Goal: Task Accomplishment & Management: Manage account settings

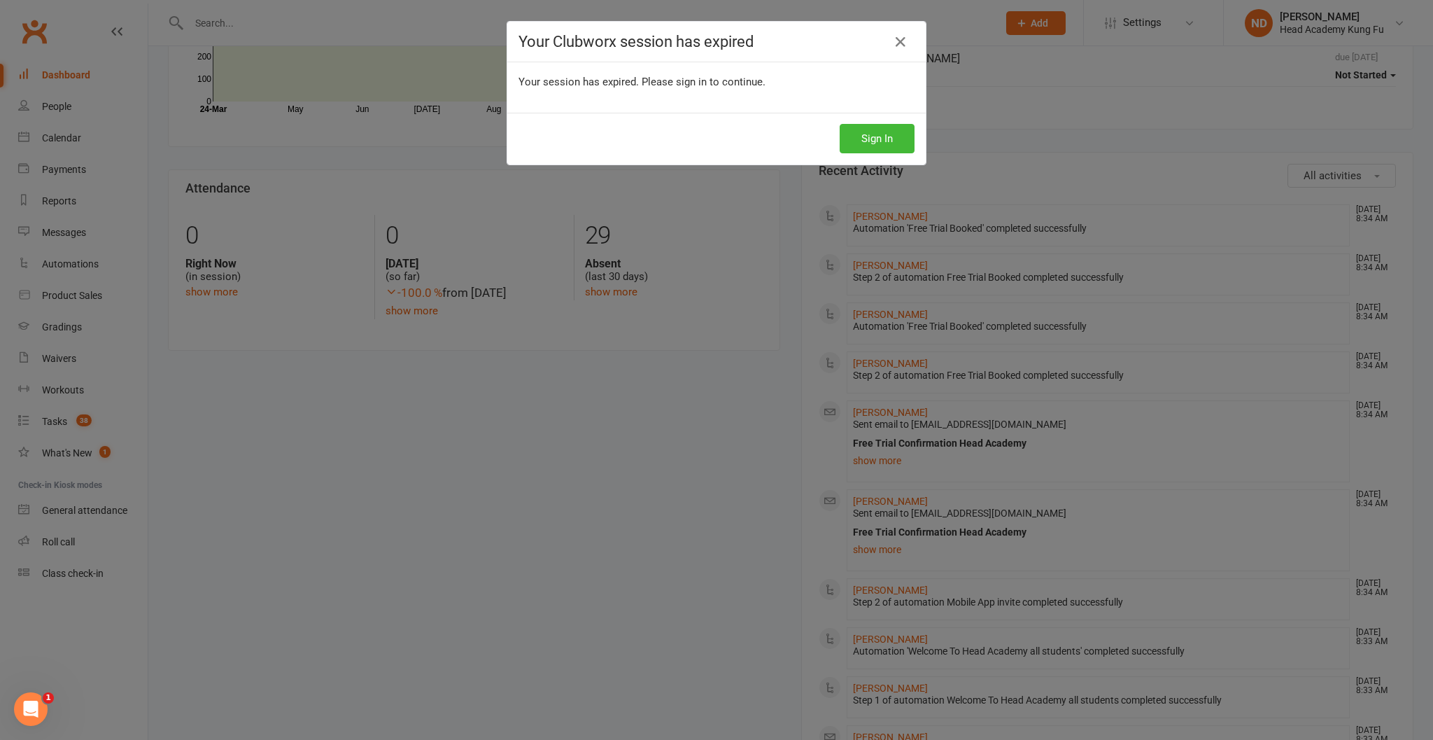
click at [897, 39] on icon at bounding box center [900, 42] width 17 height 17
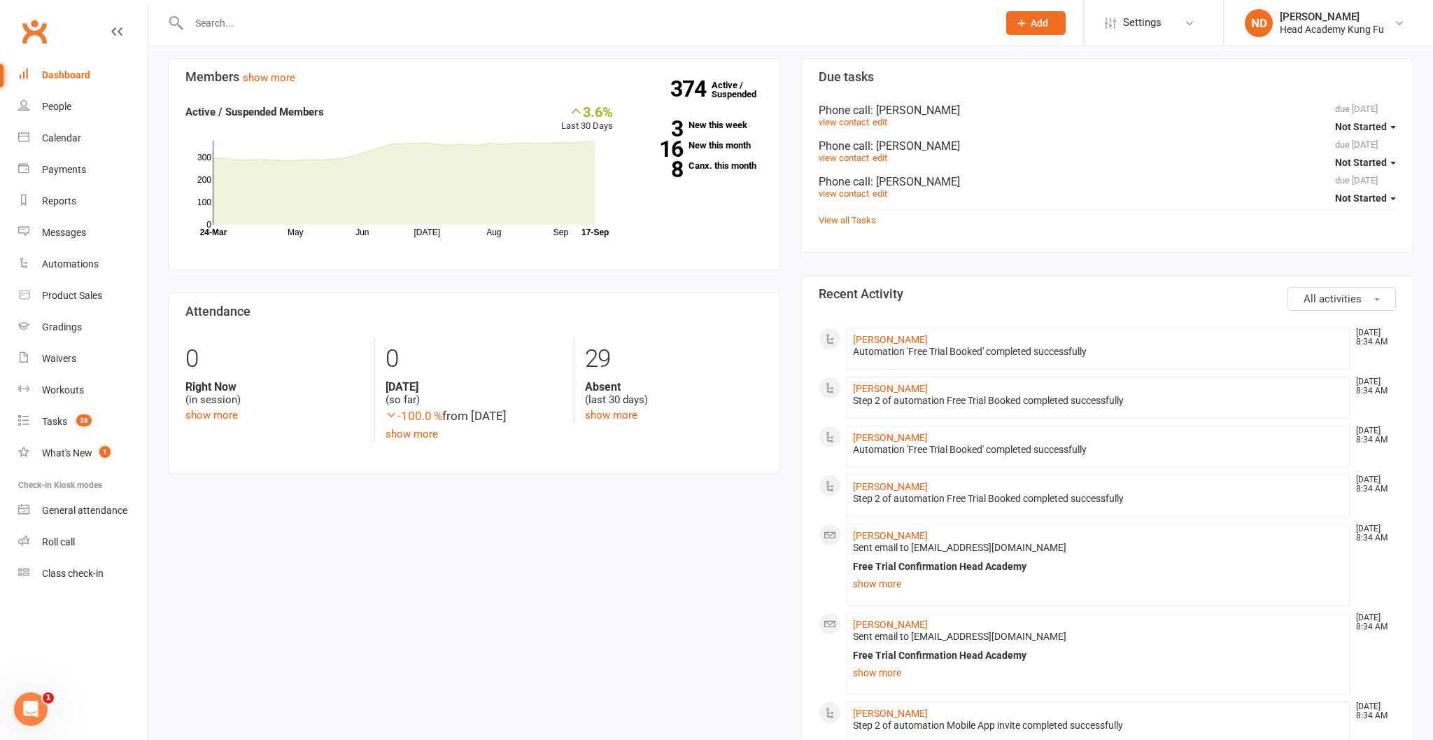
scroll to position [384, 0]
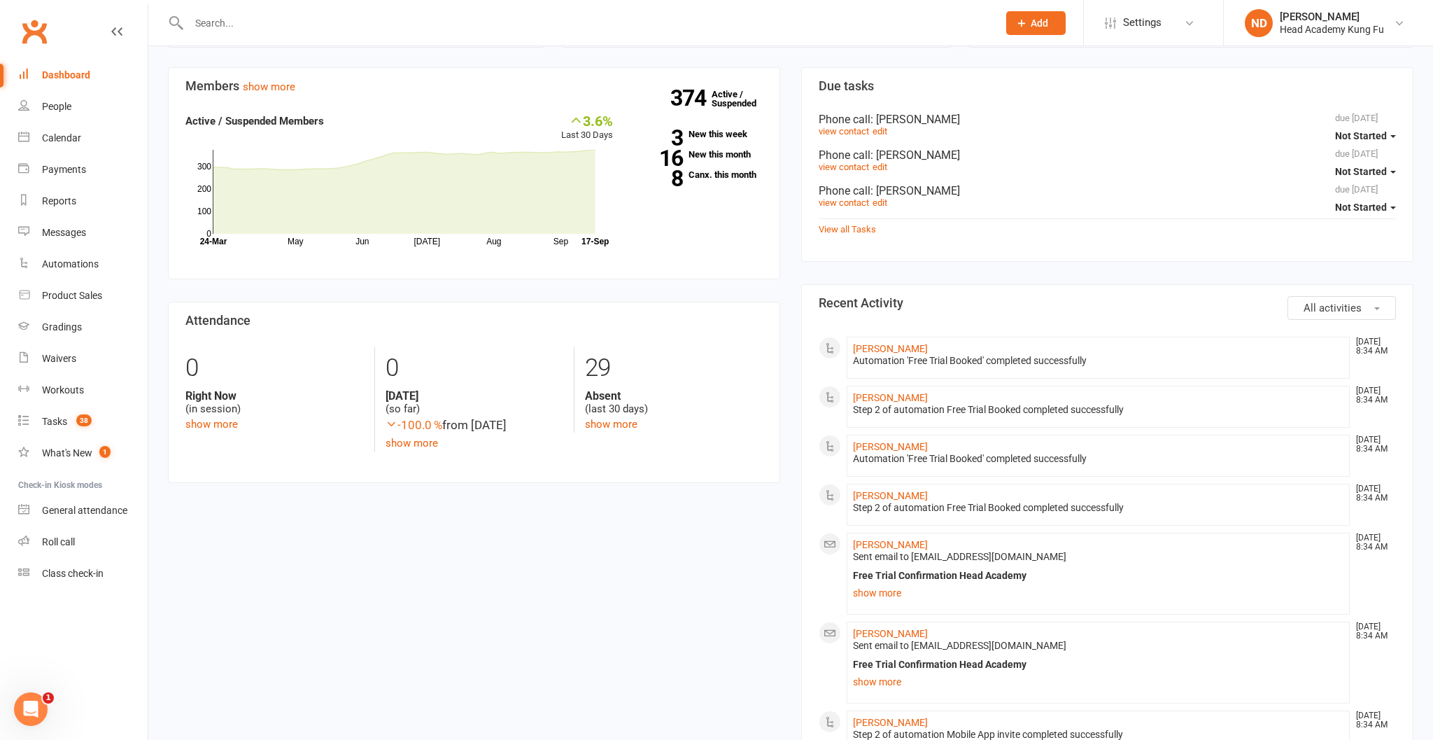
click at [690, 159] on div "374 Active / Suspended 3 New this week 16 New this month 8 Canx. this month" at bounding box center [698, 152] width 150 height 78
click at [690, 155] on link "16 New this month" at bounding box center [698, 154] width 129 height 9
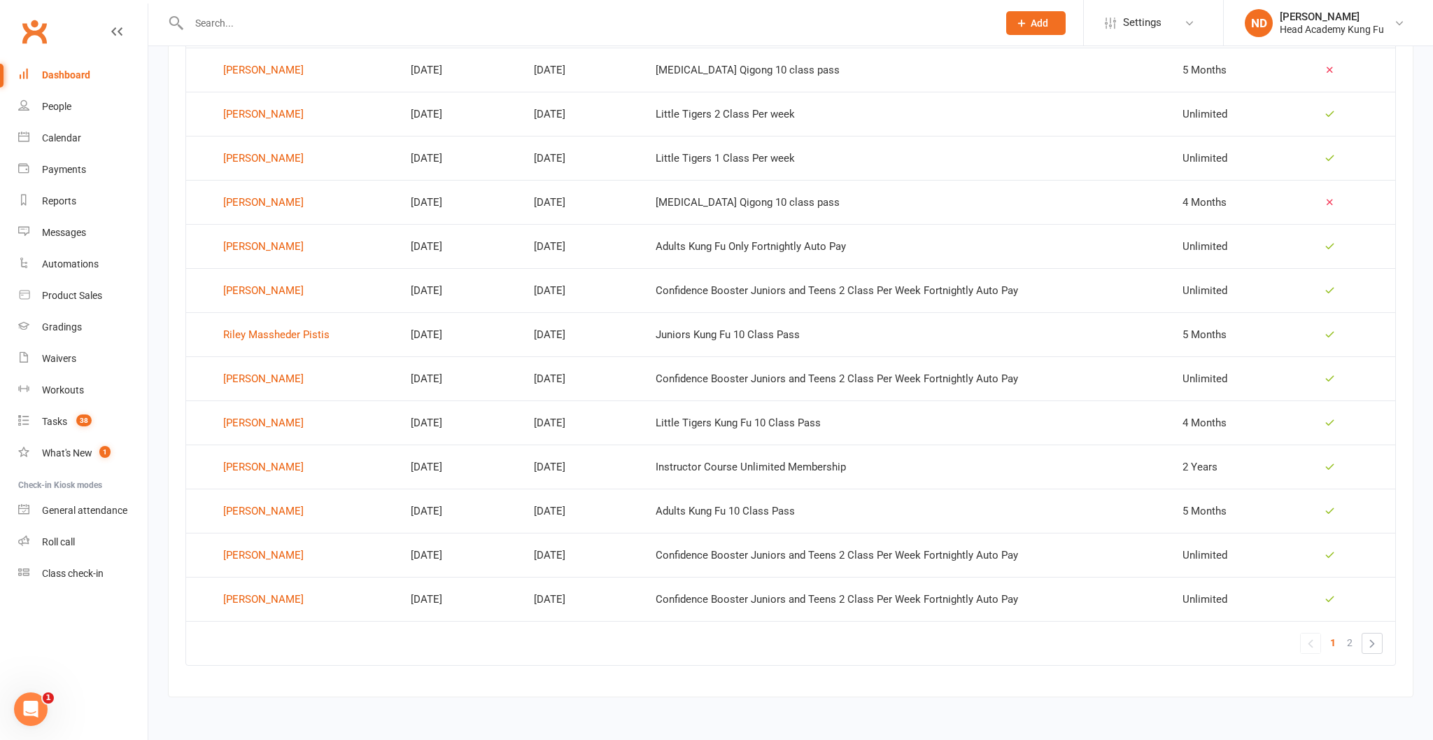
scroll to position [722, 0]
click at [76, 135] on div "Calendar" at bounding box center [61, 137] width 39 height 11
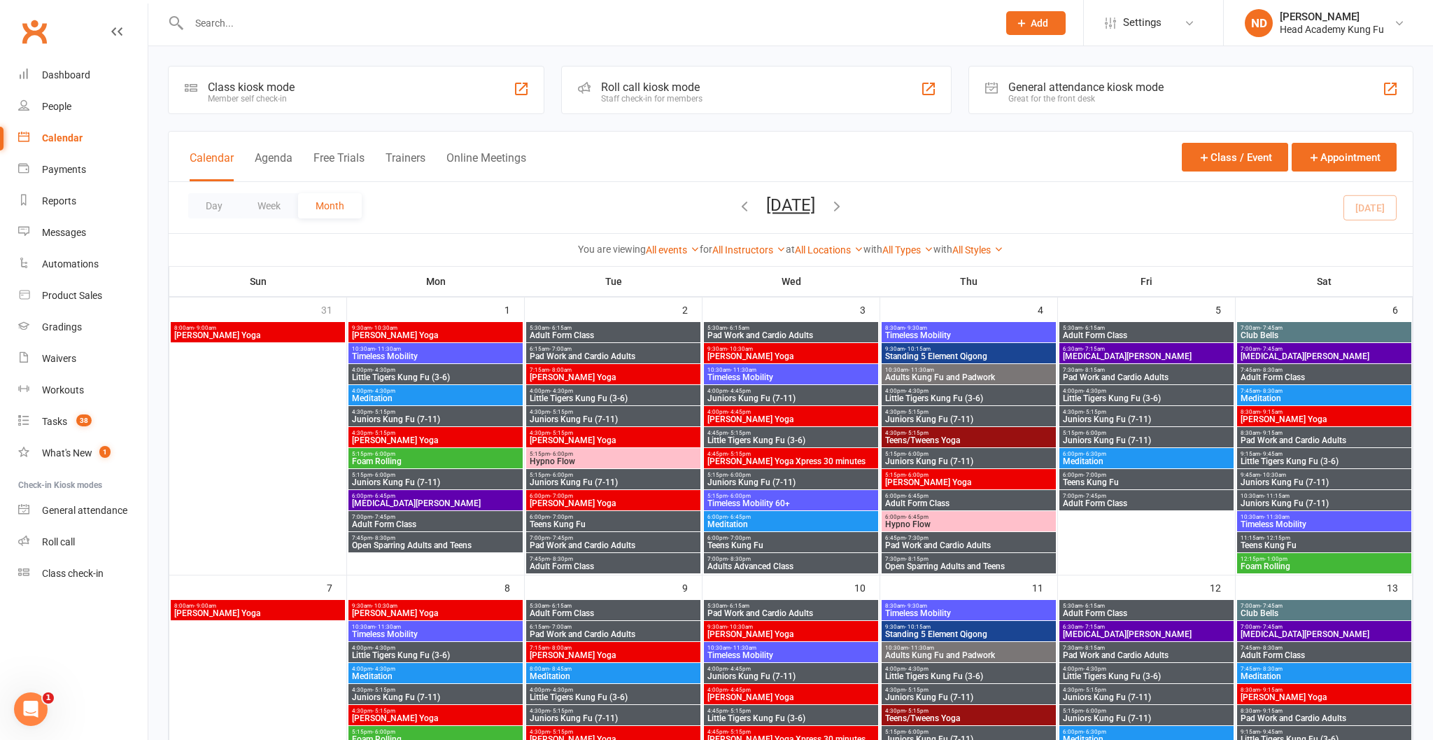
click at [267, 85] on div "Class kiosk mode" at bounding box center [251, 86] width 87 height 13
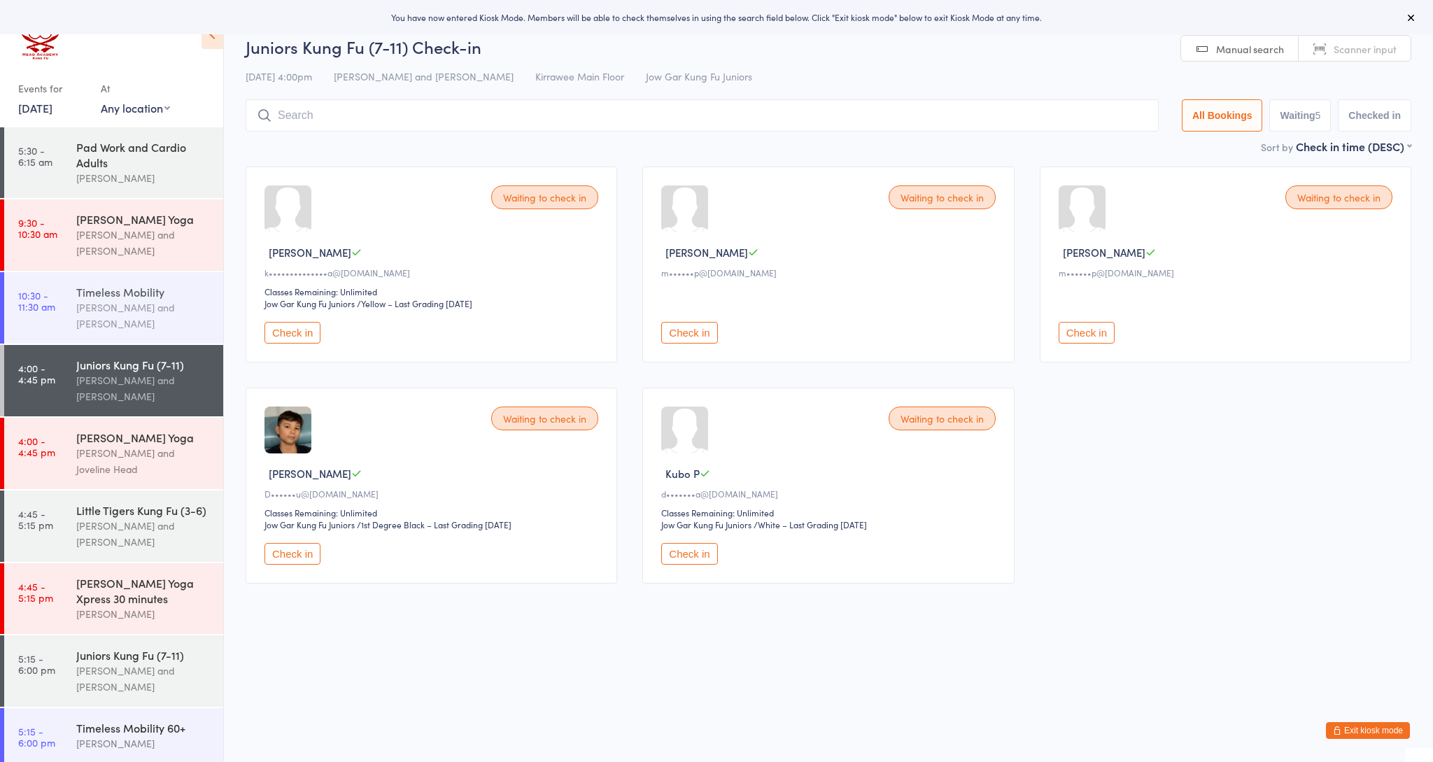
click at [108, 311] on div "Nathan Head and Nathan Donnellan" at bounding box center [143, 315] width 135 height 32
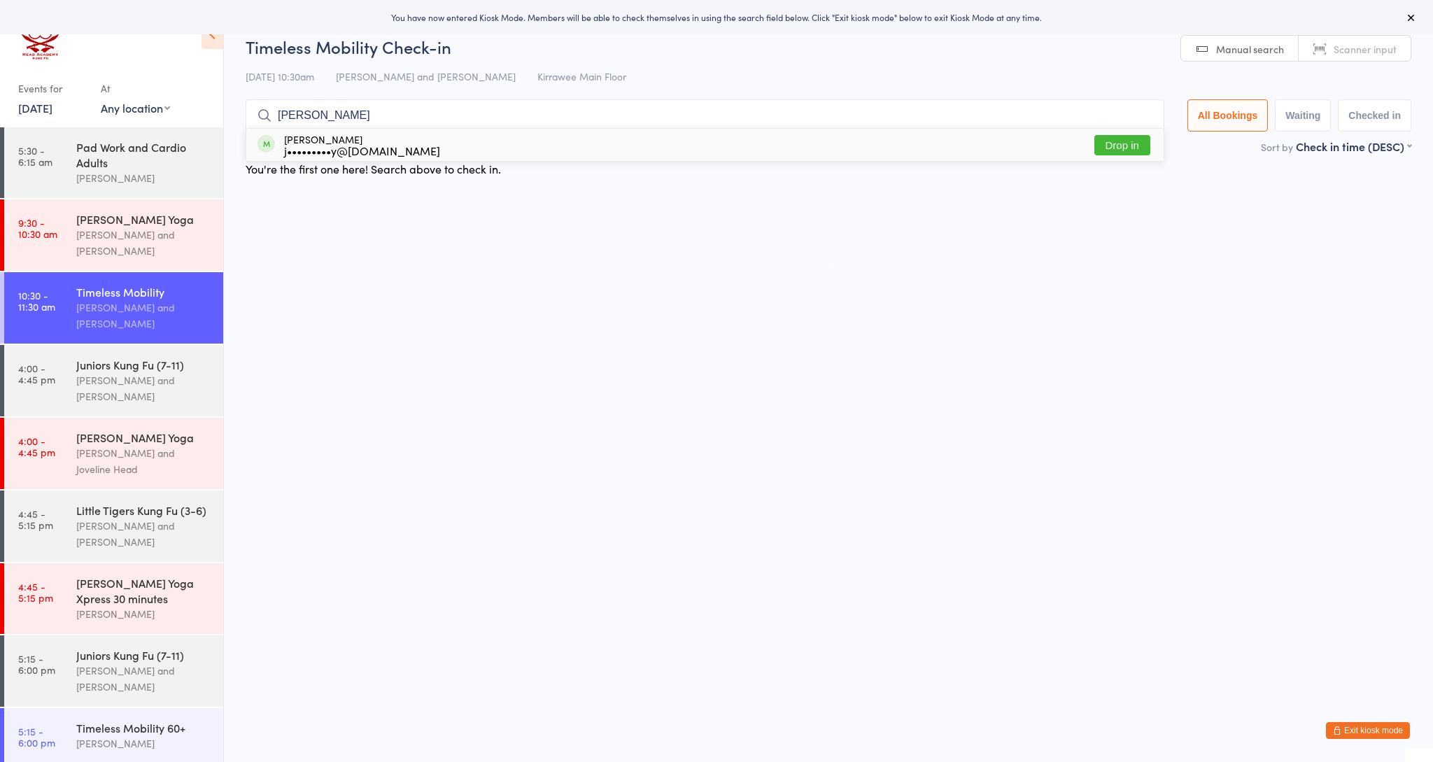
type input "jim"
click at [321, 139] on div "Jim Whitley j•••••••••y@gmail.com" at bounding box center [362, 145] width 156 height 22
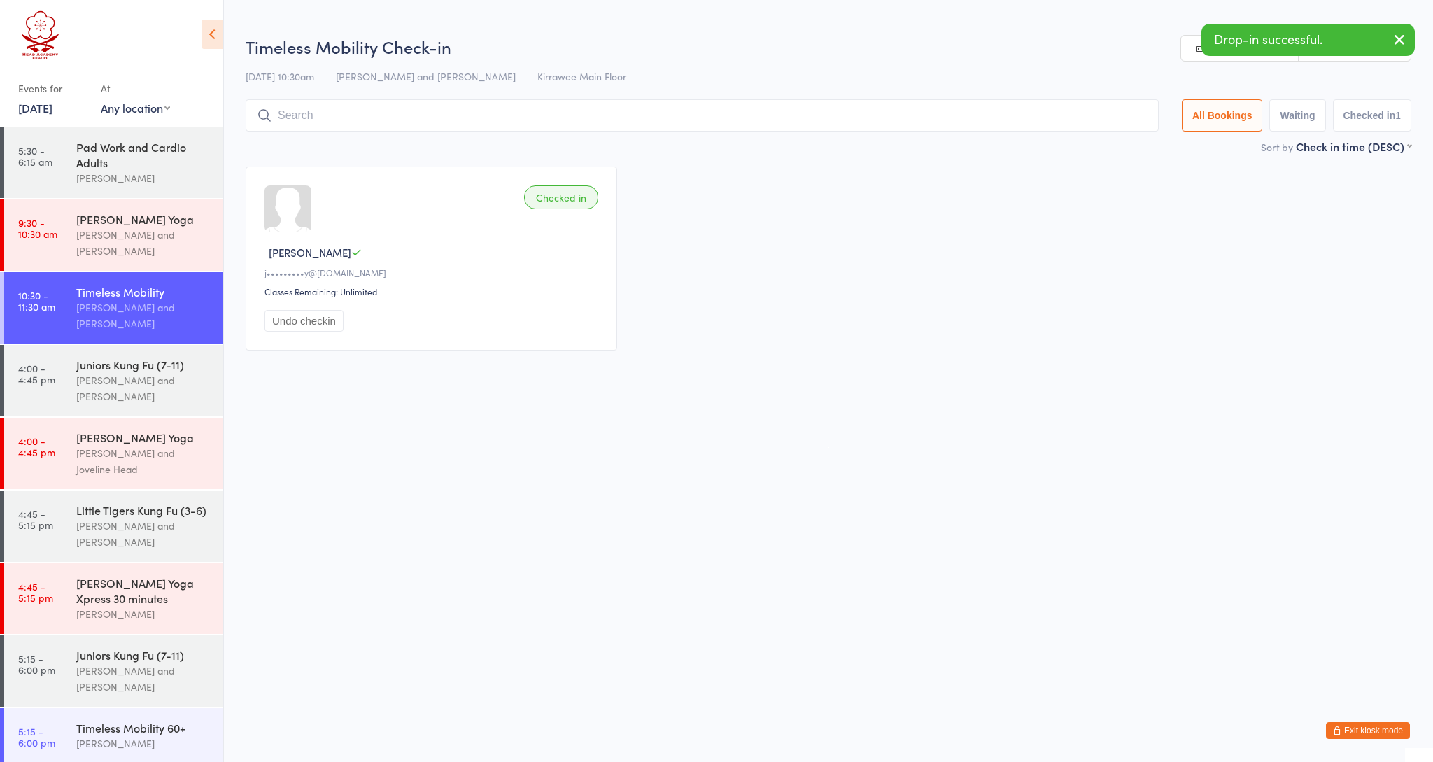
click at [1410, 38] on button "button" at bounding box center [1399, 40] width 31 height 32
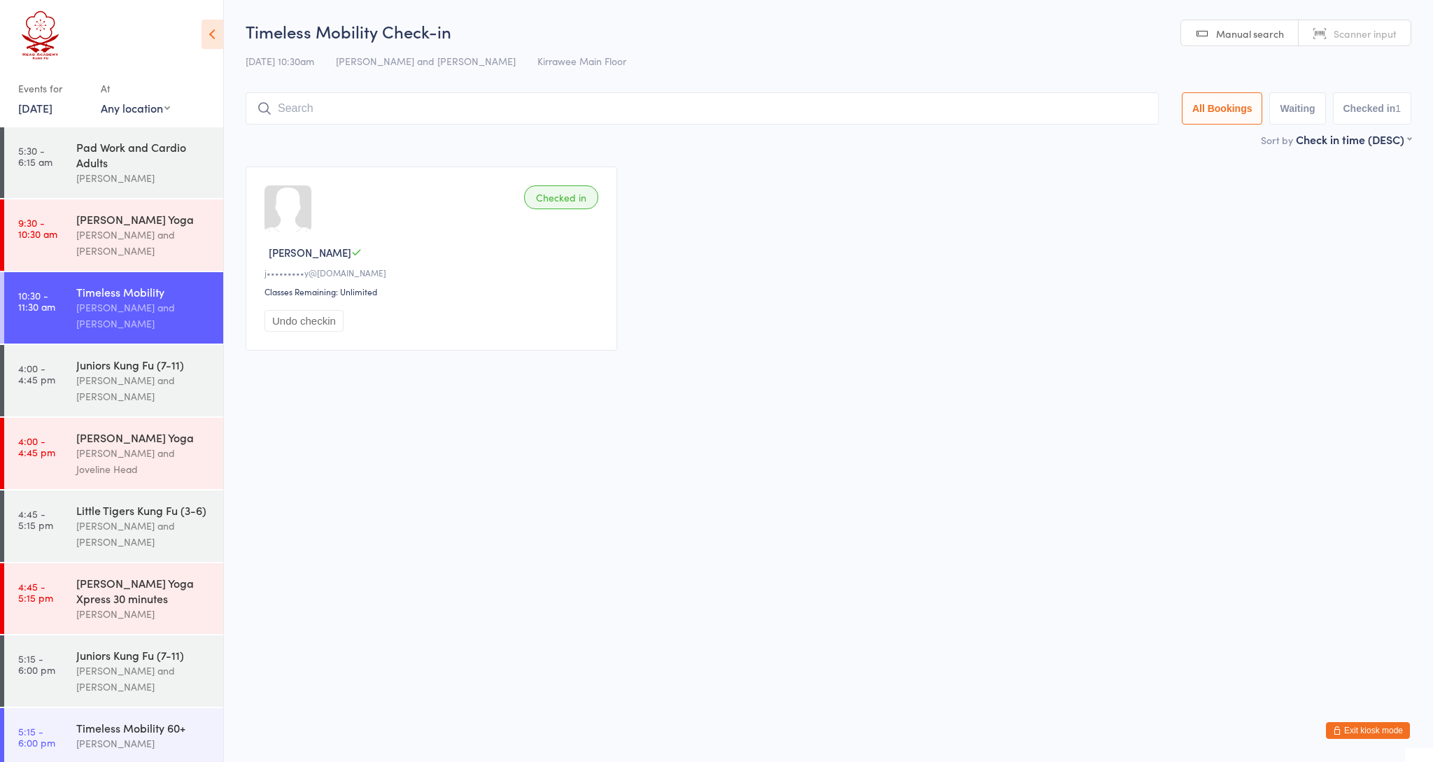
click at [1378, 723] on button "Exit kiosk mode" at bounding box center [1368, 730] width 84 height 17
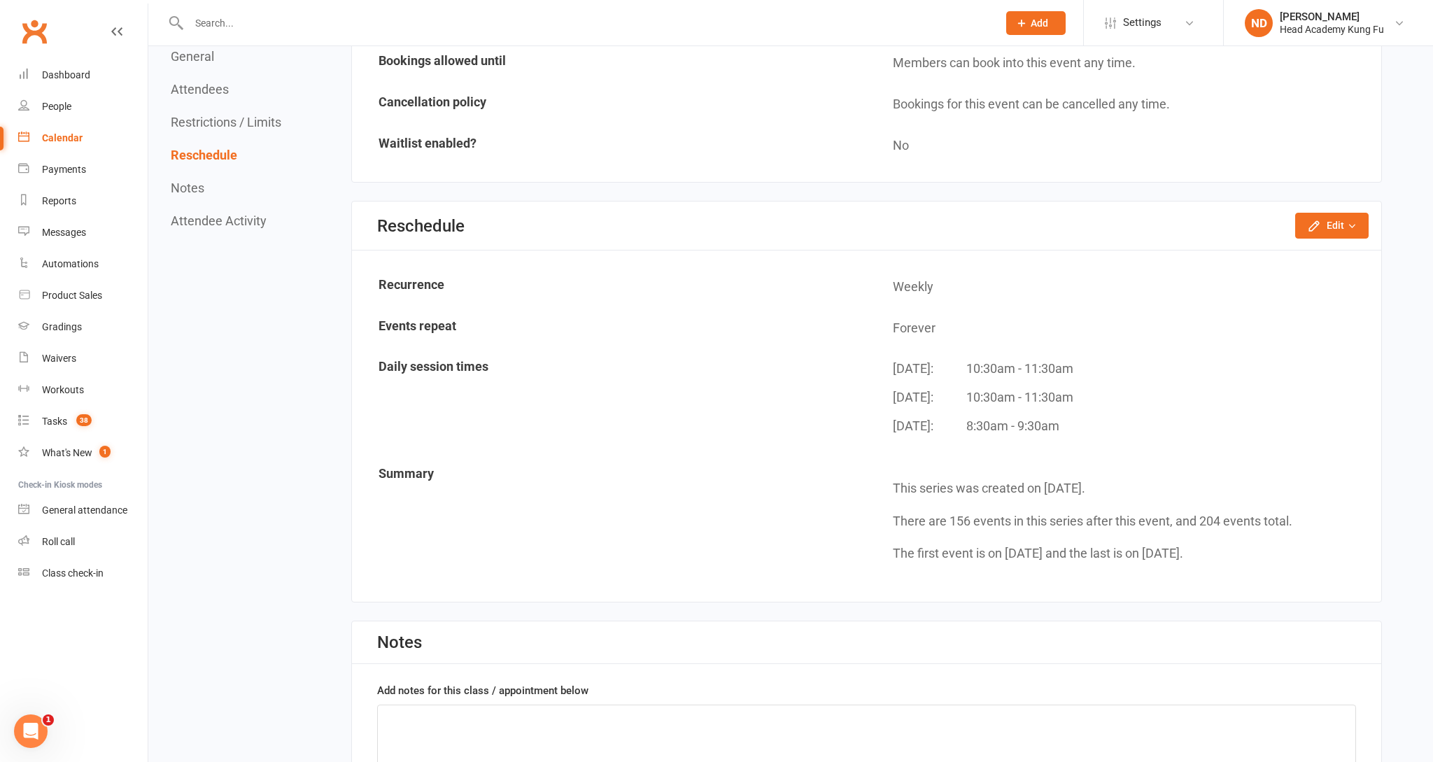
scroll to position [1160, 0]
click at [84, 529] on link "Roll call" at bounding box center [82, 541] width 129 height 31
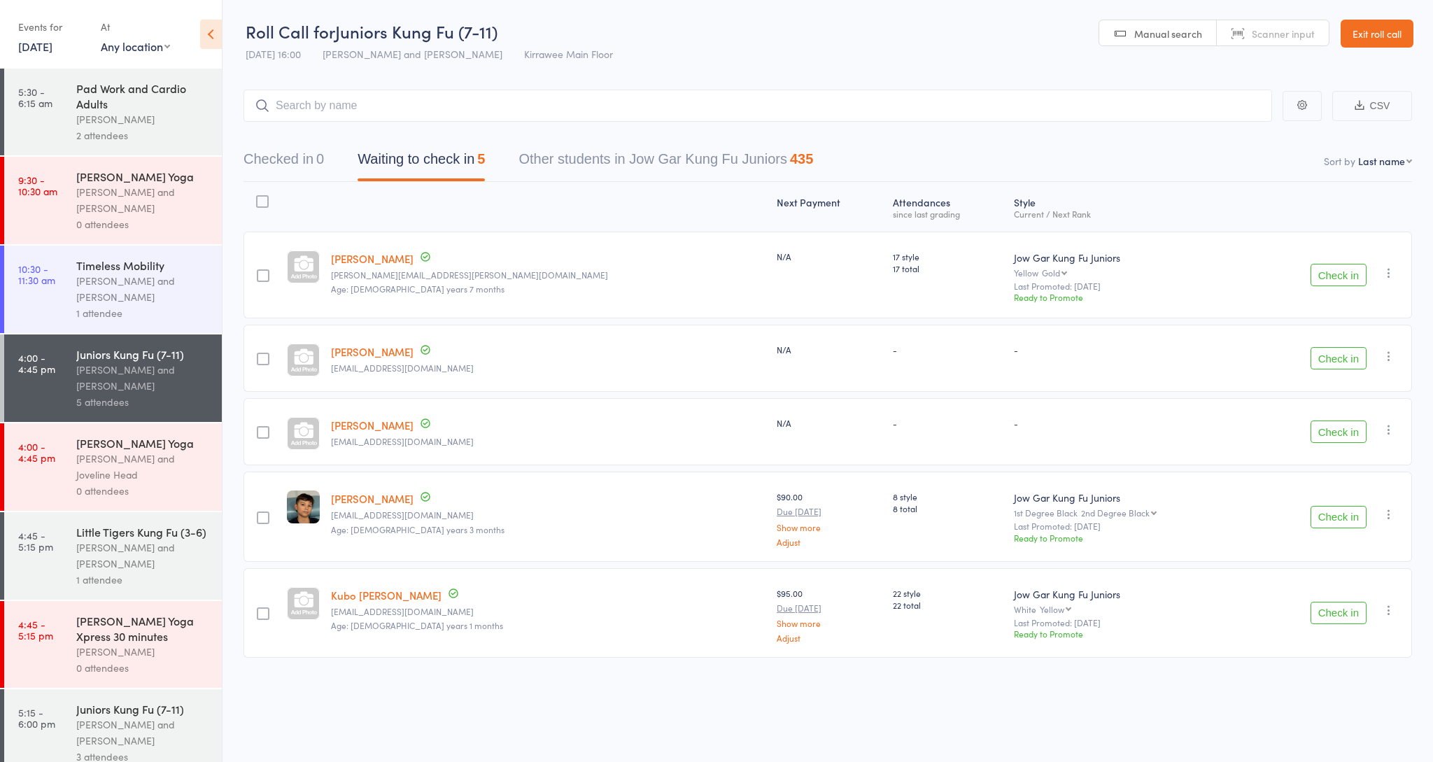
click at [52, 52] on link "[DATE]" at bounding box center [35, 45] width 34 height 15
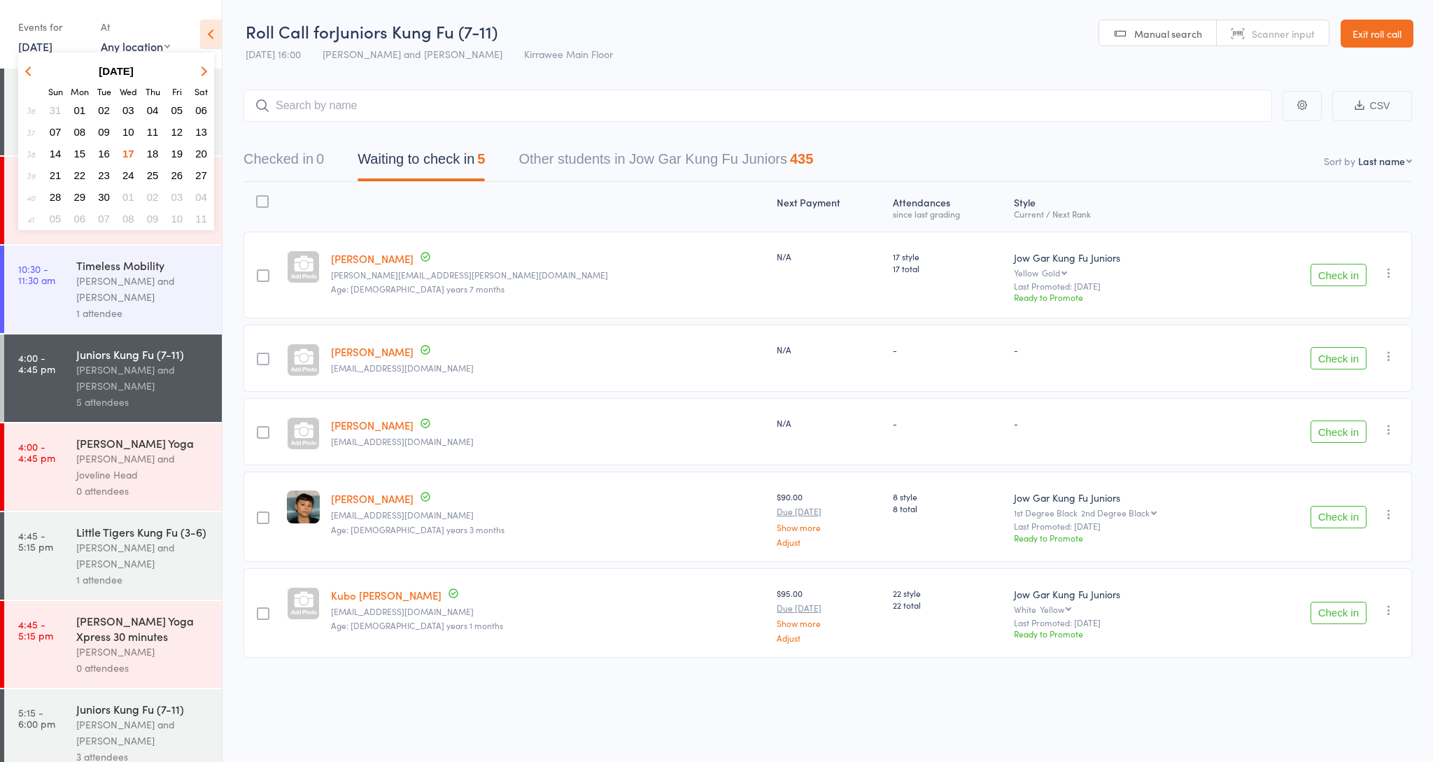
click at [151, 150] on span "18" at bounding box center [153, 154] width 12 height 12
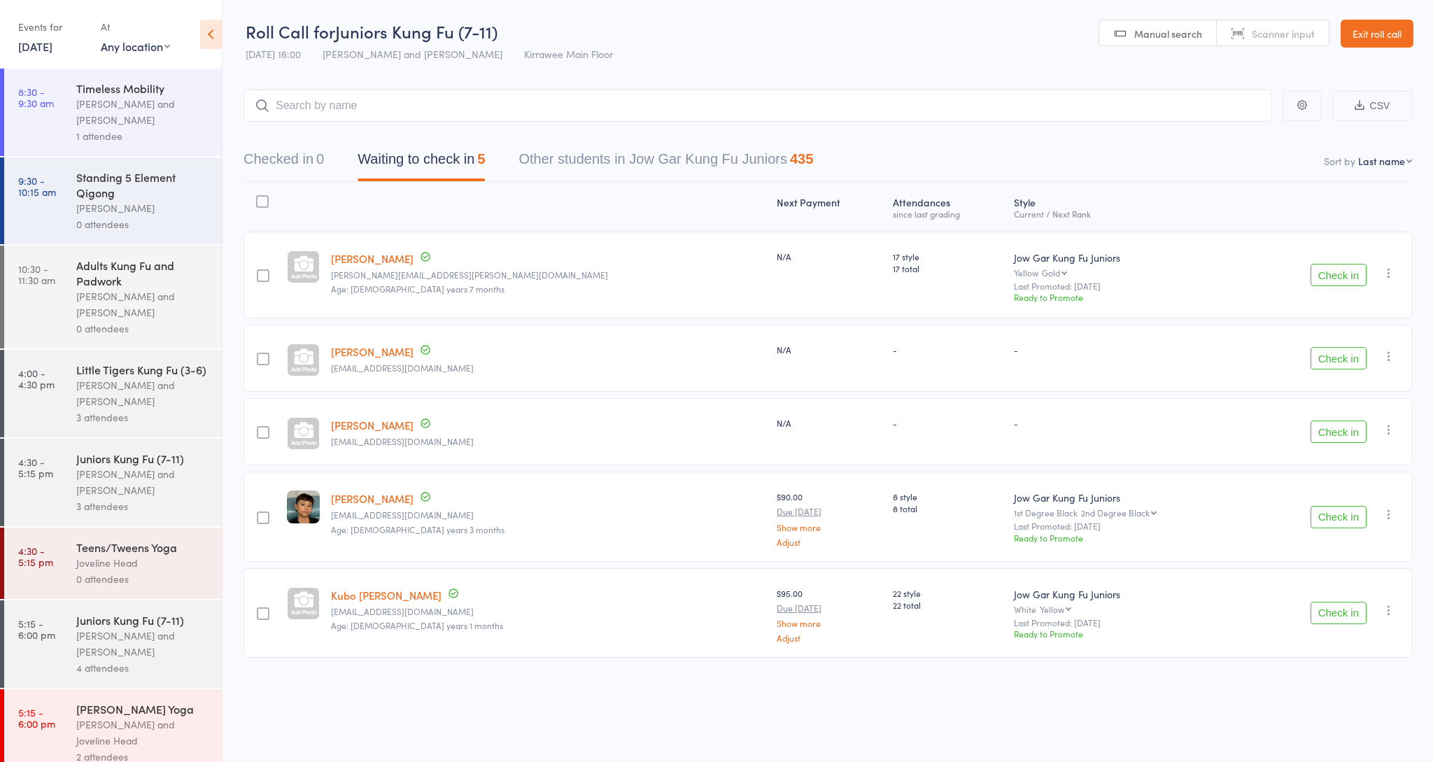
click at [113, 111] on div "[PERSON_NAME] and [PERSON_NAME]" at bounding box center [143, 112] width 134 height 32
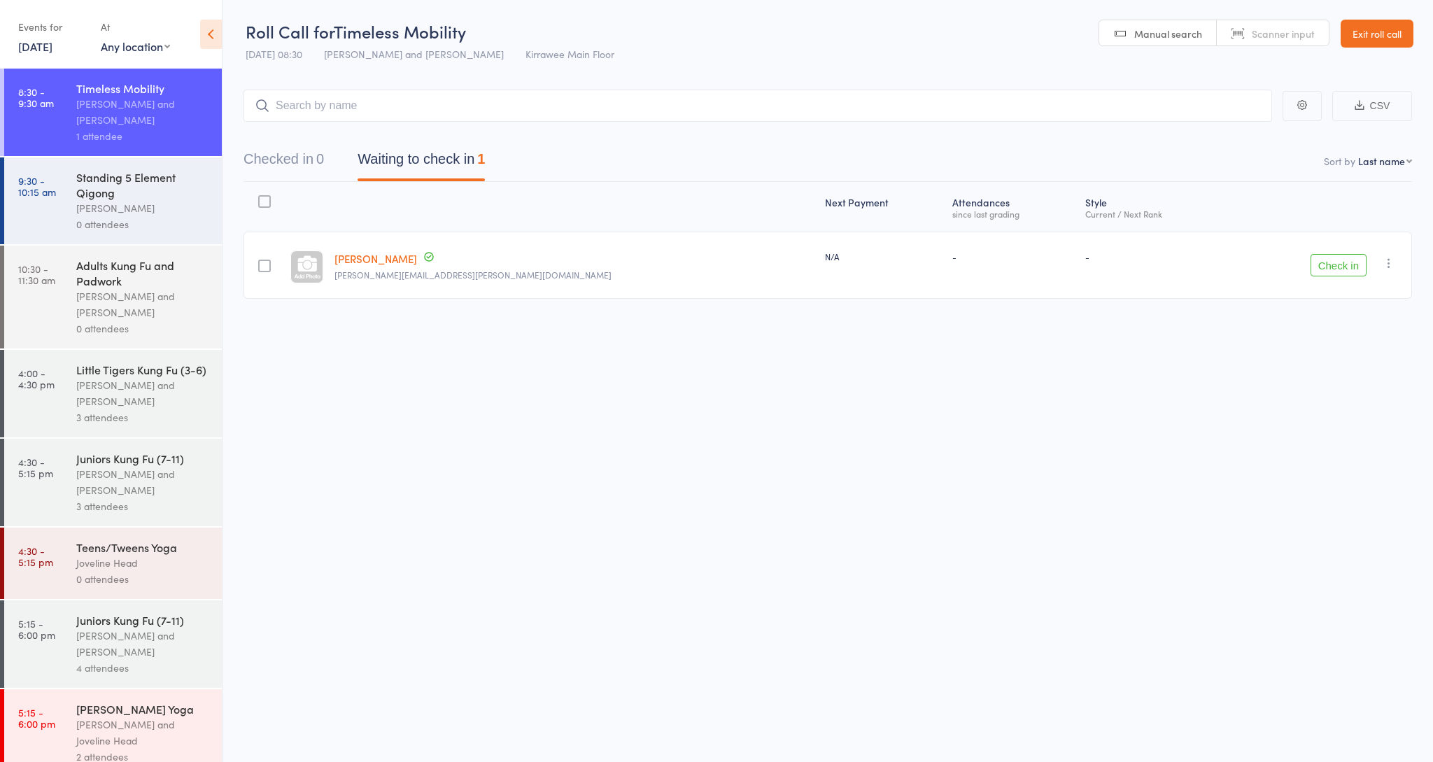
click at [376, 258] on link "[PERSON_NAME]" at bounding box center [375, 258] width 83 height 15
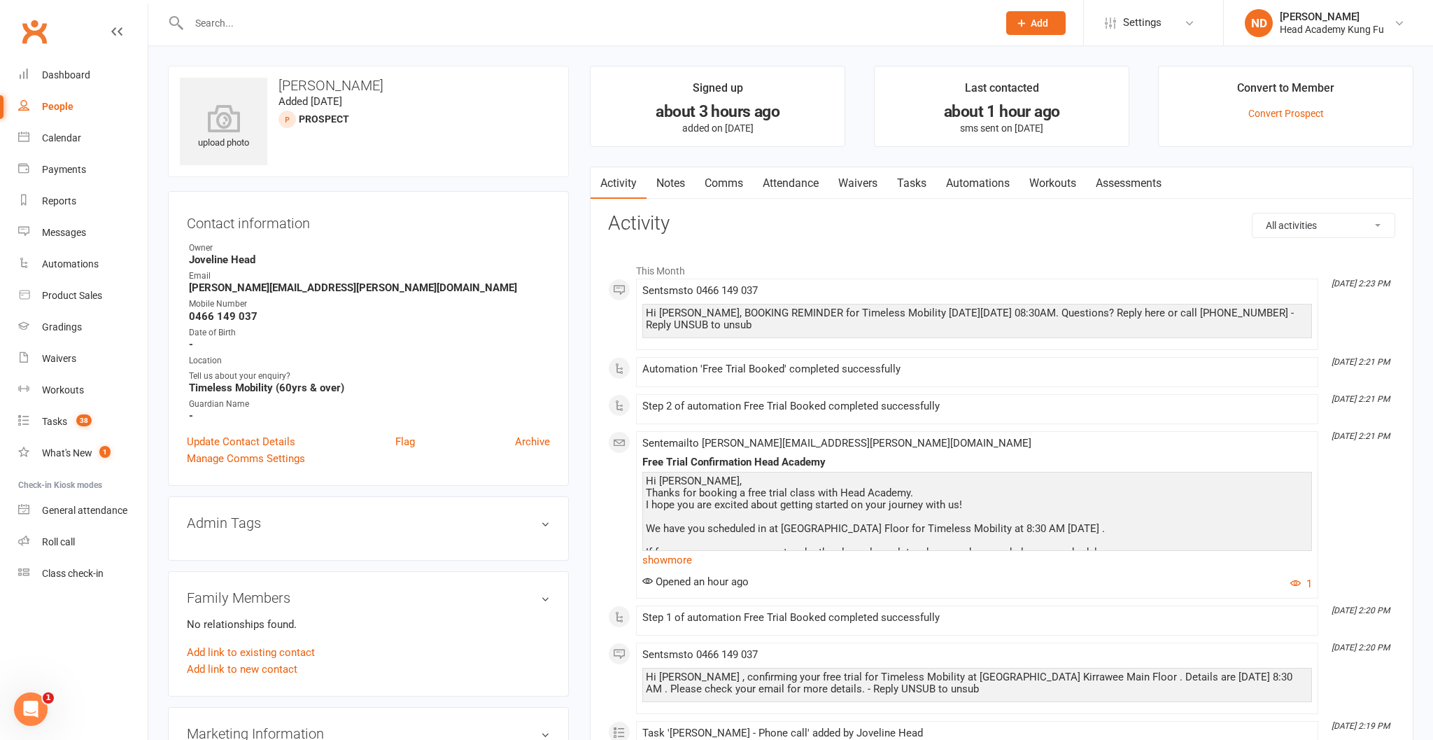
drag, startPoint x: 459, startPoint y: 365, endPoint x: 456, endPoint y: 357, distance: 8.2
click at [456, 358] on div "Location" at bounding box center [369, 360] width 361 height 13
drag, startPoint x: 69, startPoint y: 134, endPoint x: 76, endPoint y: 141, distance: 10.9
click at [69, 134] on div "Calendar" at bounding box center [61, 137] width 39 height 11
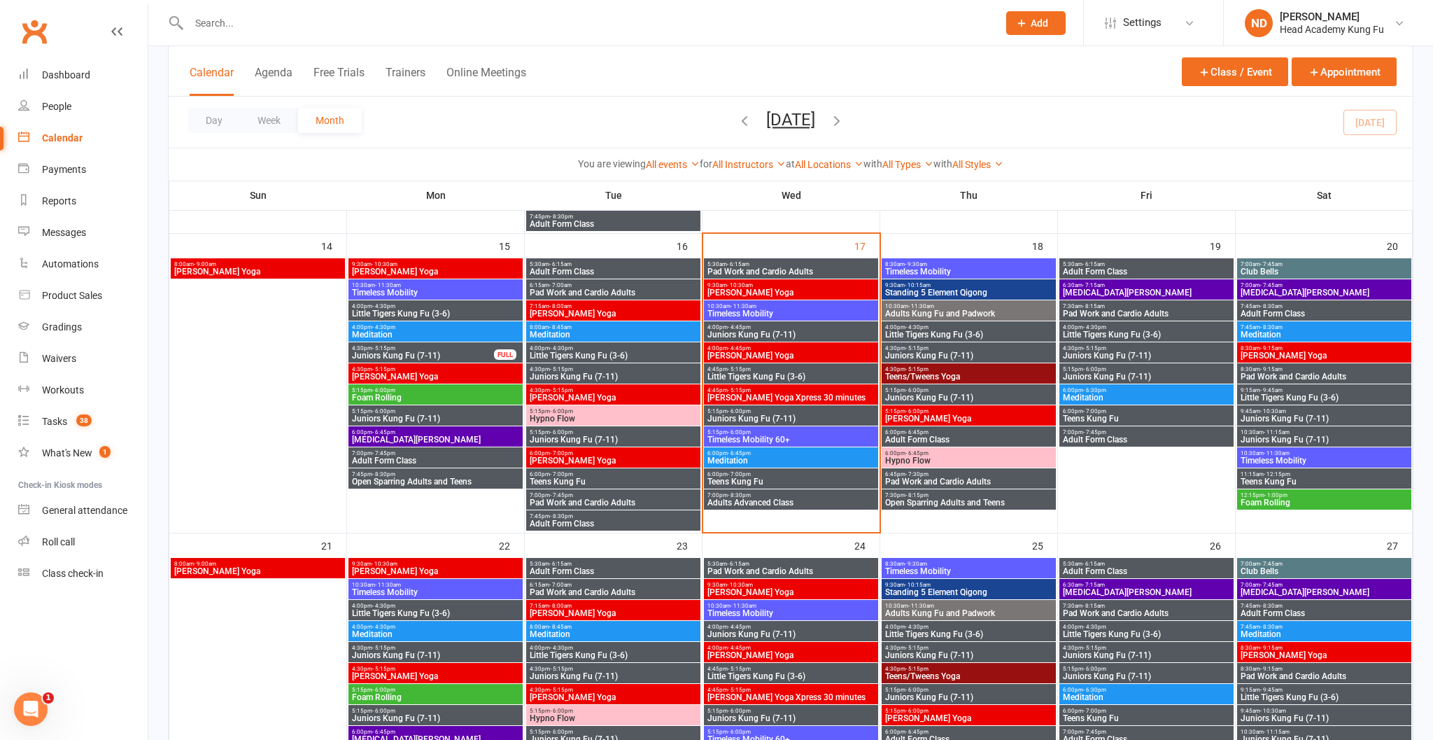
scroll to position [653, 0]
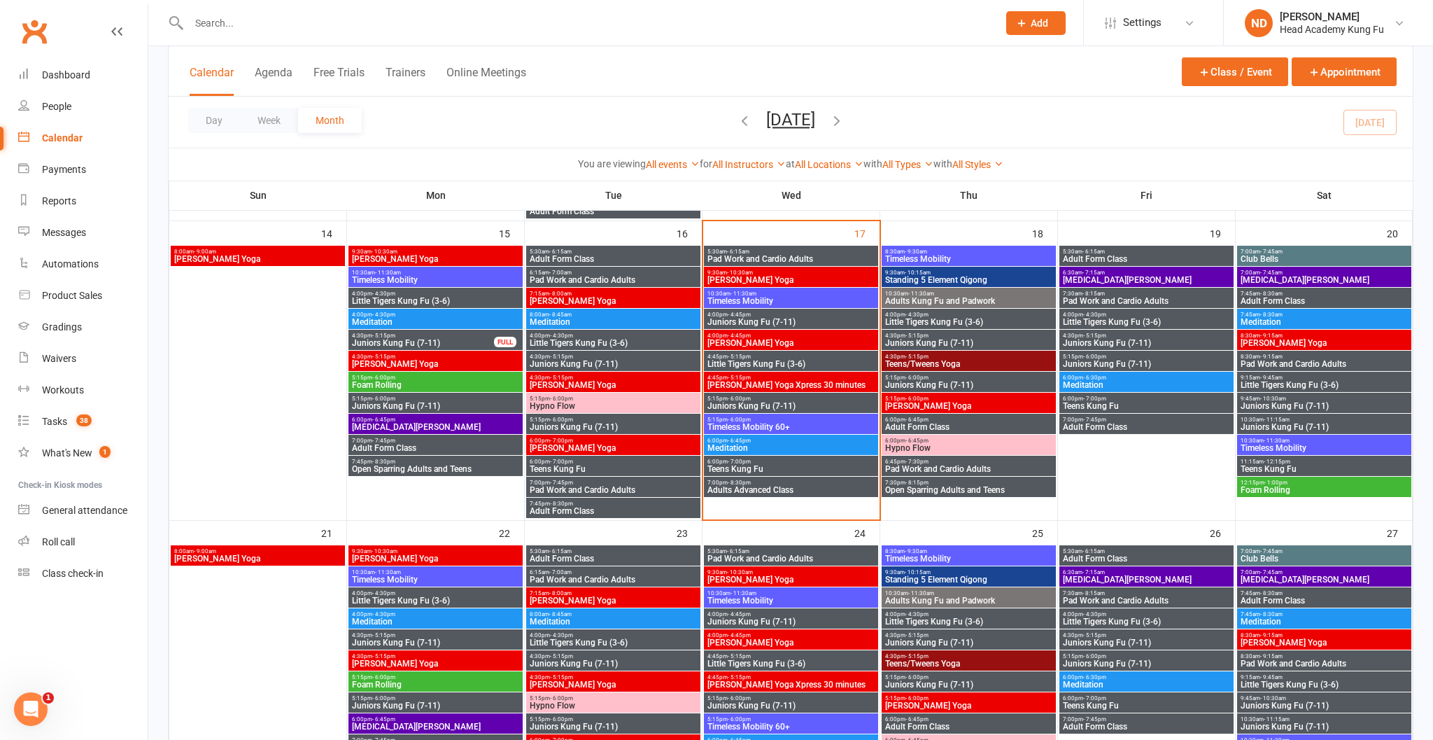
click at [769, 418] on span "5:15pm - 6:00pm" at bounding box center [791, 419] width 169 height 6
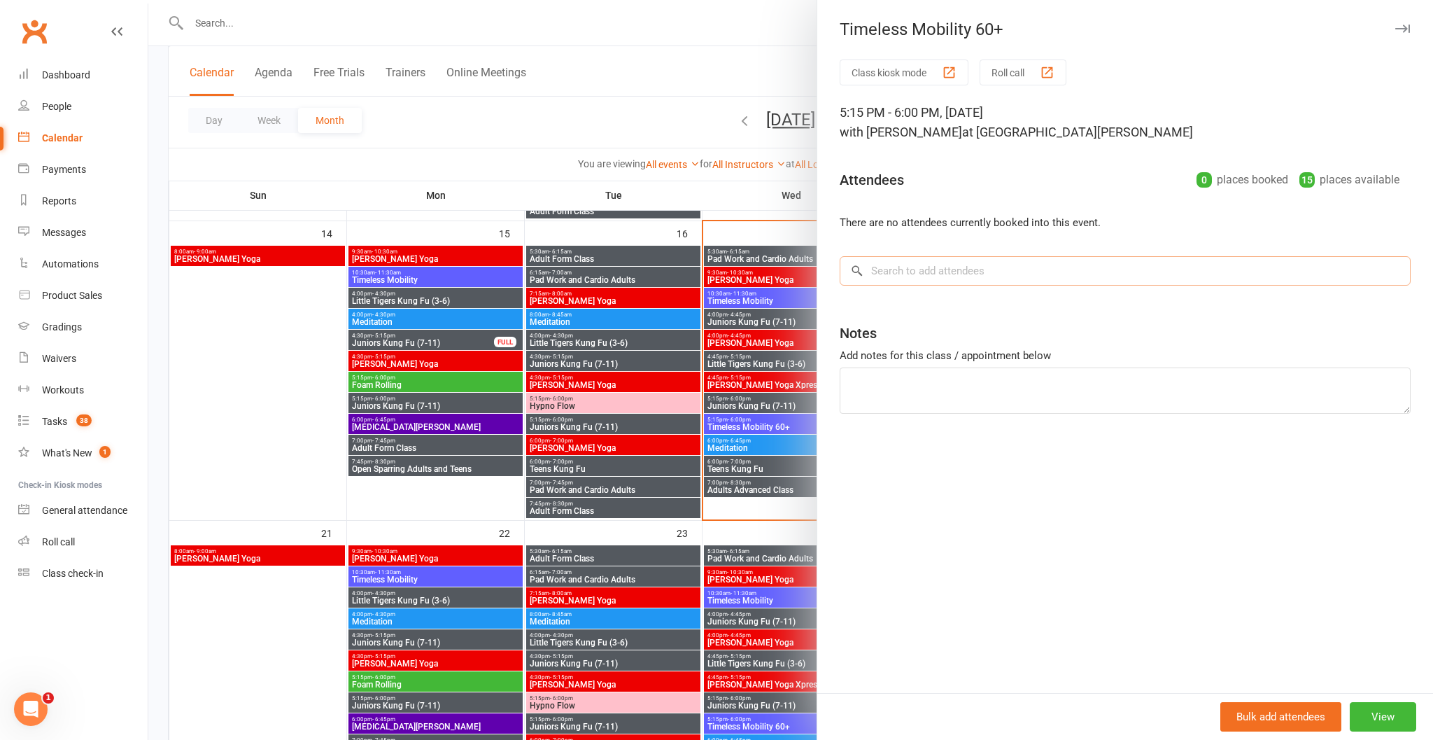
click at [933, 285] on input "search" at bounding box center [1125, 270] width 571 height 29
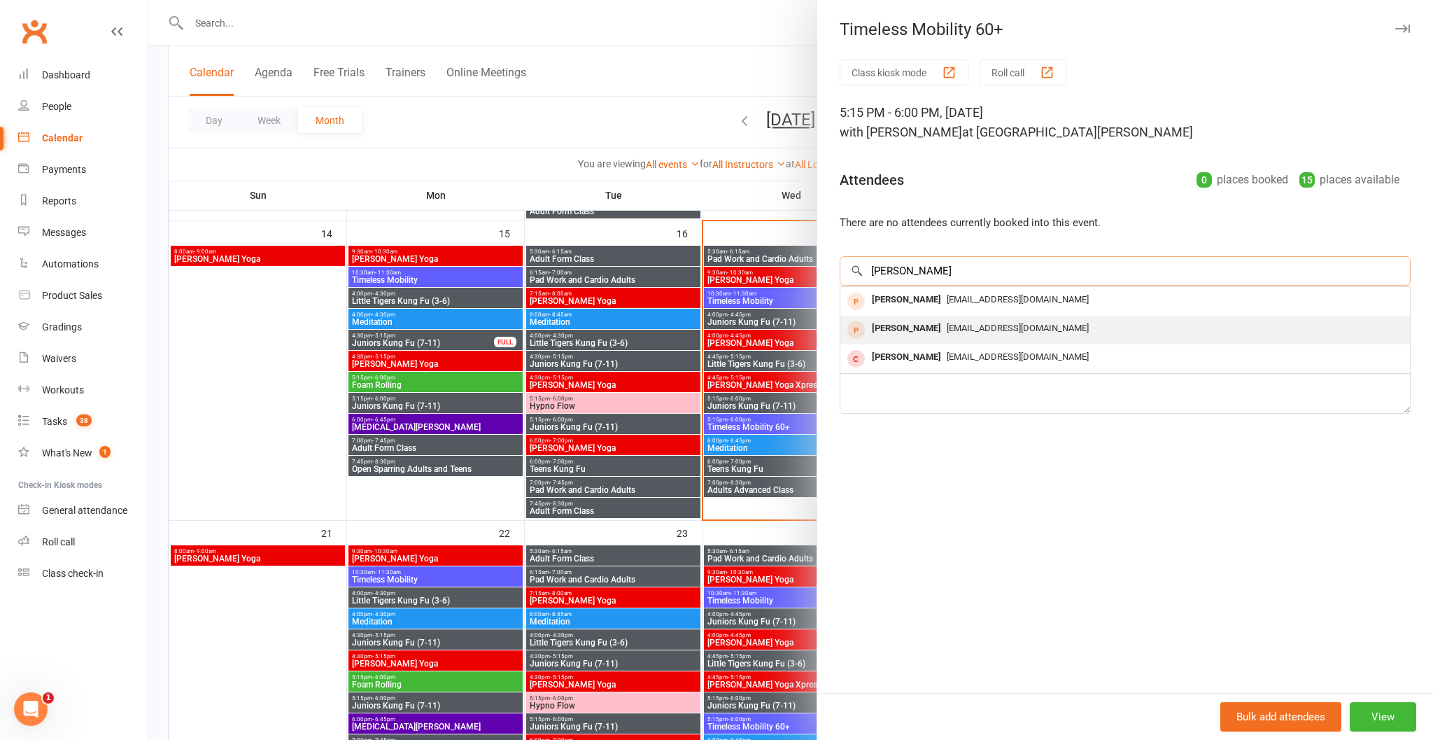
type input "Leann"
click at [936, 325] on div "leanne Starkey" at bounding box center [906, 328] width 80 height 20
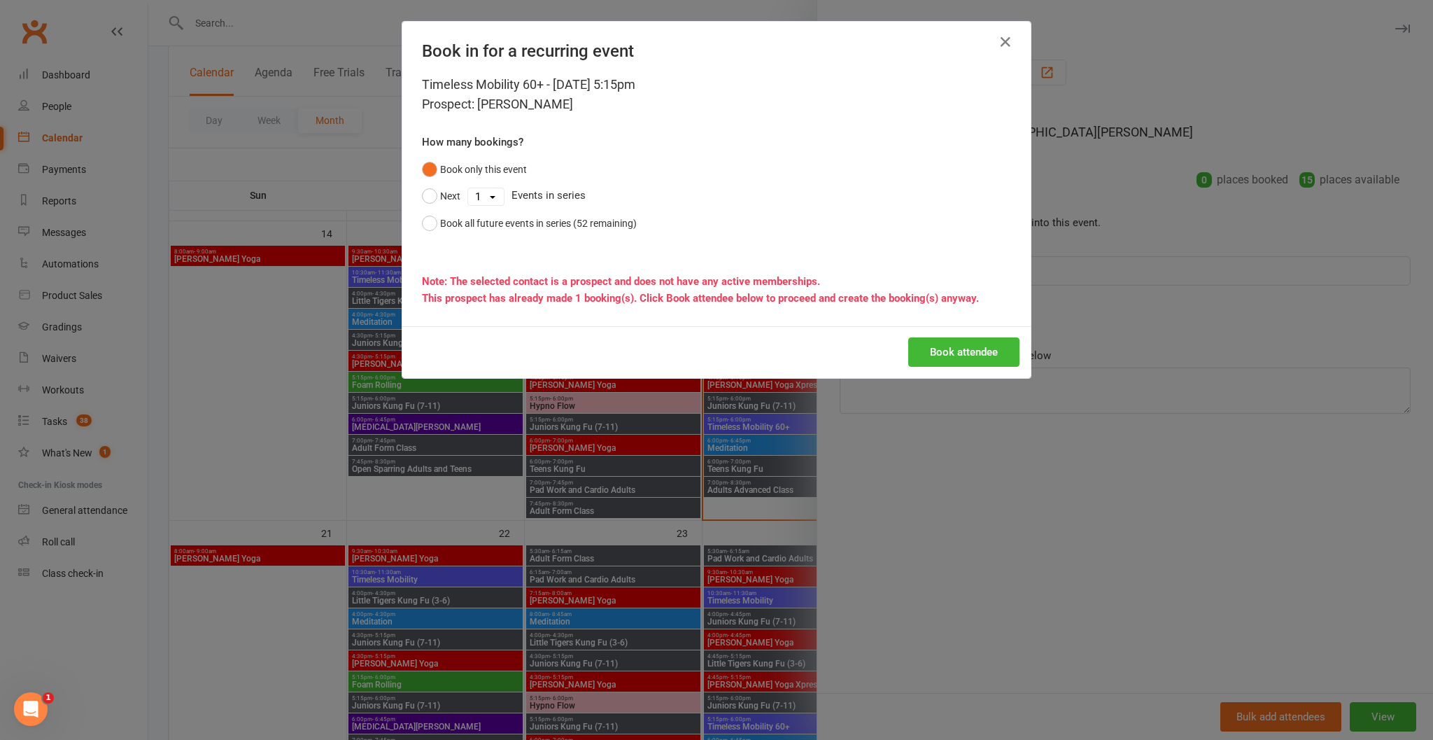
click at [969, 345] on button "Book attendee" at bounding box center [963, 351] width 111 height 29
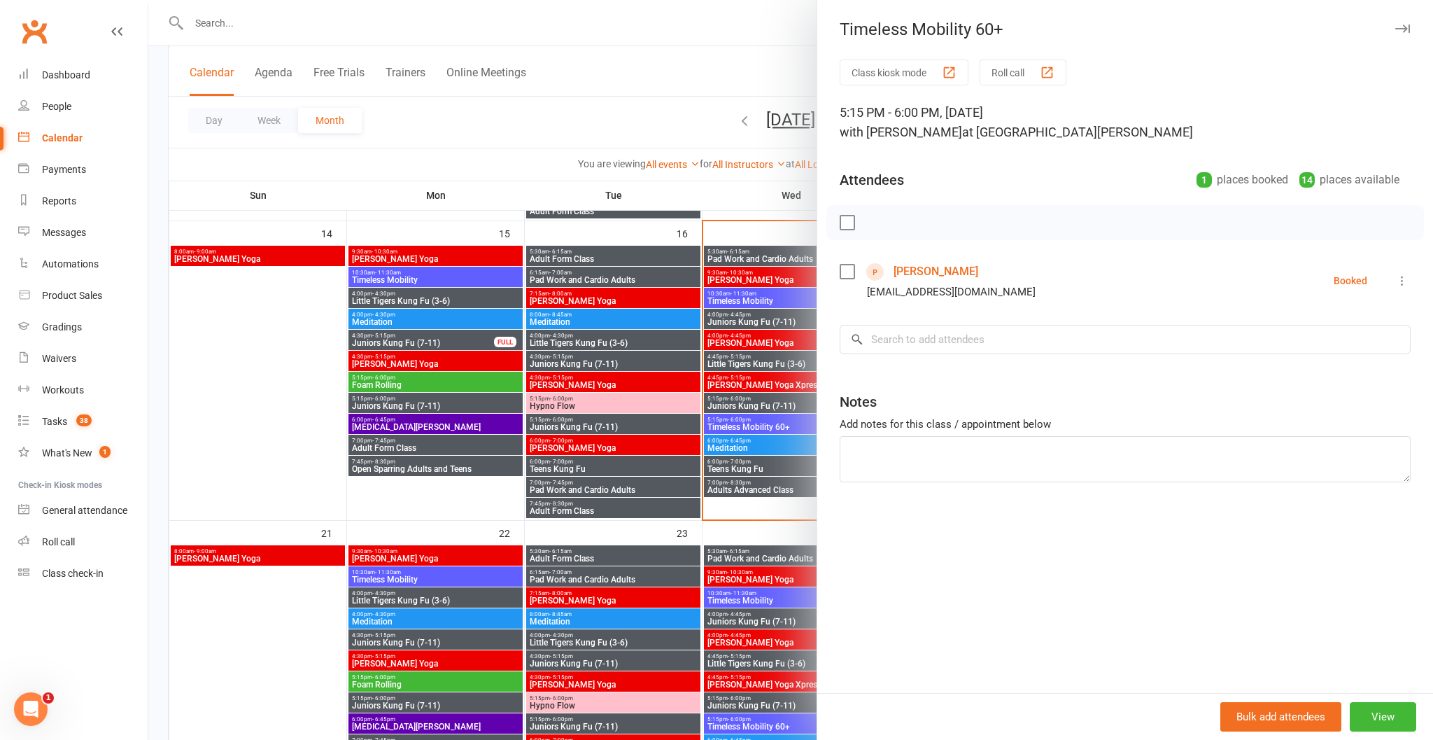
drag, startPoint x: 1403, startPoint y: 26, endPoint x: 1400, endPoint y: 33, distance: 7.5
click at [1403, 25] on icon "button" at bounding box center [1402, 28] width 15 height 8
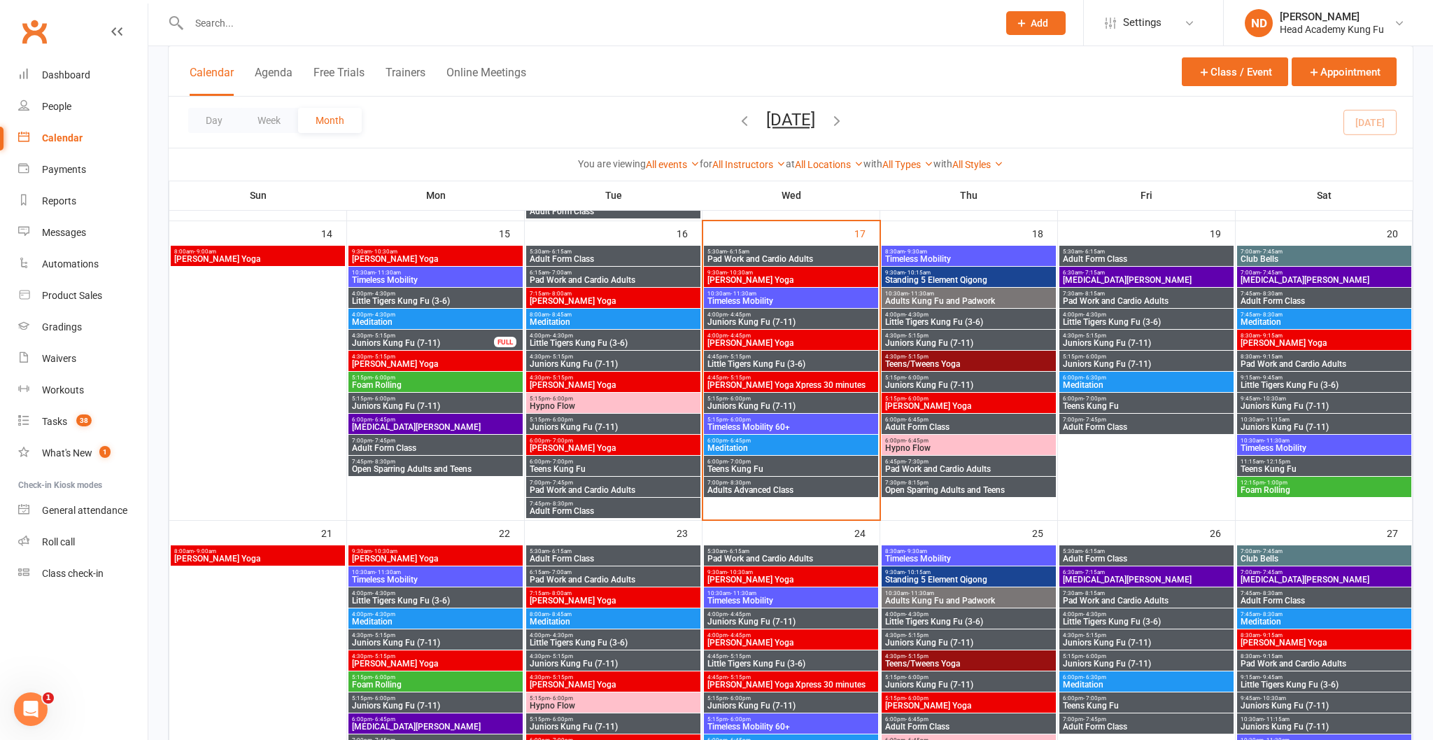
click at [753, 442] on span "6:00pm - 6:45pm" at bounding box center [791, 440] width 169 height 6
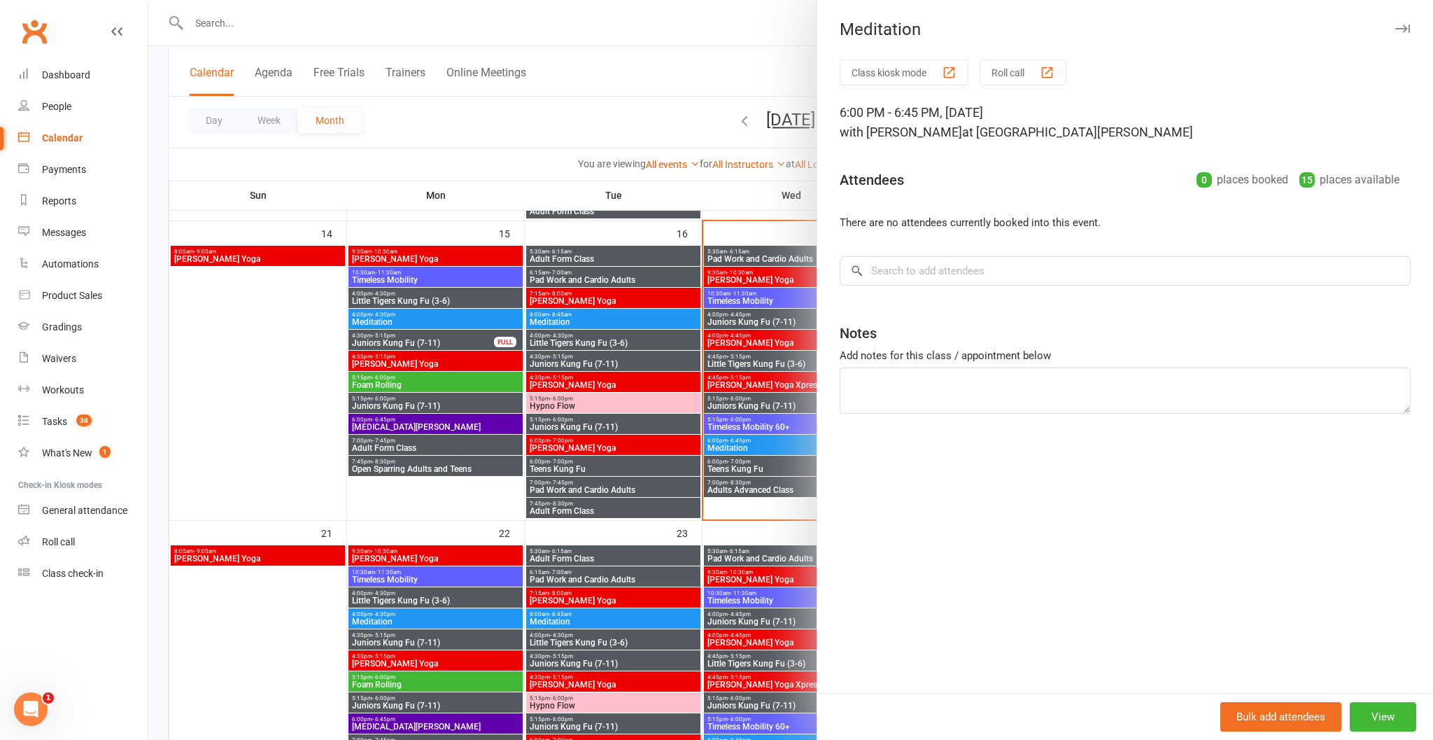
click at [1410, 24] on div "Meditation" at bounding box center [1125, 30] width 616 height 20
click at [1406, 28] on icon "button" at bounding box center [1402, 28] width 15 height 8
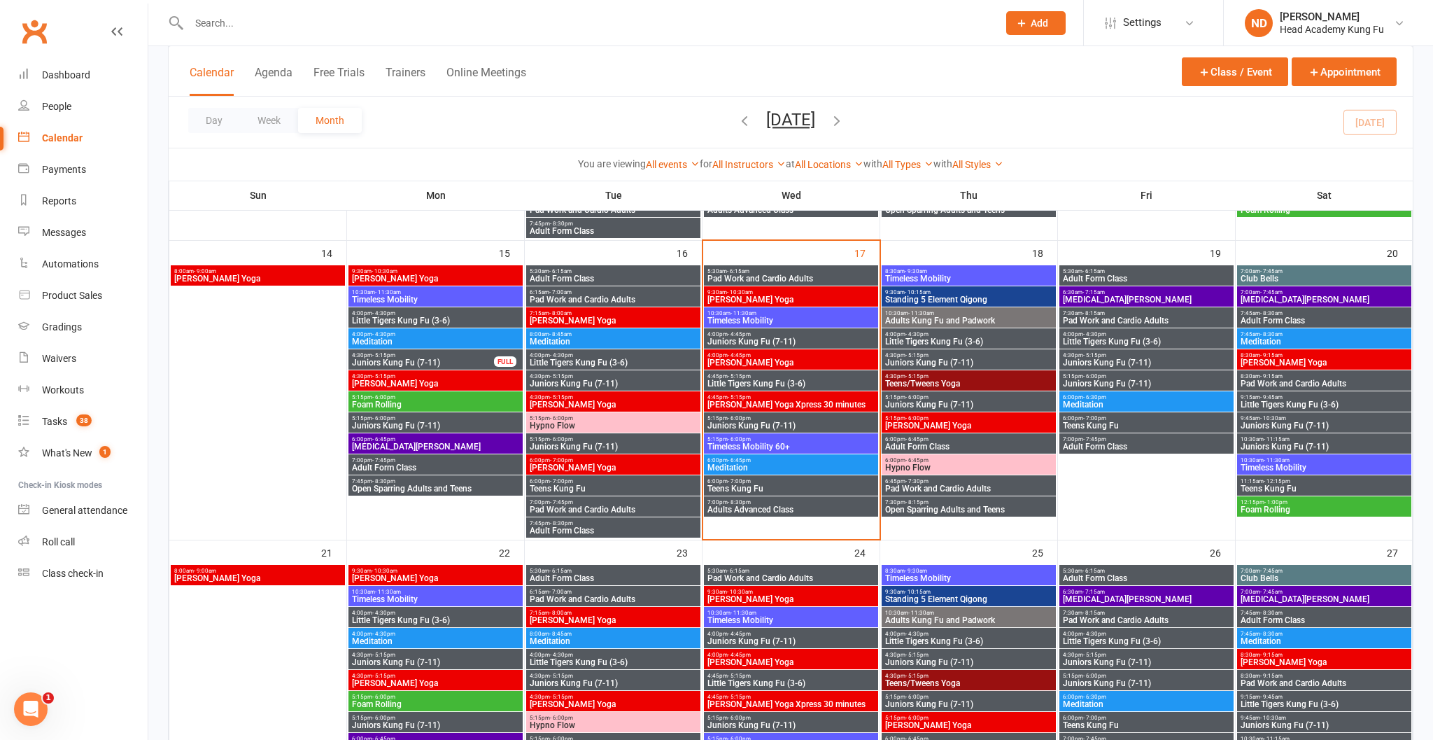
scroll to position [646, 0]
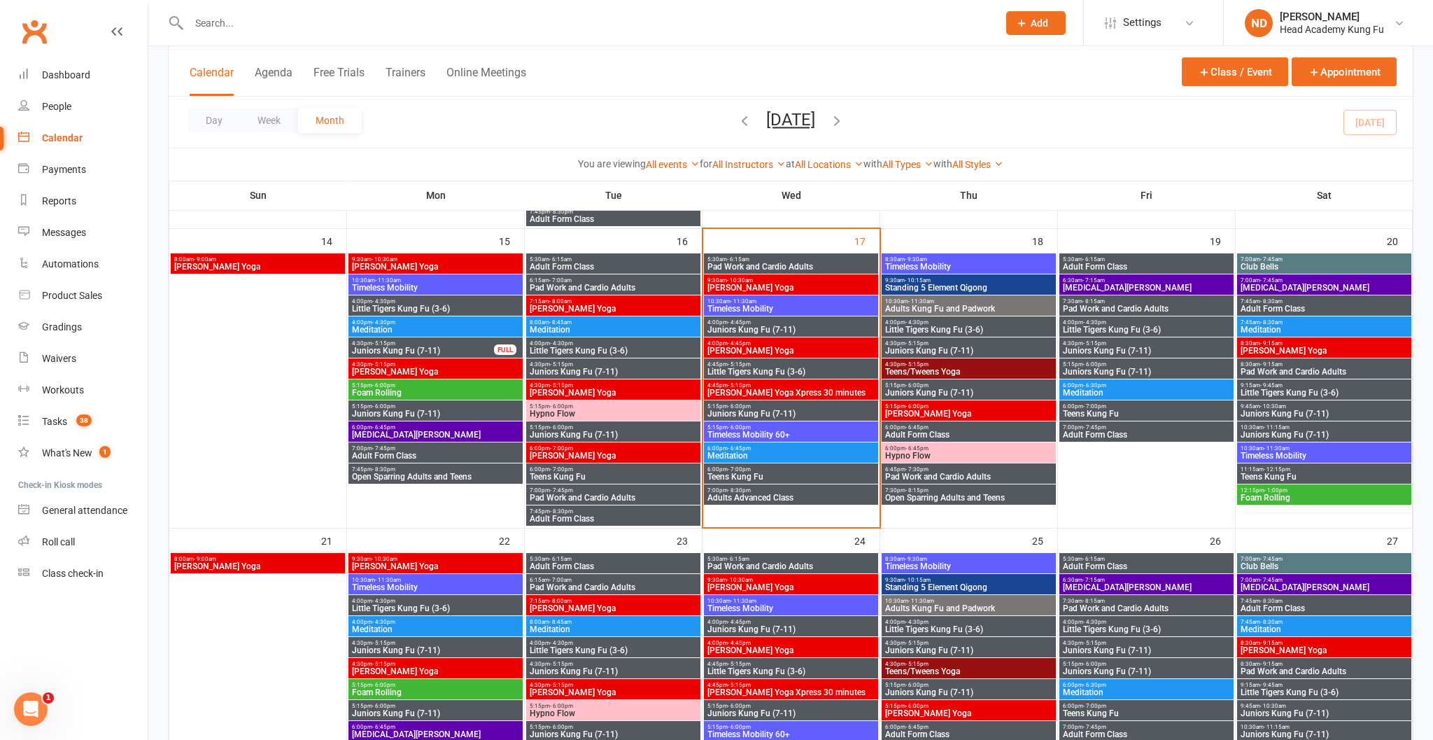
click at [791, 457] on span "Meditation" at bounding box center [791, 455] width 169 height 8
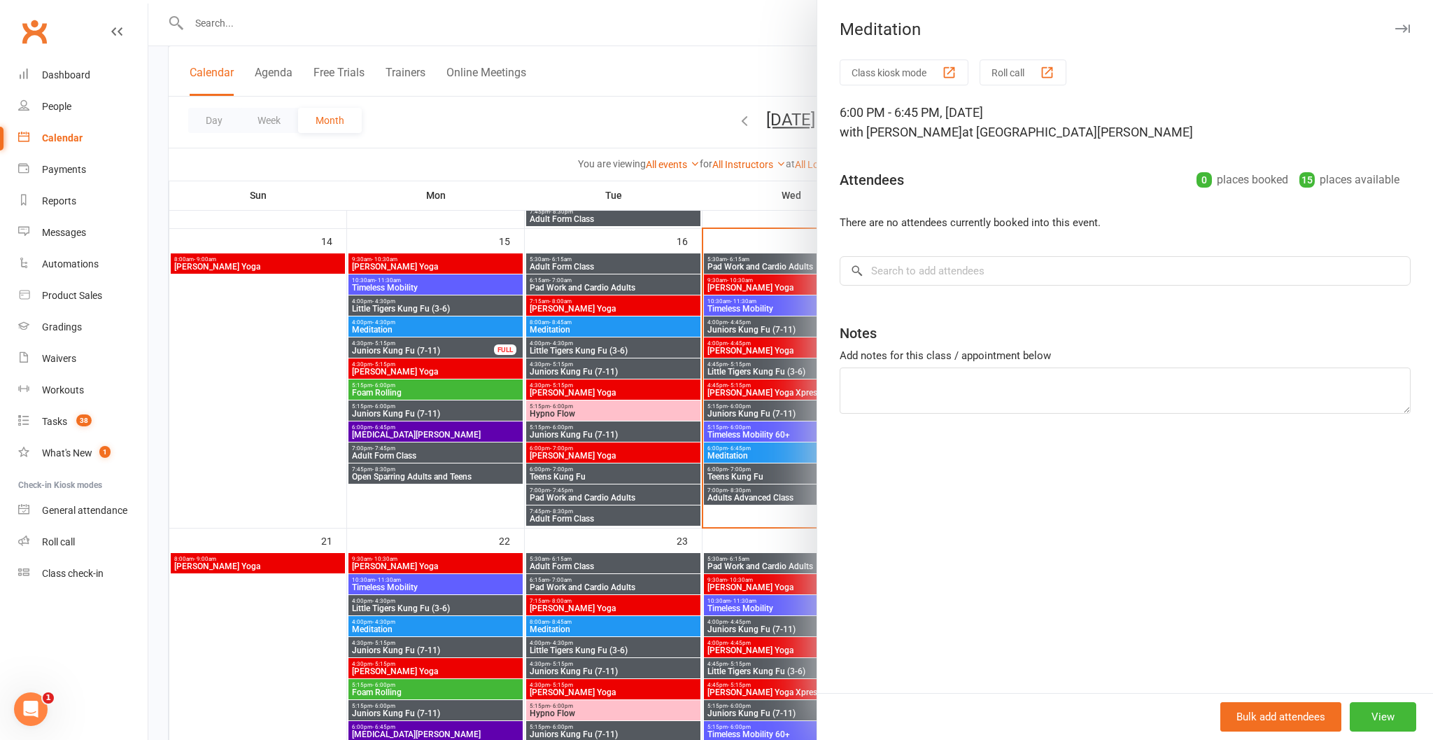
click at [774, 434] on div at bounding box center [790, 370] width 1285 height 740
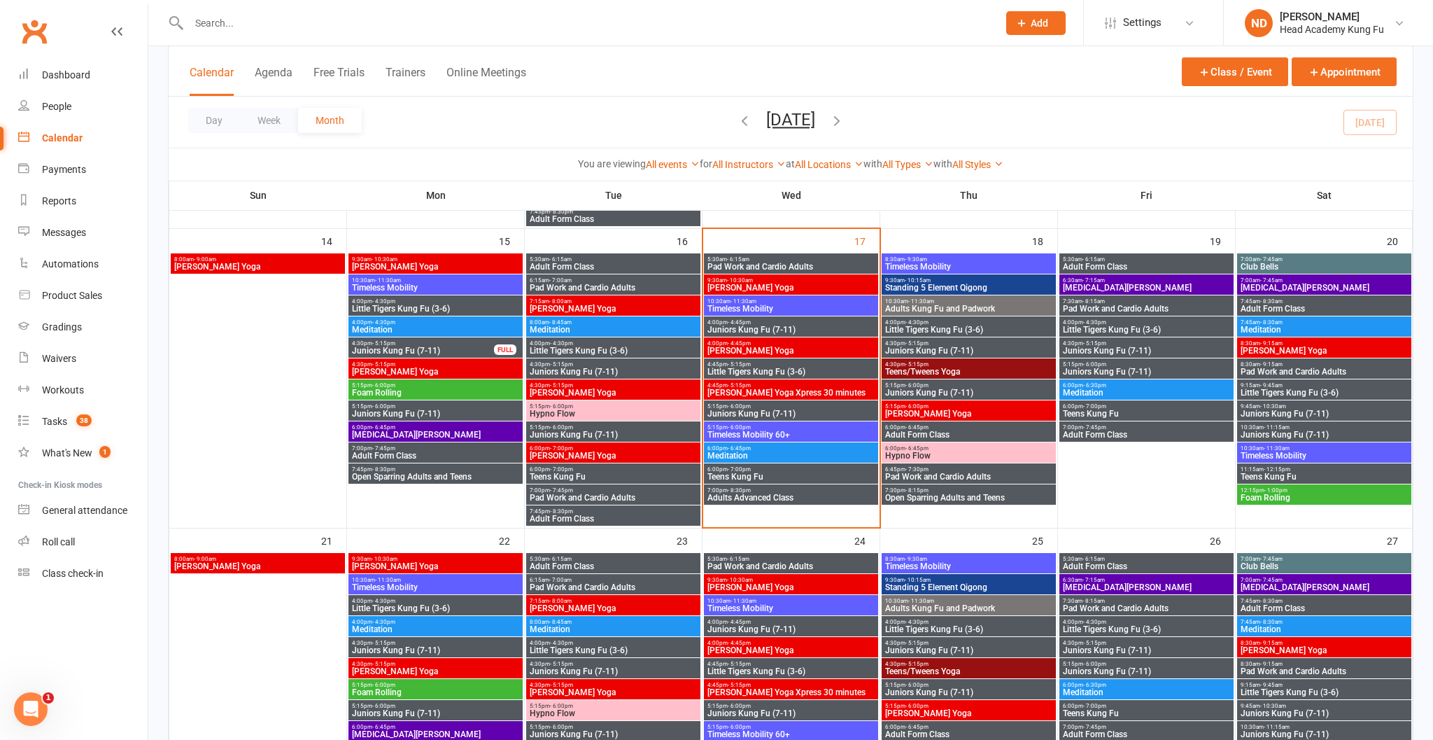
click at [774, 436] on span "Timeless Mobility 60+" at bounding box center [791, 434] width 169 height 8
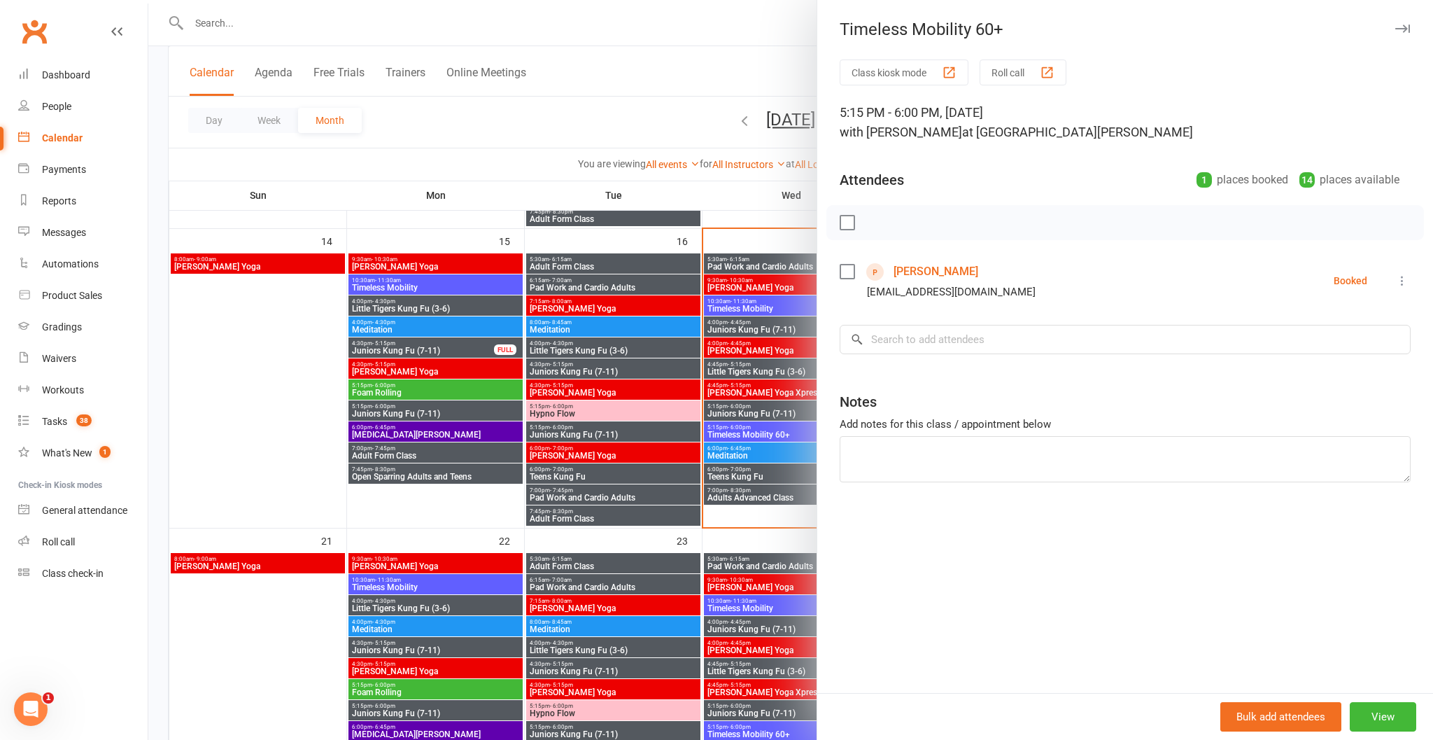
click at [775, 395] on div at bounding box center [790, 370] width 1285 height 740
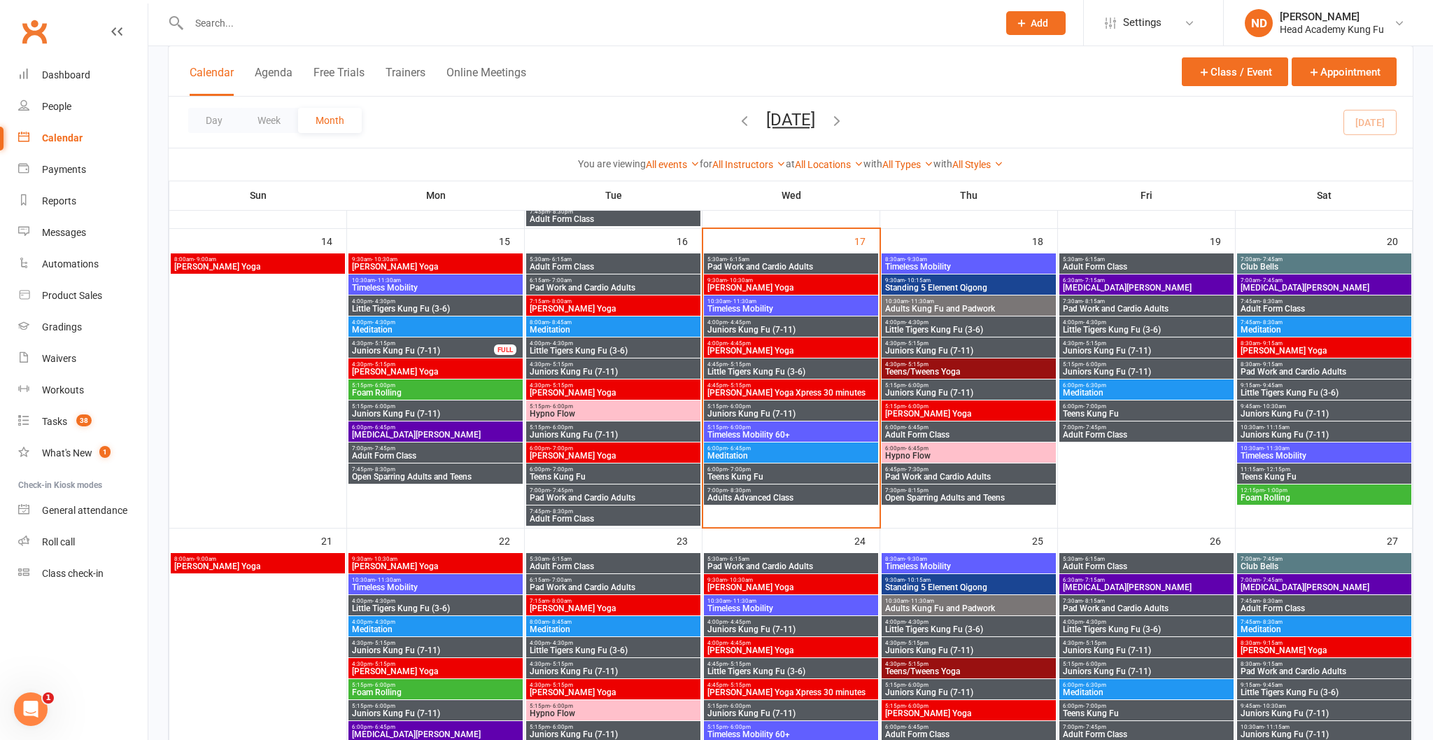
click at [774, 395] on span "Nei Dan Yoga Xpress 30 minutes" at bounding box center [791, 392] width 169 height 8
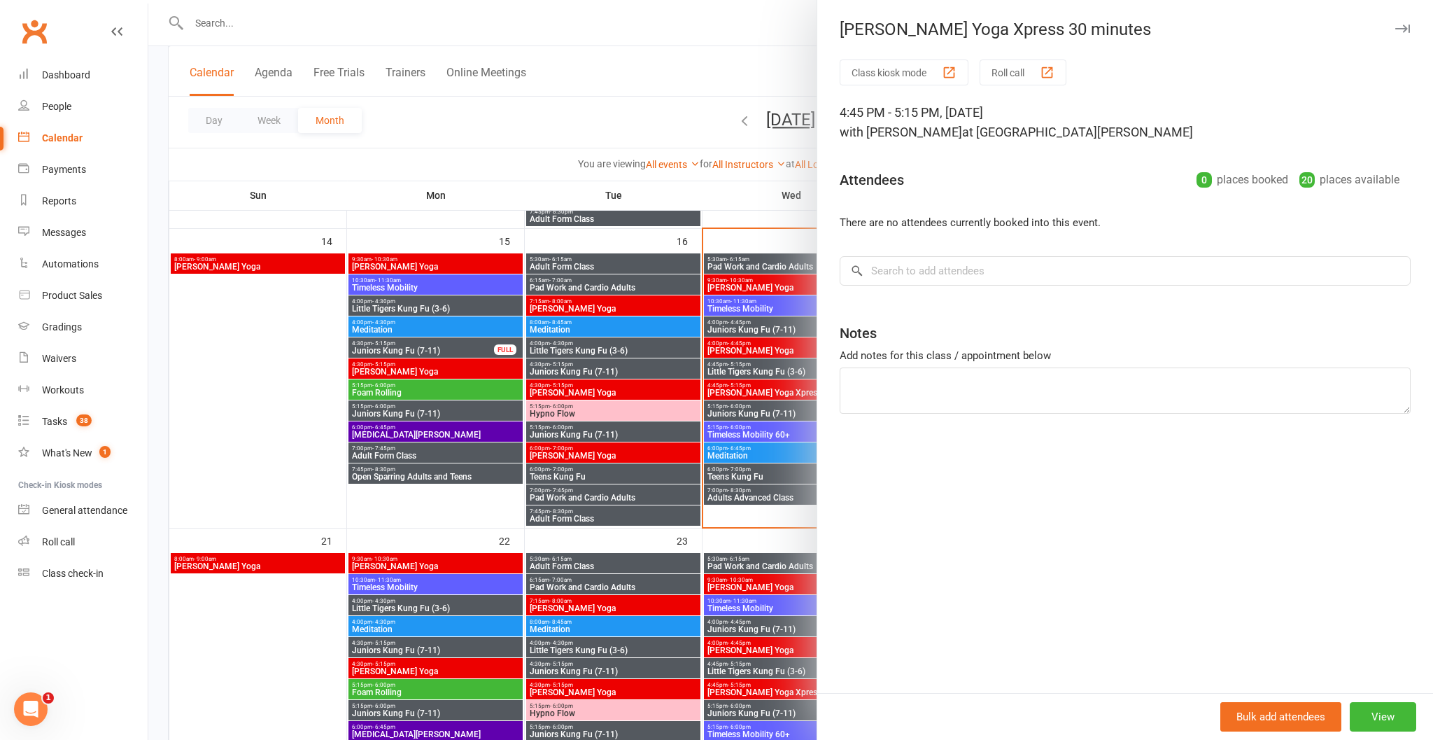
click at [776, 351] on div at bounding box center [790, 370] width 1285 height 740
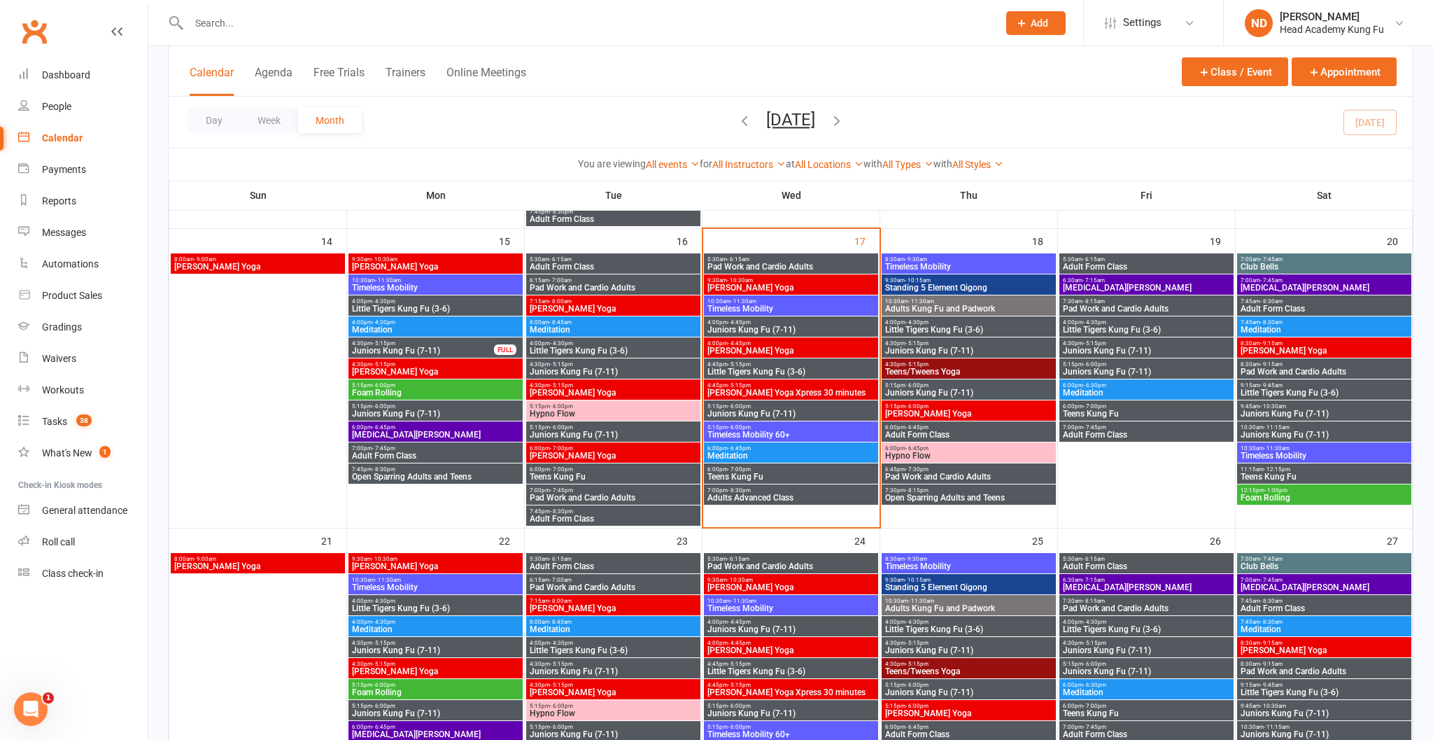
click at [776, 351] on span "Nei Dan Yoga" at bounding box center [791, 350] width 169 height 8
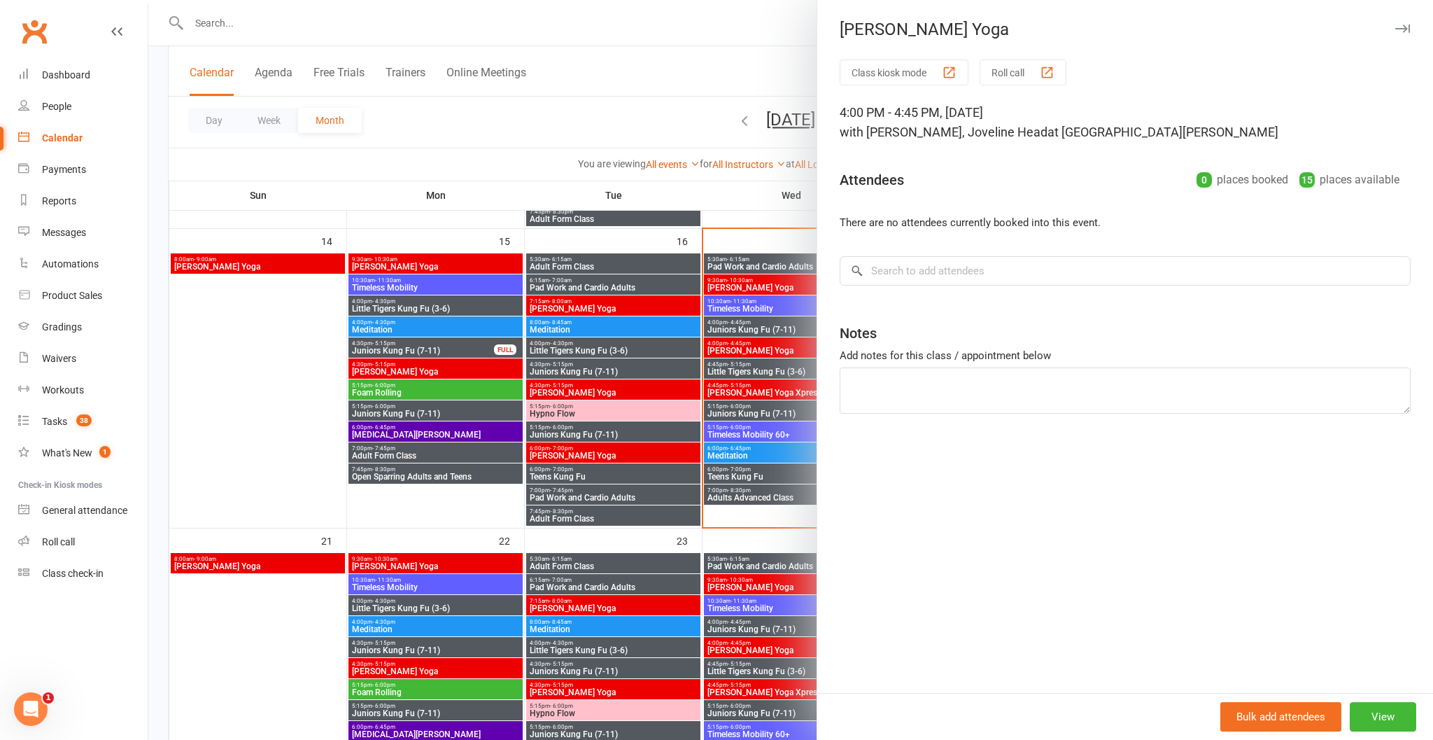
drag, startPoint x: 297, startPoint y: 365, endPoint x: 305, endPoint y: 365, distance: 7.7
click at [297, 365] on div at bounding box center [790, 370] width 1285 height 740
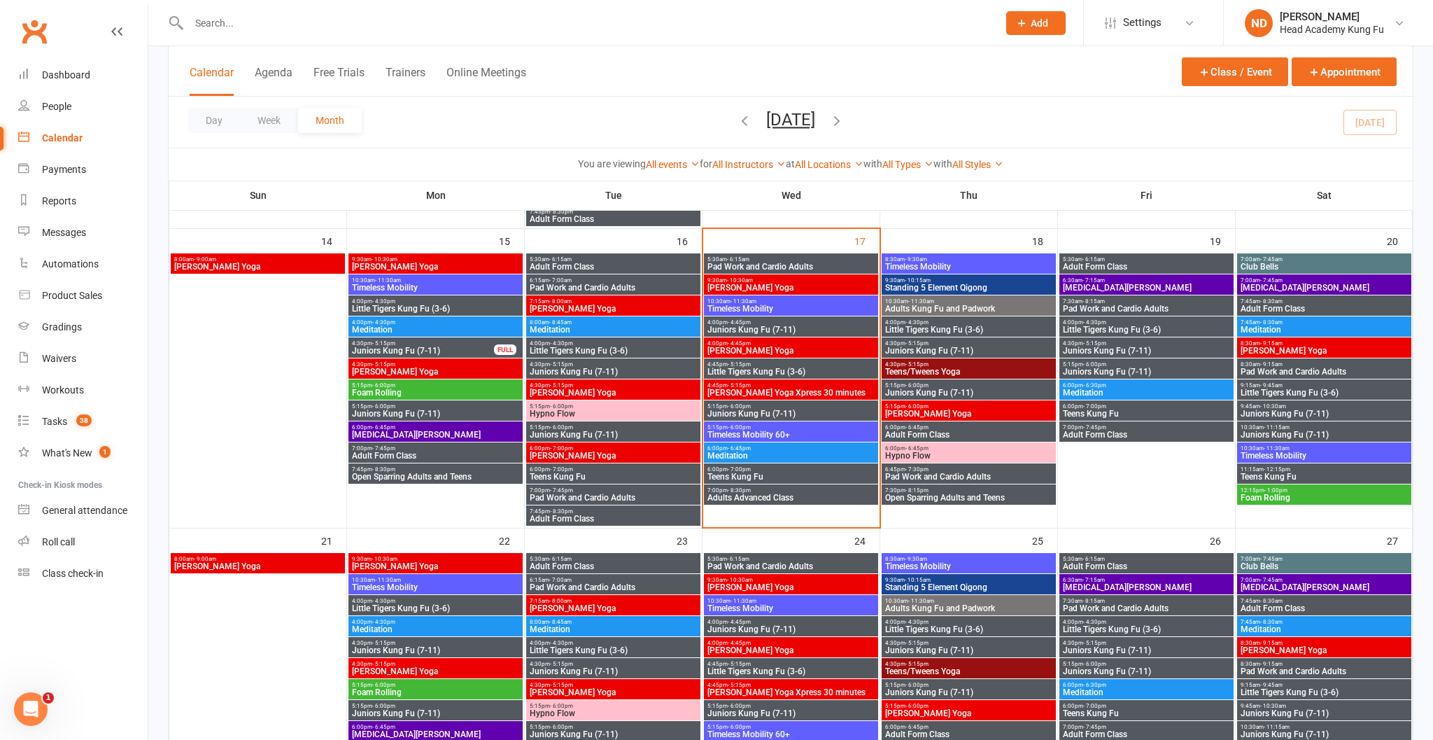
click at [772, 413] on span "Juniors Kung Fu (7-11)" at bounding box center [791, 413] width 169 height 8
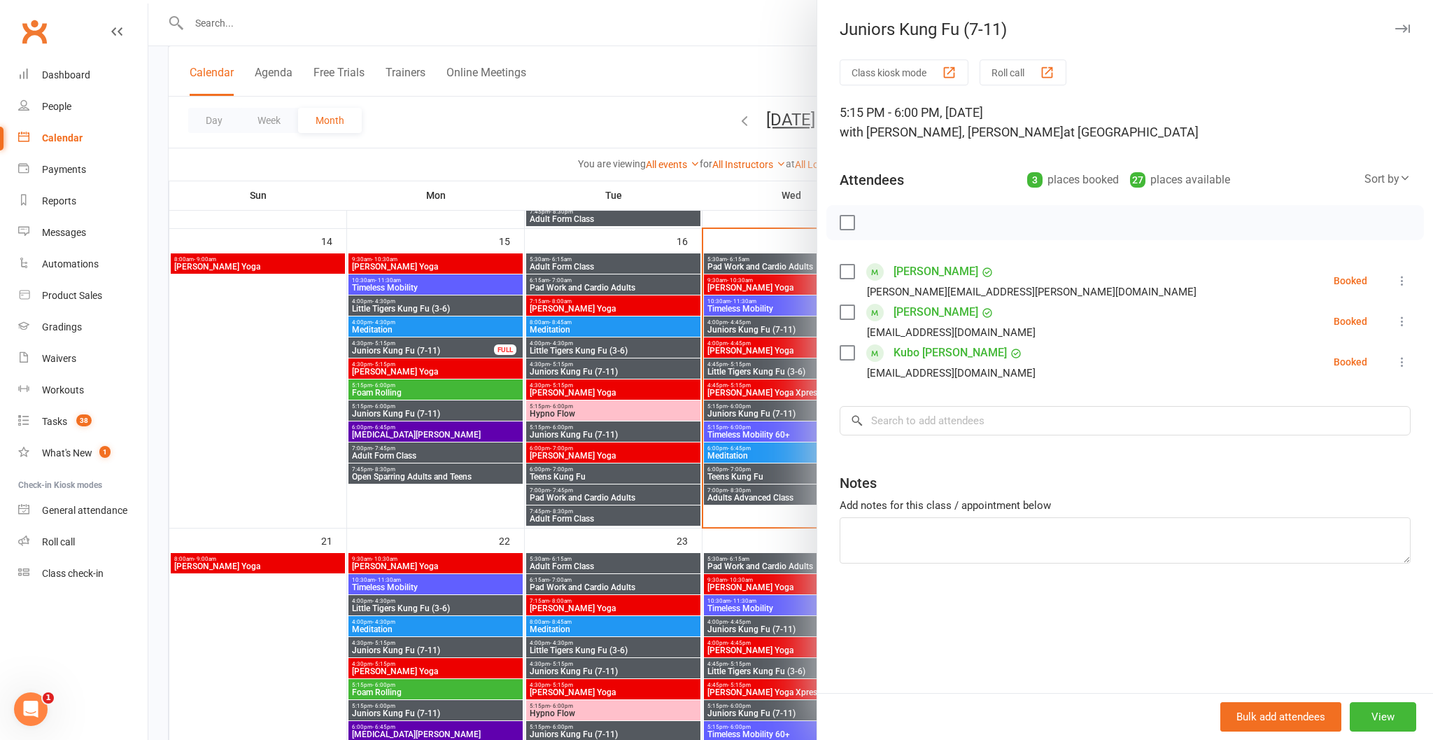
drag, startPoint x: 691, startPoint y: 250, endPoint x: 719, endPoint y: 250, distance: 28.0
click at [690, 250] on div at bounding box center [790, 370] width 1285 height 740
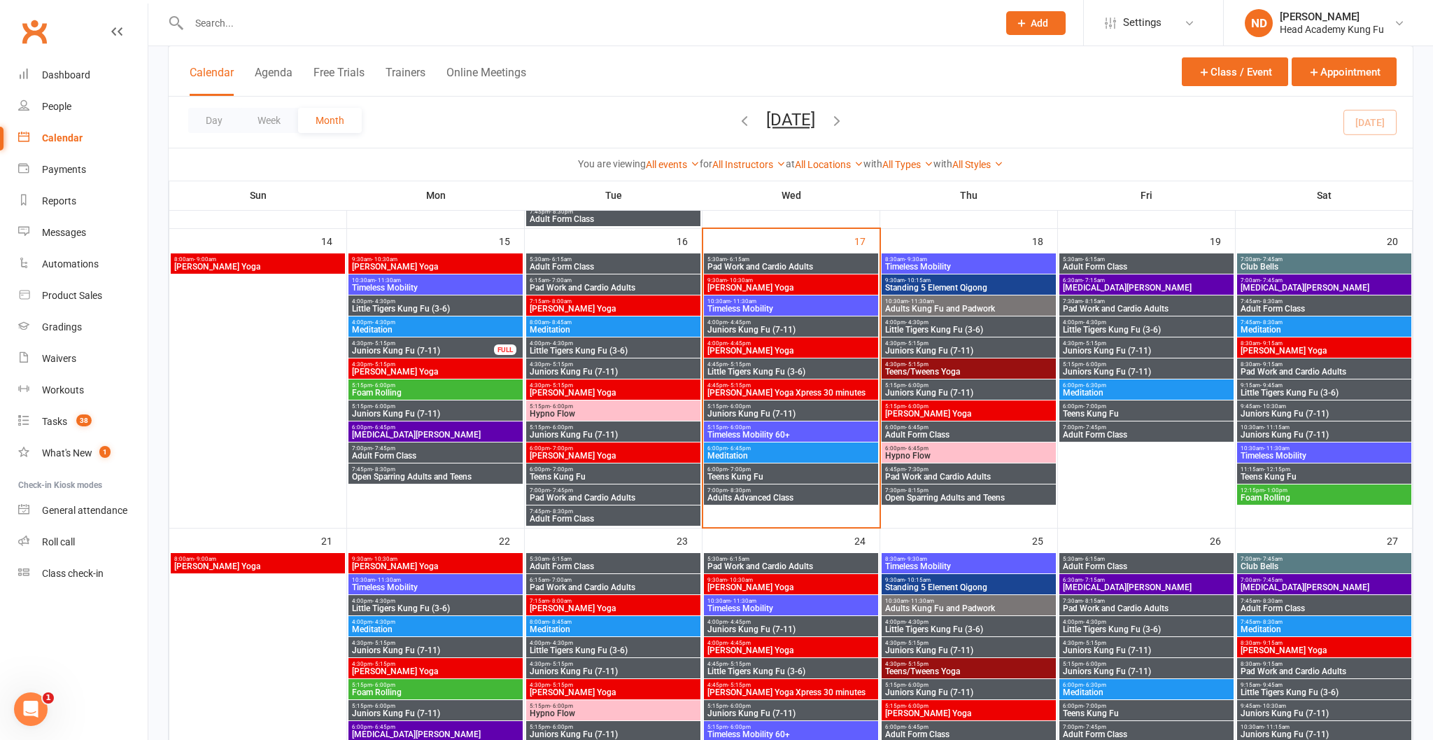
click at [837, 260] on span "5:30am - 6:15am" at bounding box center [791, 259] width 169 height 6
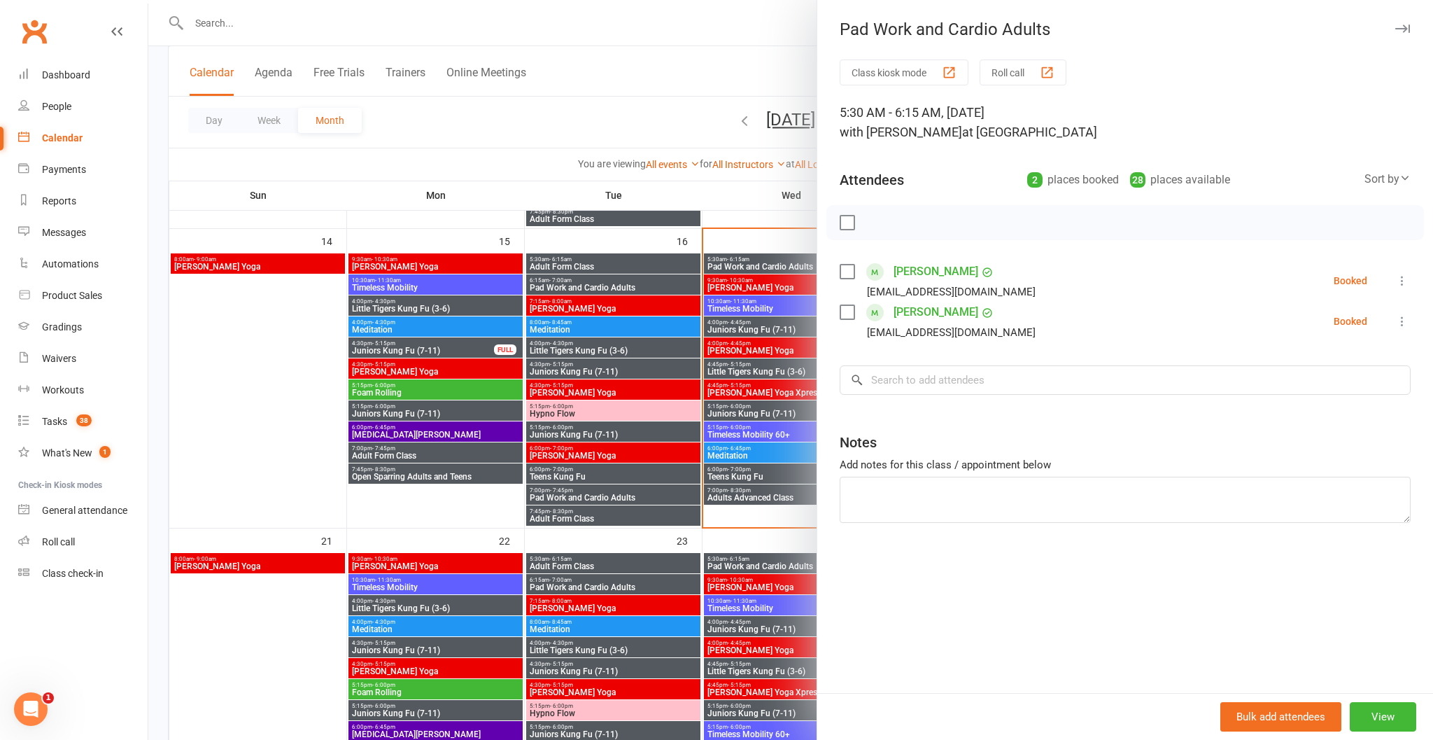
click at [733, 342] on div at bounding box center [790, 370] width 1285 height 740
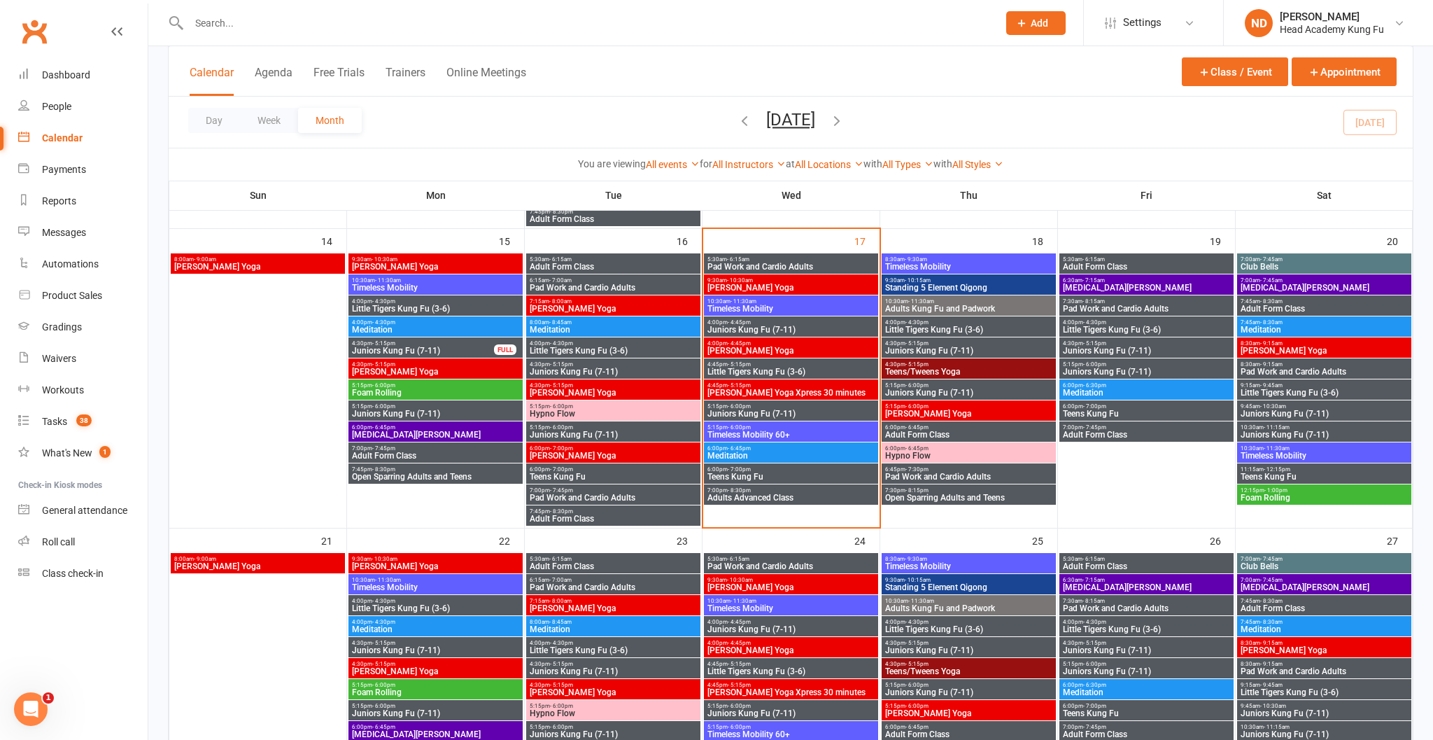
click at [777, 283] on span "9:30am - 10:30am" at bounding box center [791, 280] width 169 height 6
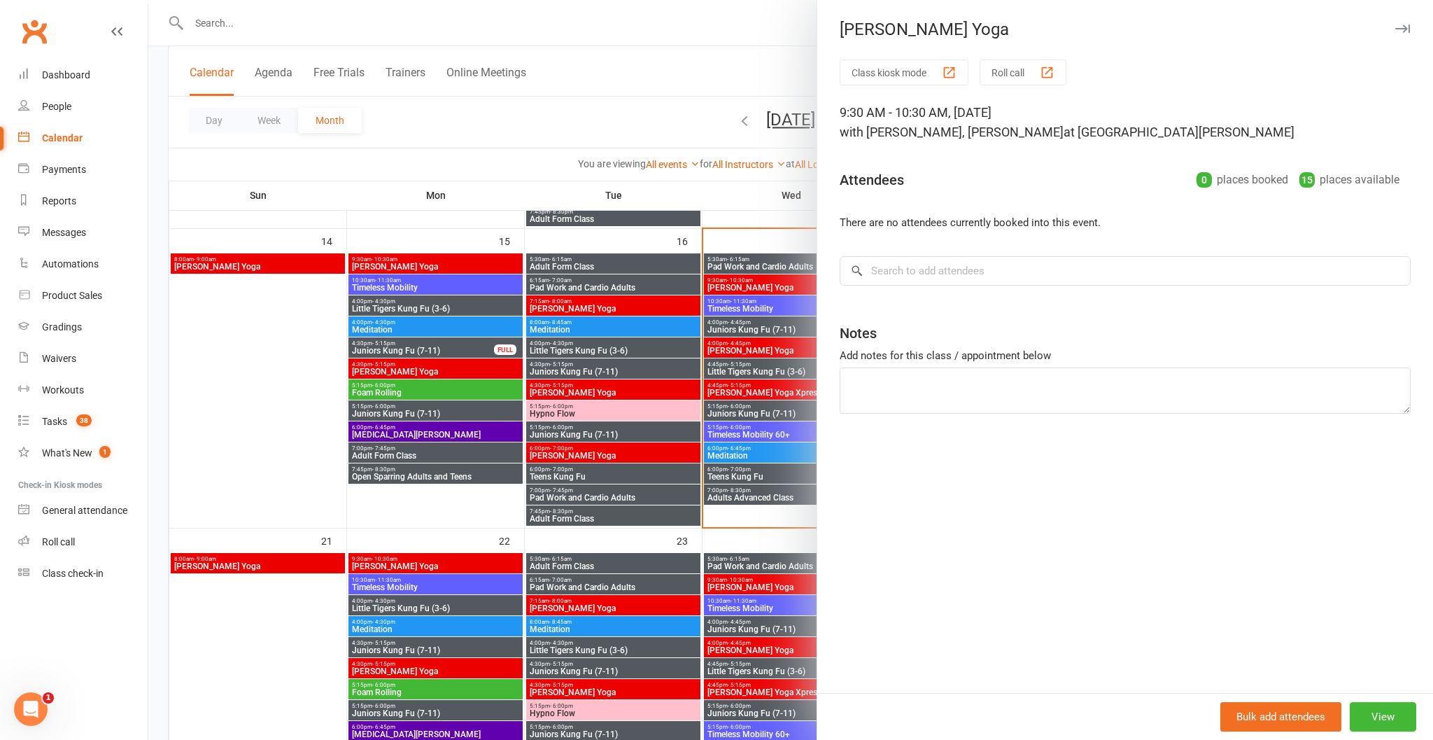
click at [625, 381] on div at bounding box center [790, 370] width 1285 height 740
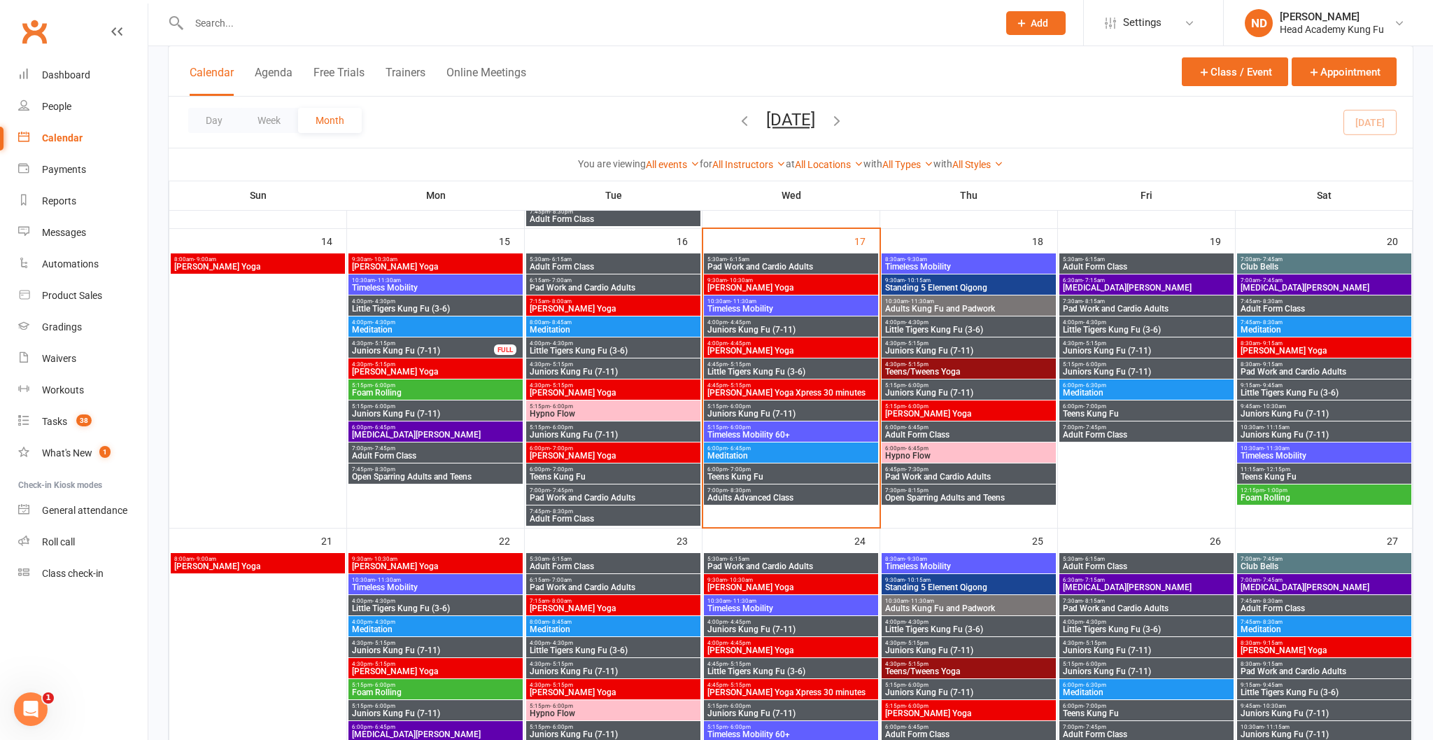
click at [738, 307] on span "Timeless Mobility" at bounding box center [791, 308] width 169 height 8
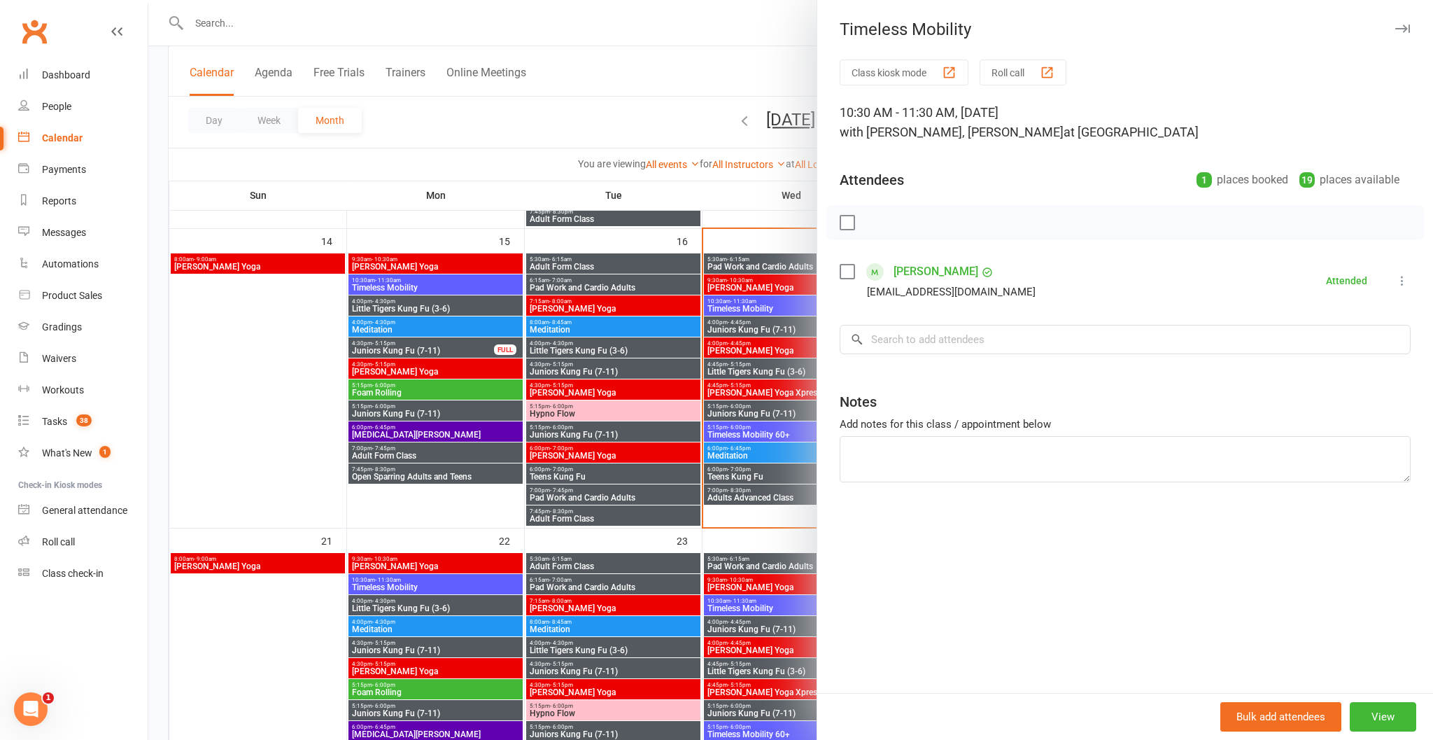
drag, startPoint x: 603, startPoint y: 444, endPoint x: 642, endPoint y: 408, distance: 53.0
click at [603, 444] on div at bounding box center [790, 370] width 1285 height 740
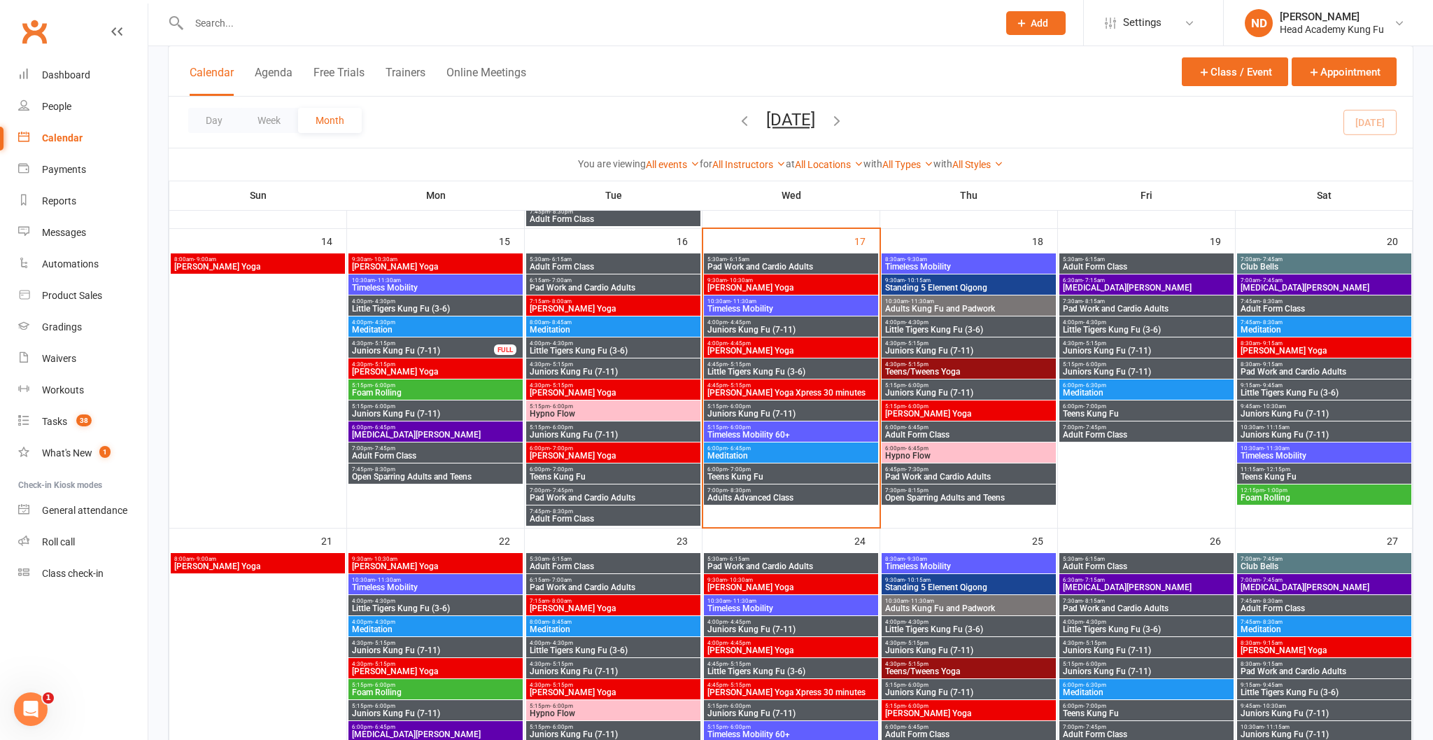
click at [756, 337] on div "4:00pm - 4:45pm Juniors Kung Fu (7-11)" at bounding box center [791, 326] width 174 height 20
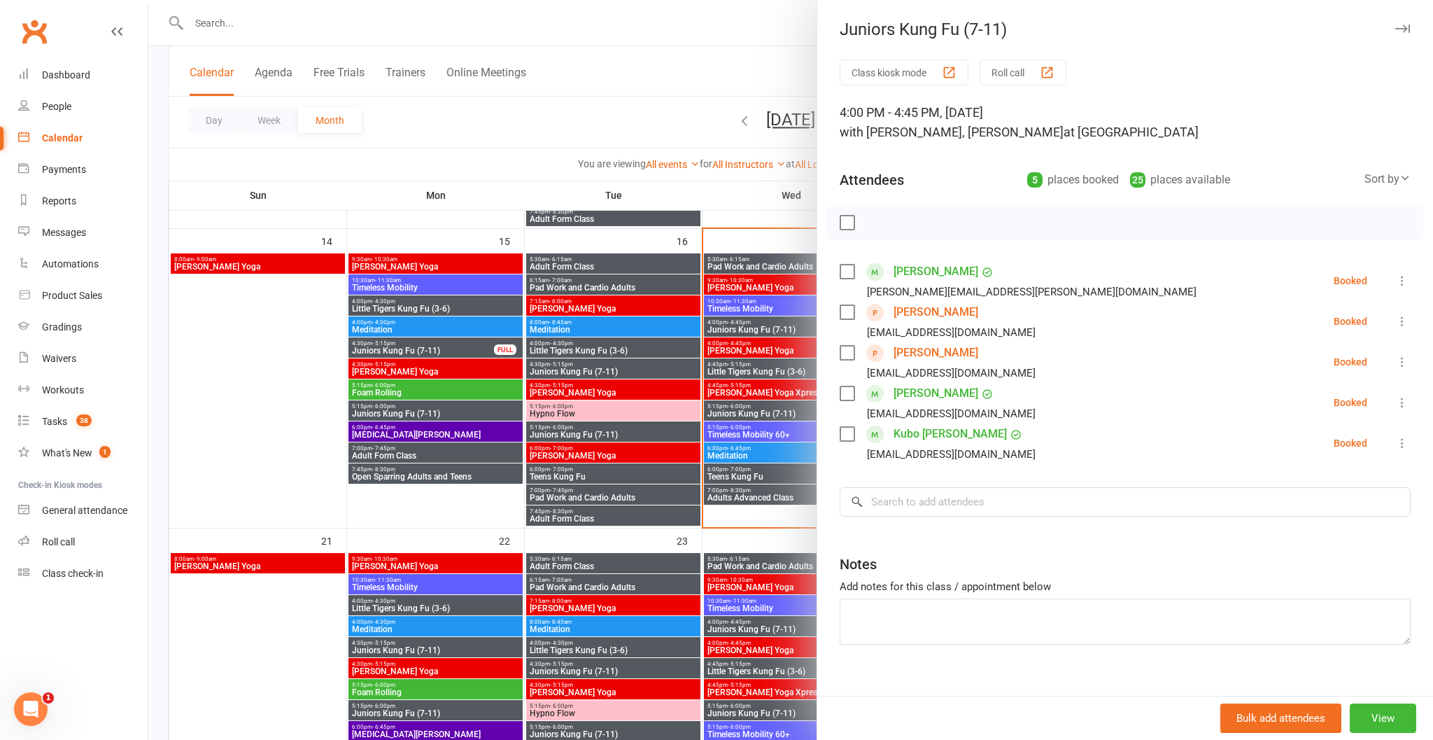
click at [601, 443] on div at bounding box center [790, 370] width 1285 height 740
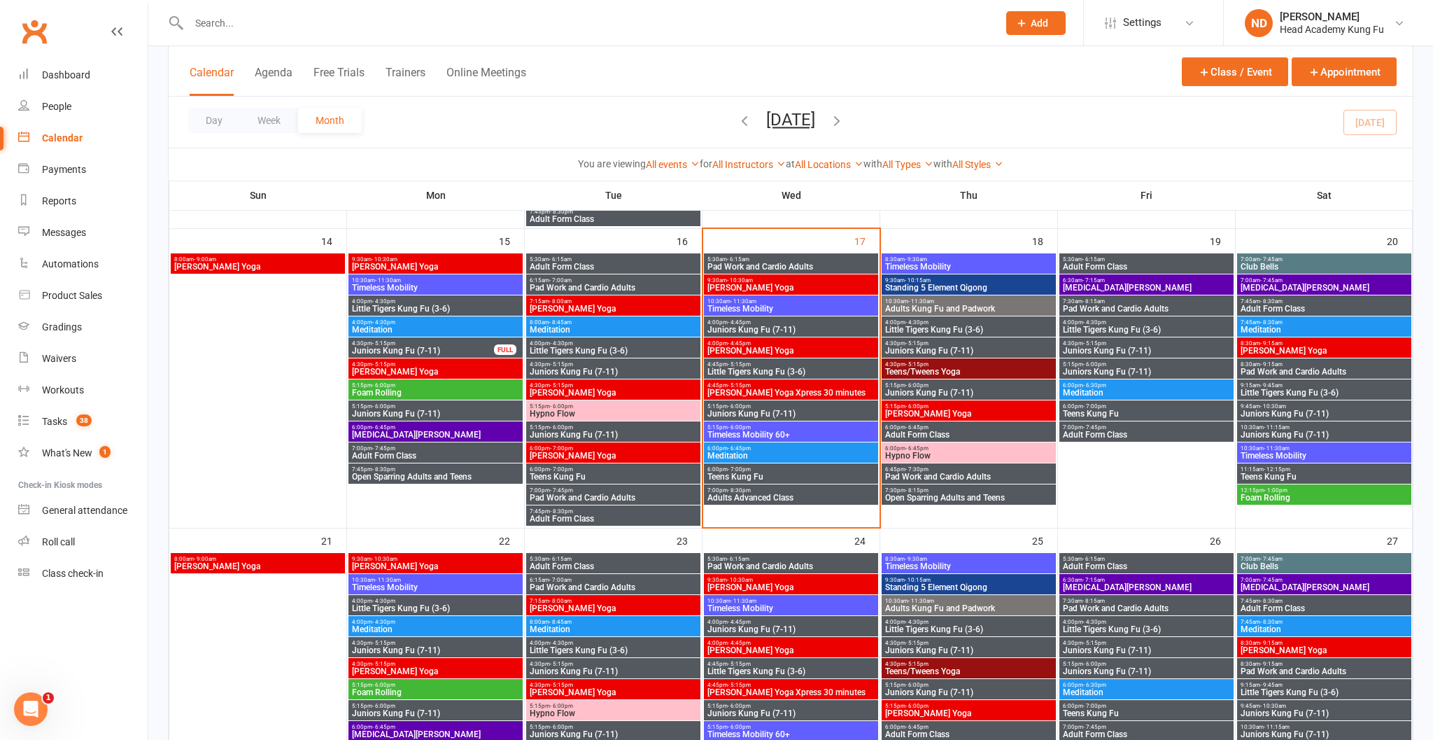
click at [744, 331] on span "Juniors Kung Fu (7-11)" at bounding box center [791, 329] width 169 height 8
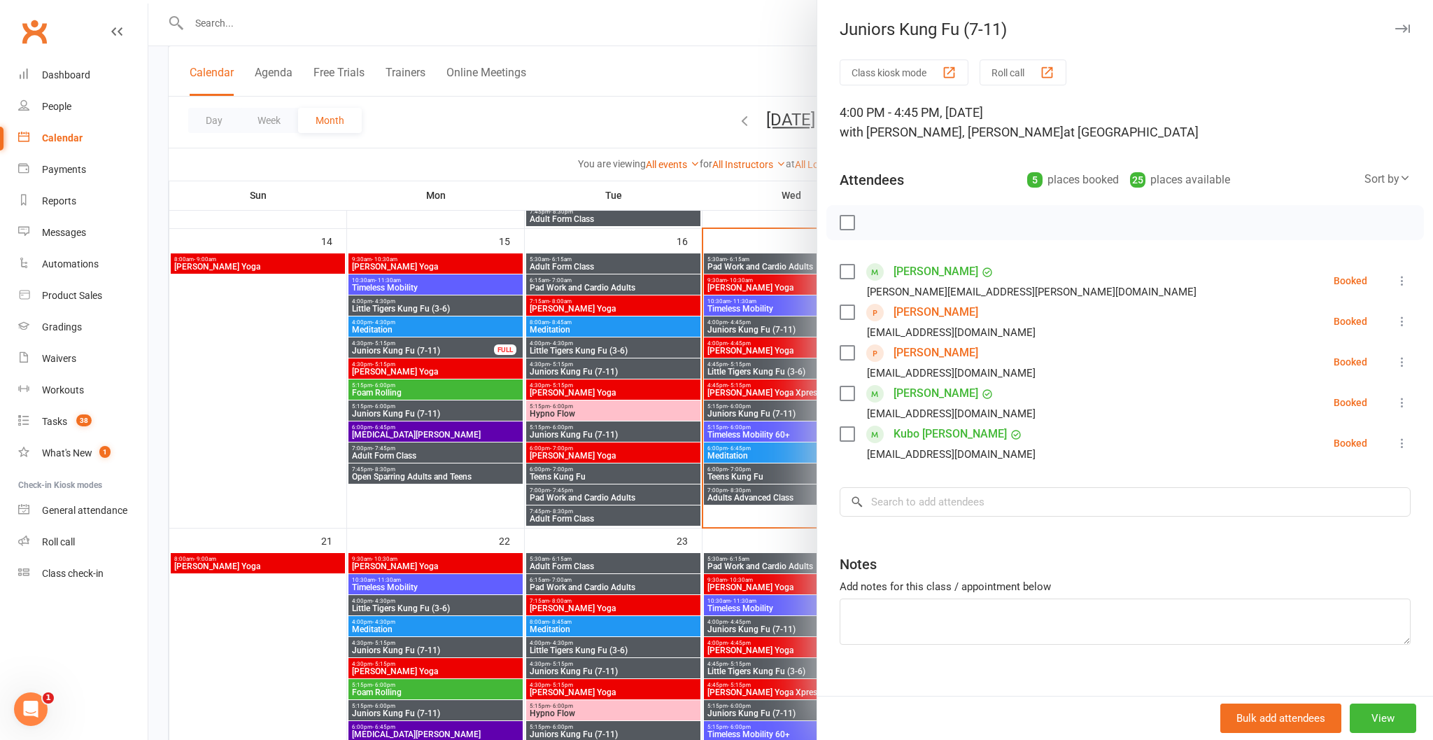
click at [758, 378] on div at bounding box center [790, 370] width 1285 height 740
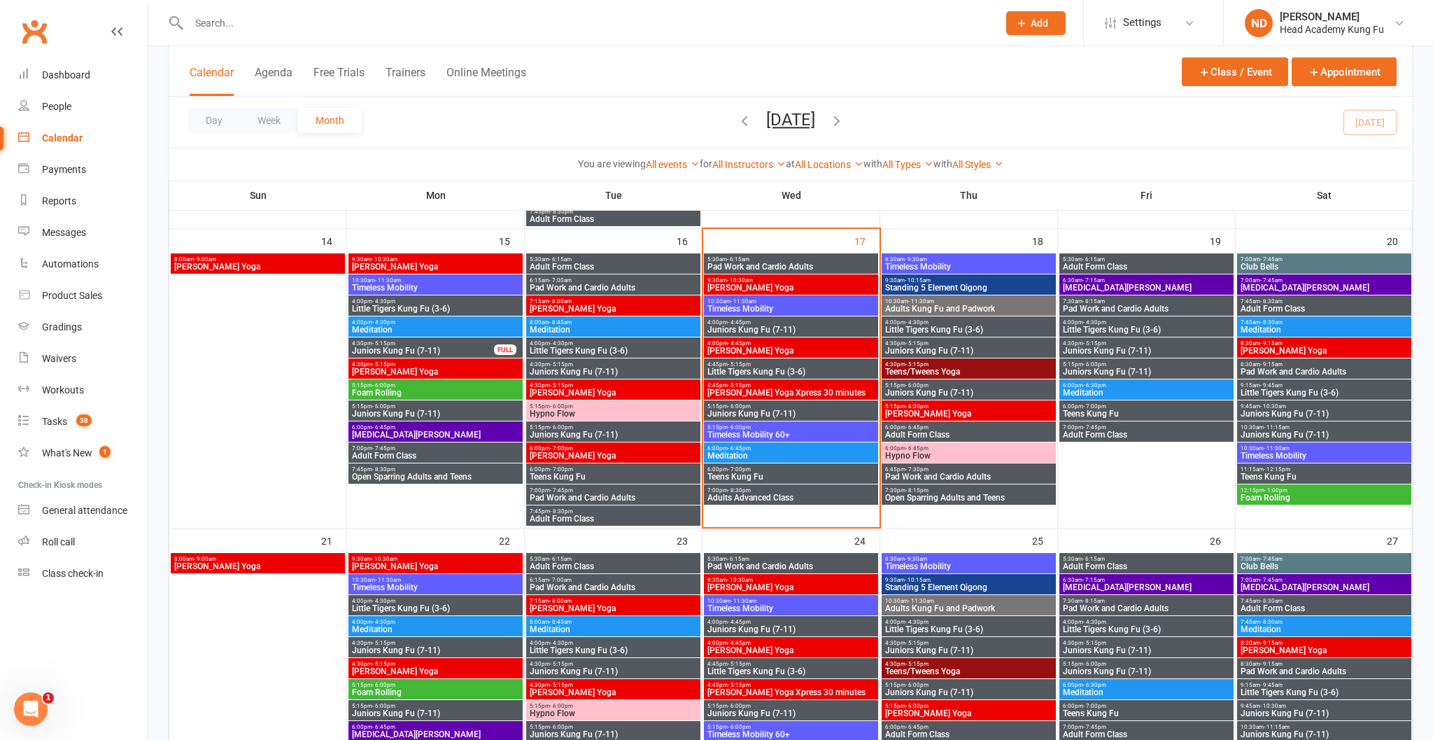
click at [758, 376] on span "Little Tigers Kung Fu (3-6)" at bounding box center [791, 371] width 169 height 8
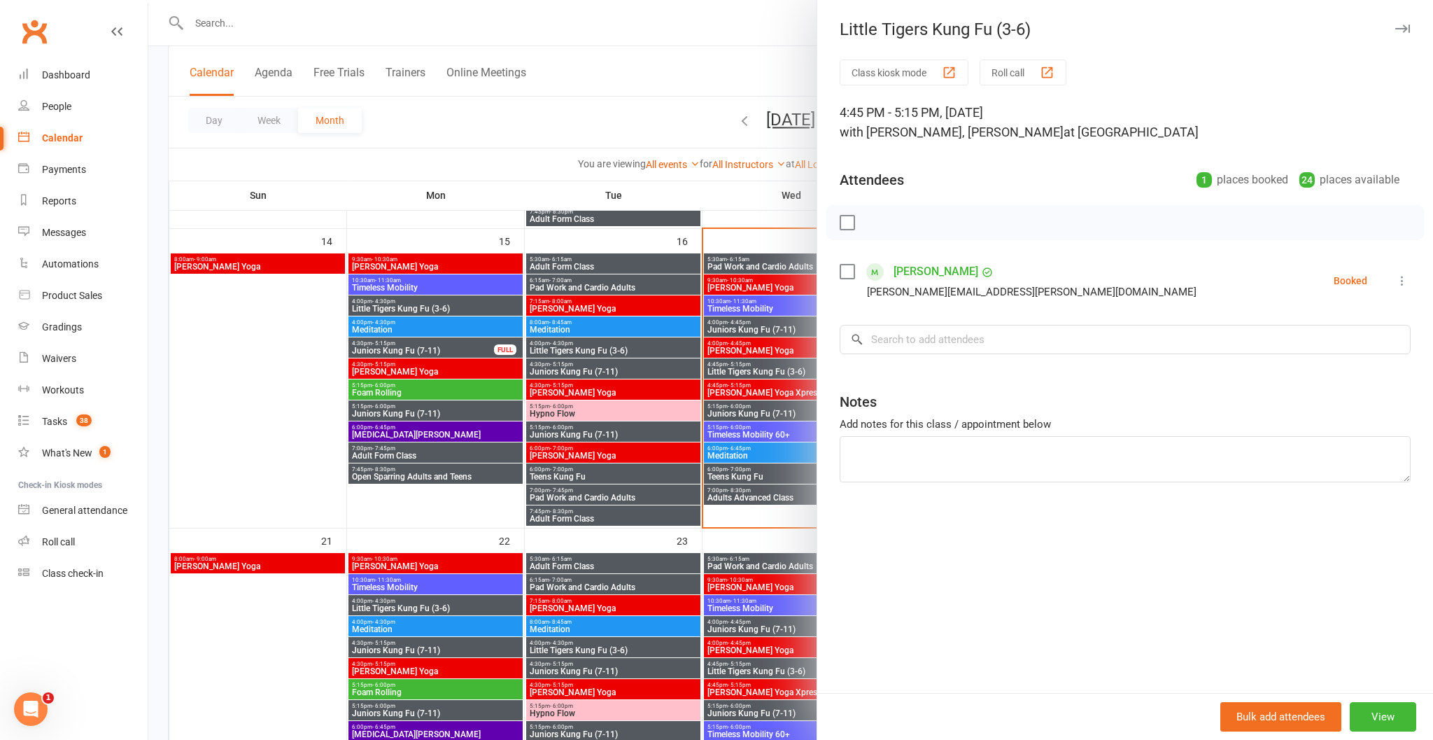
click at [627, 378] on div at bounding box center [790, 370] width 1285 height 740
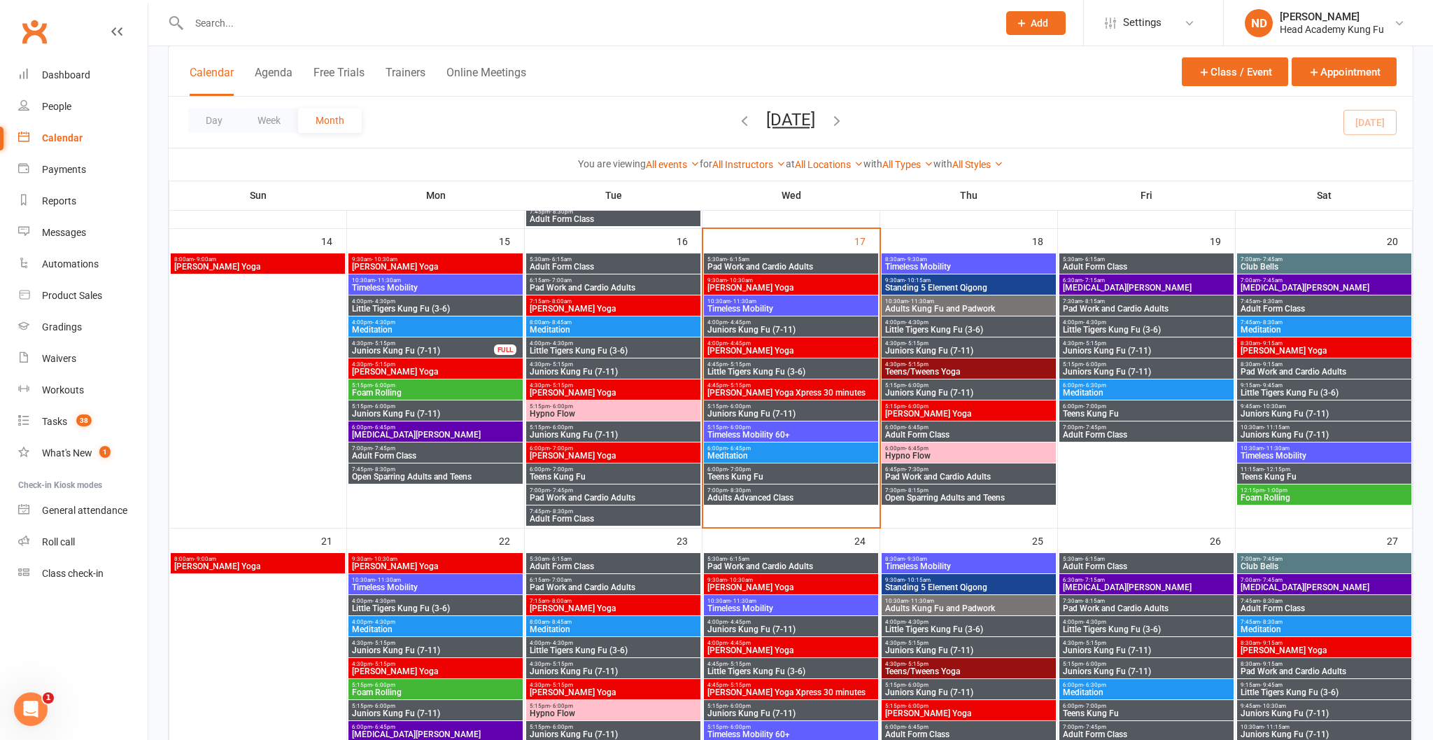
click at [730, 481] on span "Teens Kung Fu" at bounding box center [791, 476] width 169 height 8
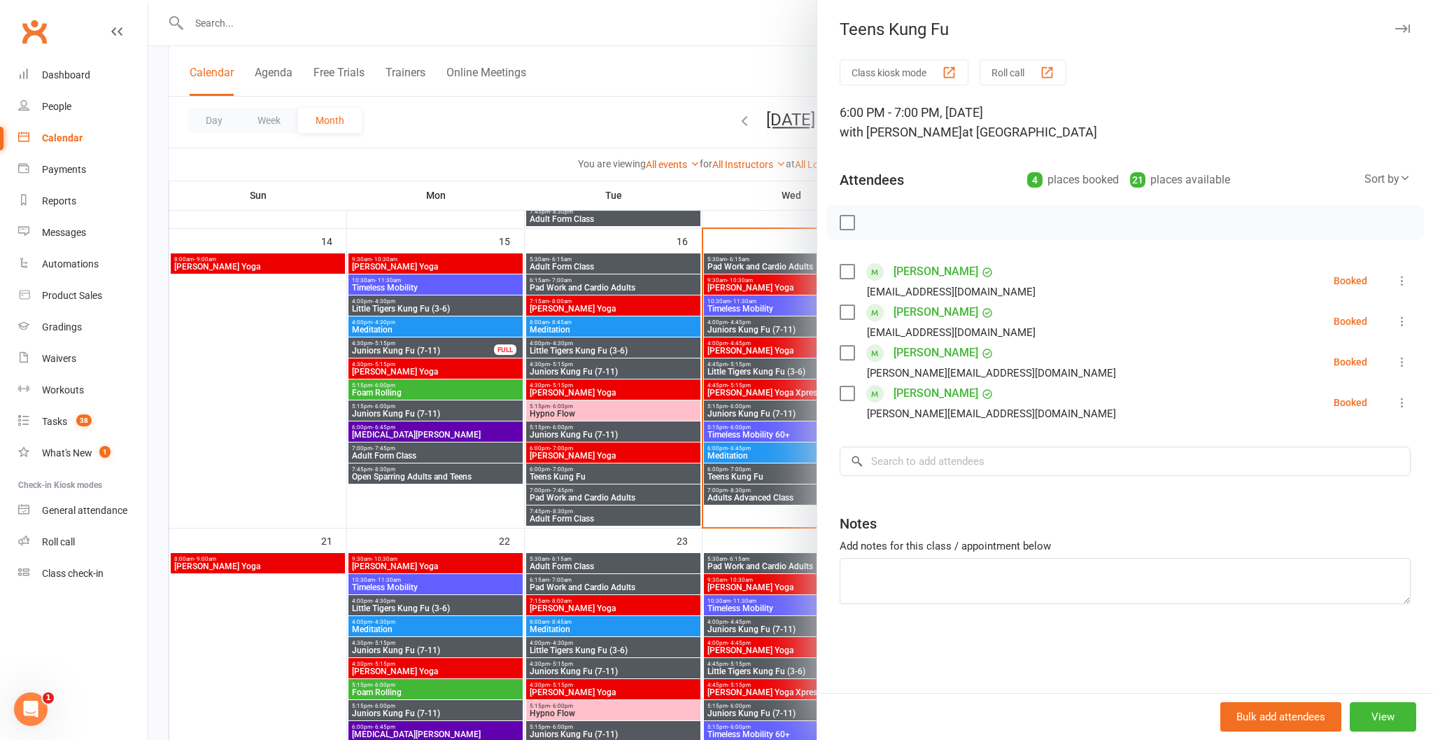
click at [660, 332] on div at bounding box center [790, 370] width 1285 height 740
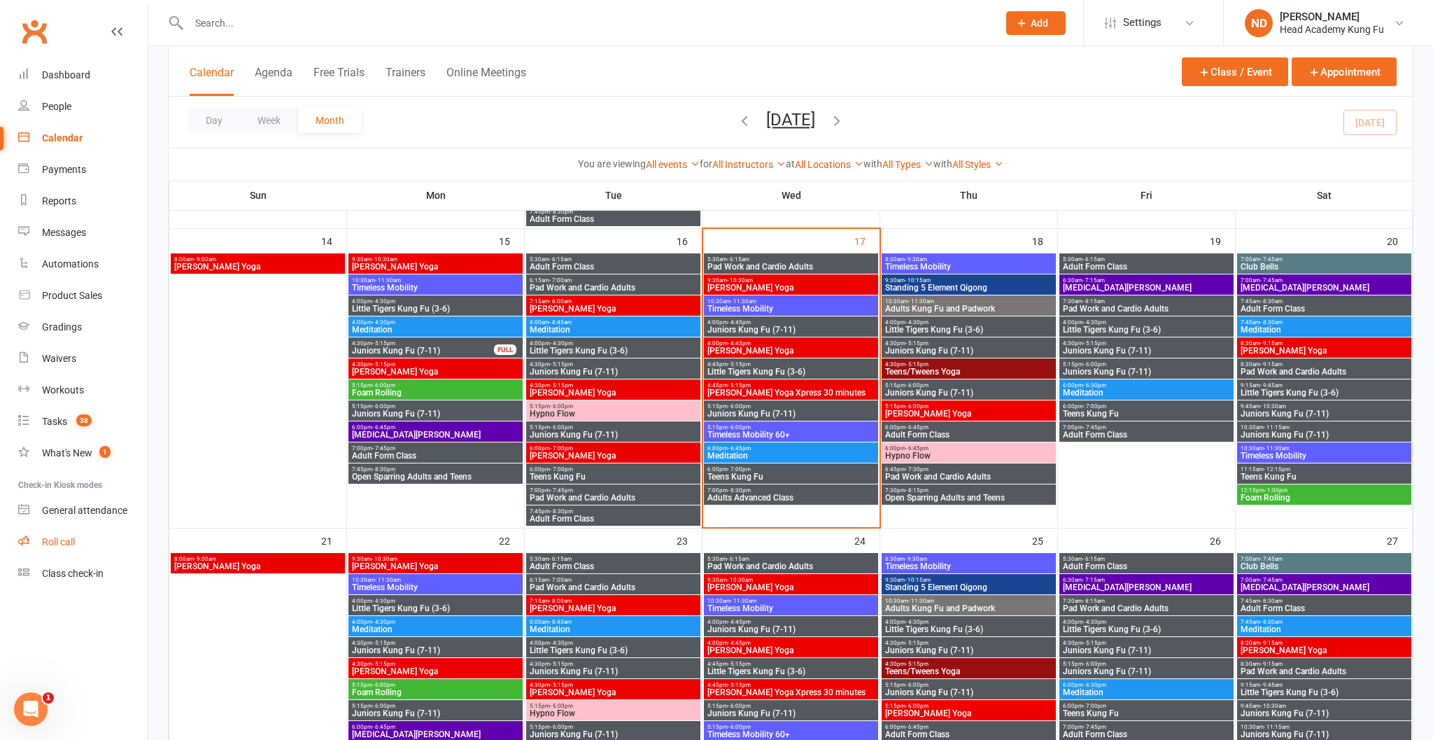
click at [45, 542] on div "Roll call" at bounding box center [58, 541] width 33 height 11
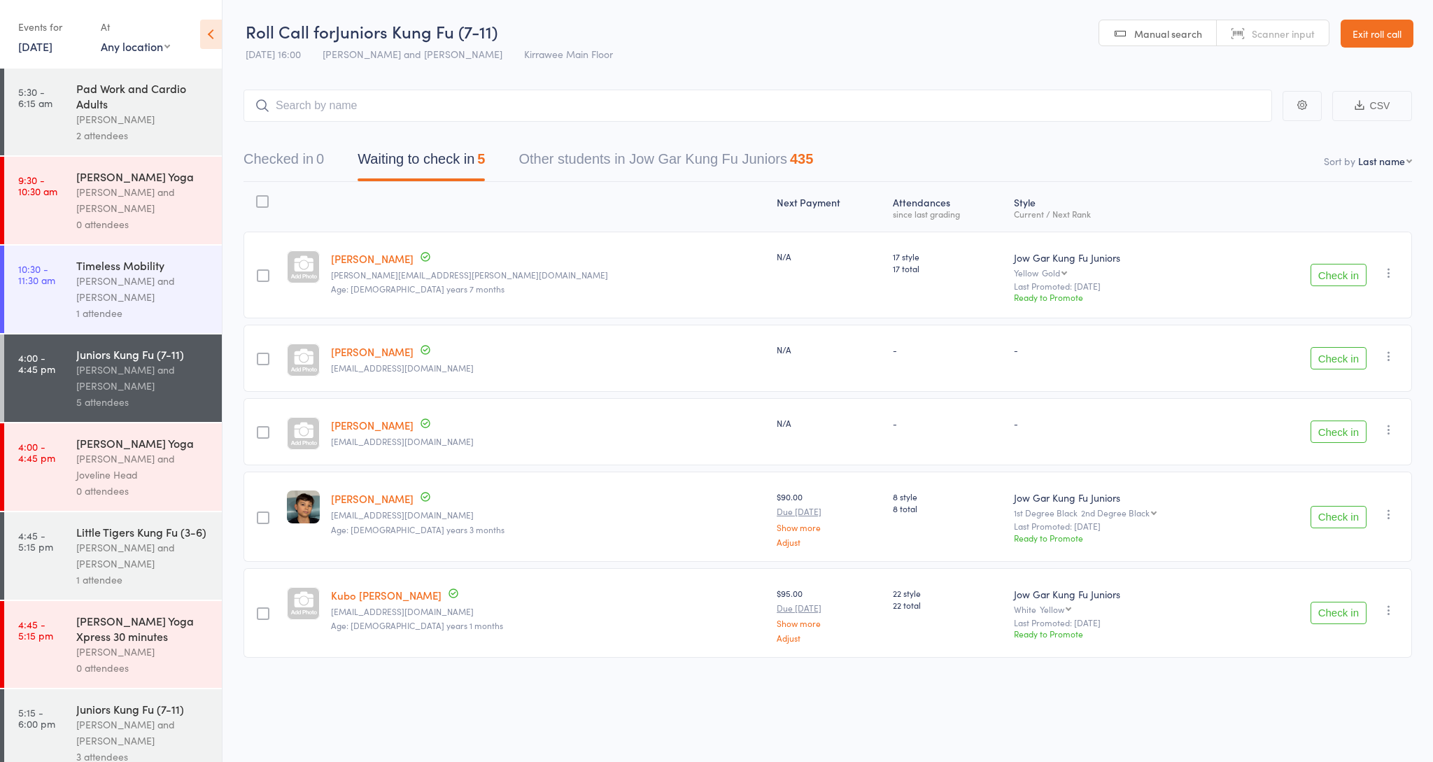
click at [741, 113] on input "search" at bounding box center [757, 106] width 1028 height 32
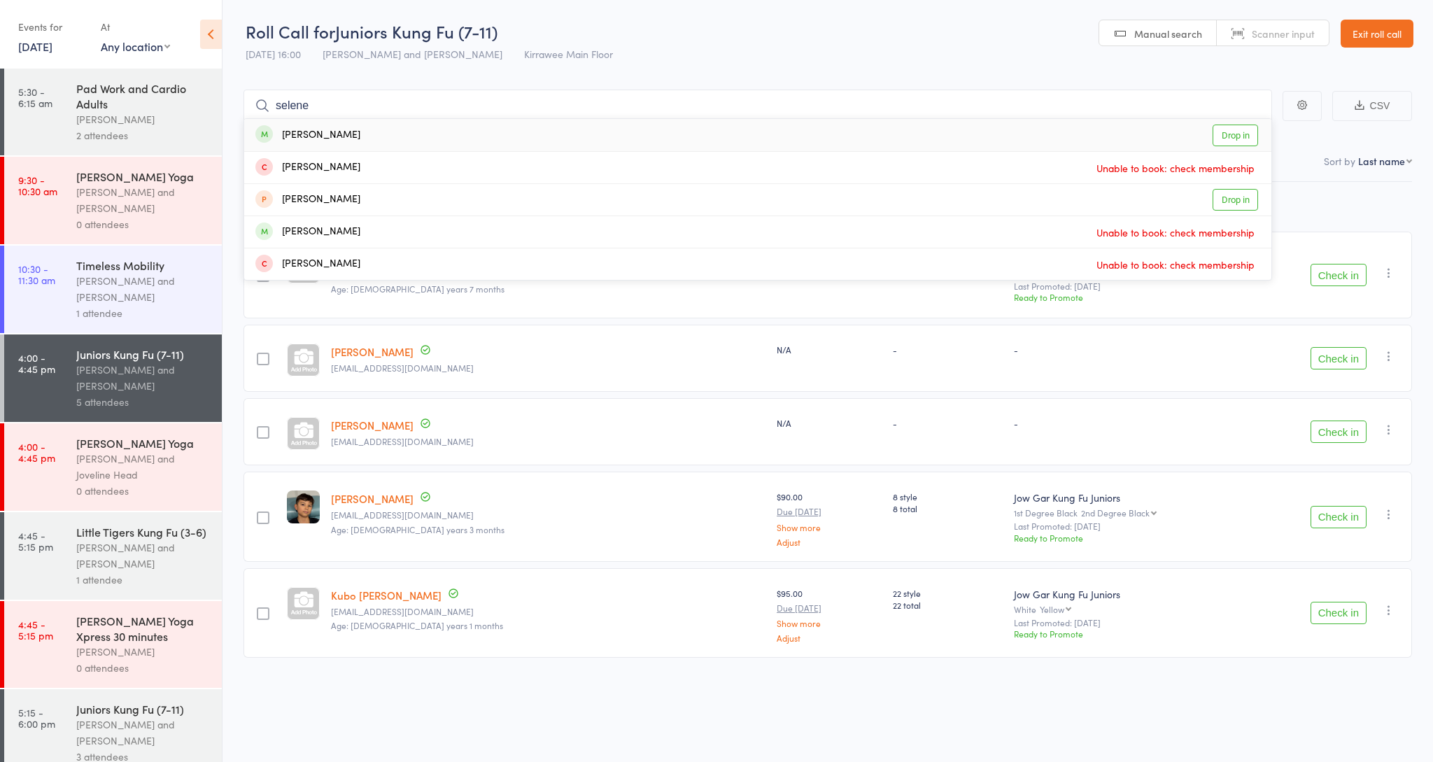
type input "selene"
click at [580, 131] on div "[PERSON_NAME] Drop in" at bounding box center [757, 135] width 1027 height 32
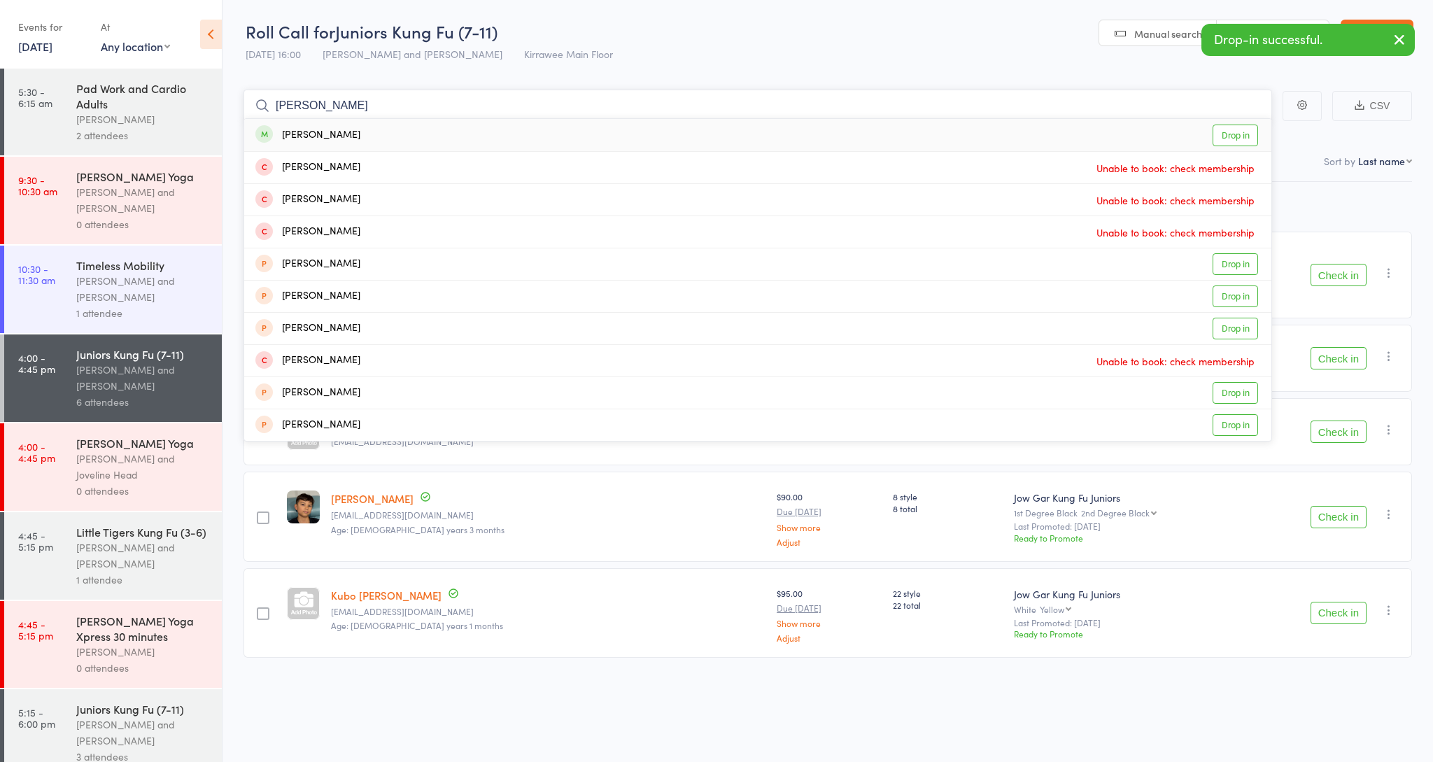
type input "[PERSON_NAME]"
drag, startPoint x: 580, startPoint y: 131, endPoint x: 386, endPoint y: 139, distance: 193.9
click at [360, 139] on div "[PERSON_NAME]" at bounding box center [307, 135] width 105 height 16
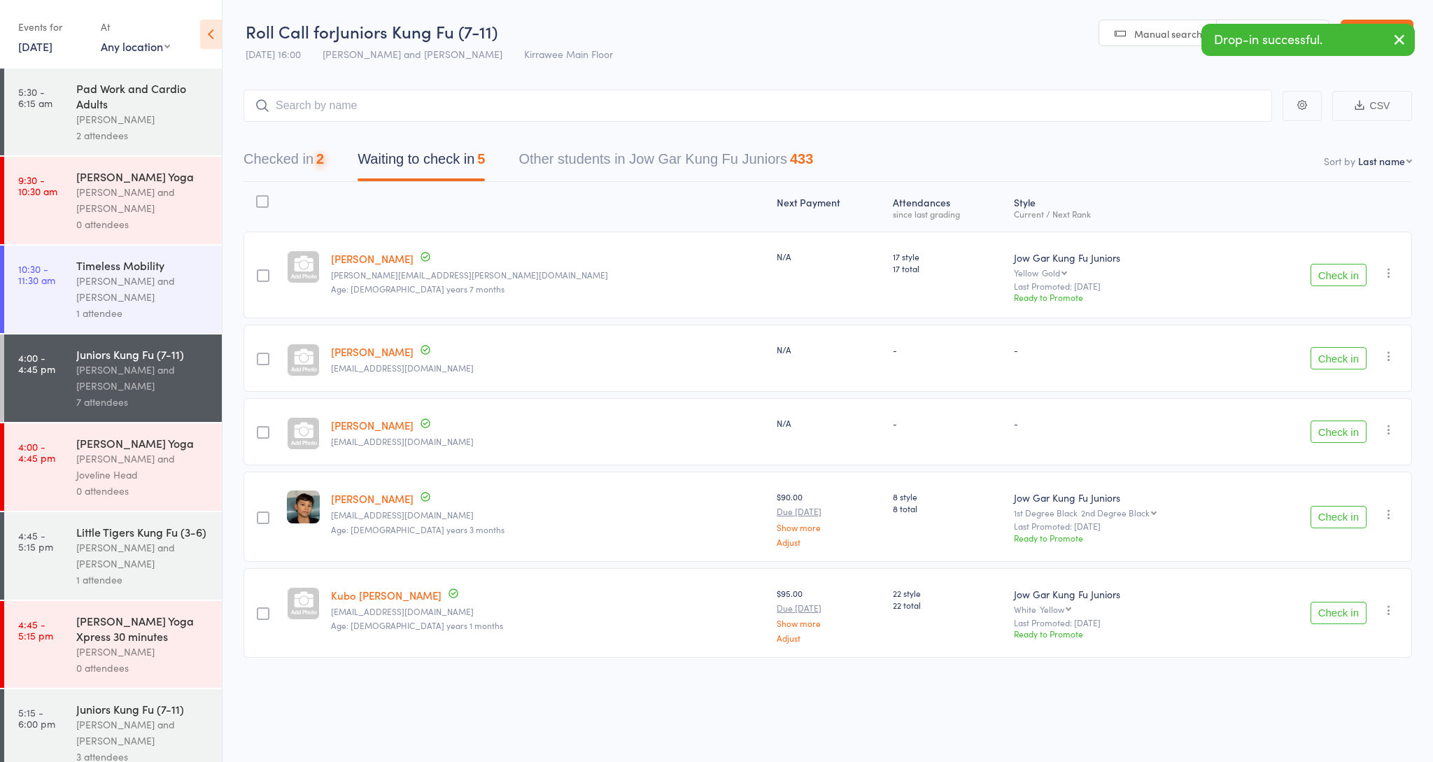
click at [97, 579] on div "1 attendee" at bounding box center [143, 580] width 134 height 16
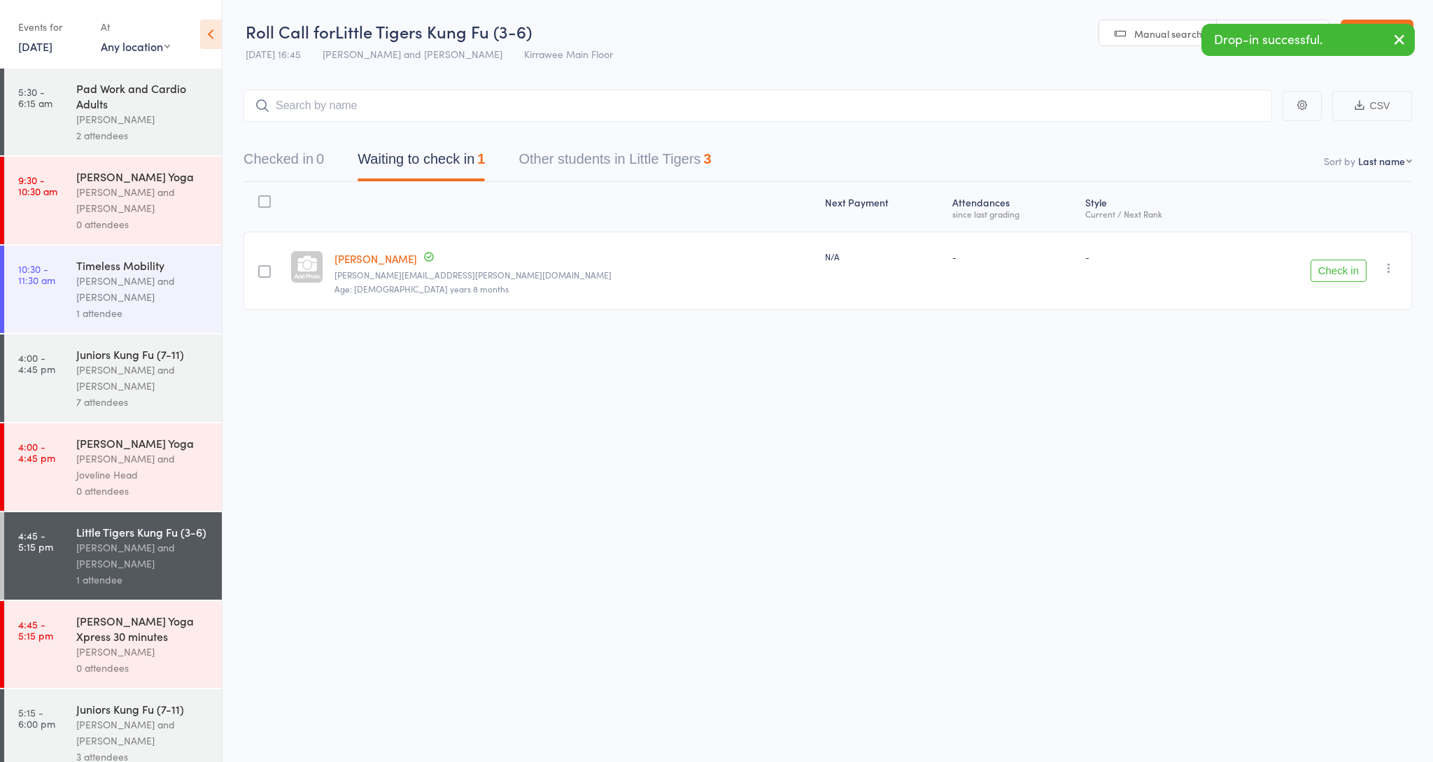
click at [373, 101] on input "search" at bounding box center [757, 106] width 1028 height 32
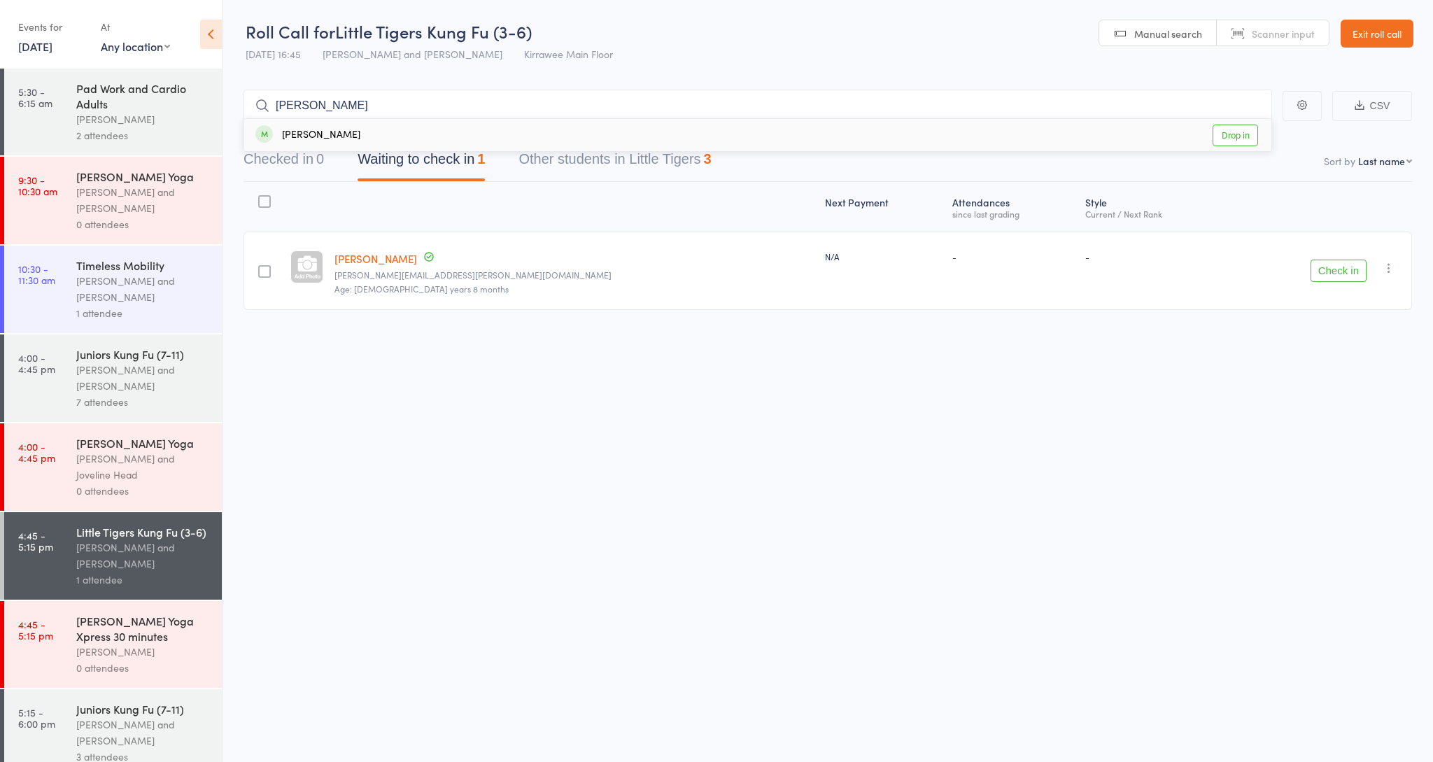
type input "[PERSON_NAME]"
click at [325, 128] on div "[PERSON_NAME]" at bounding box center [307, 135] width 105 height 16
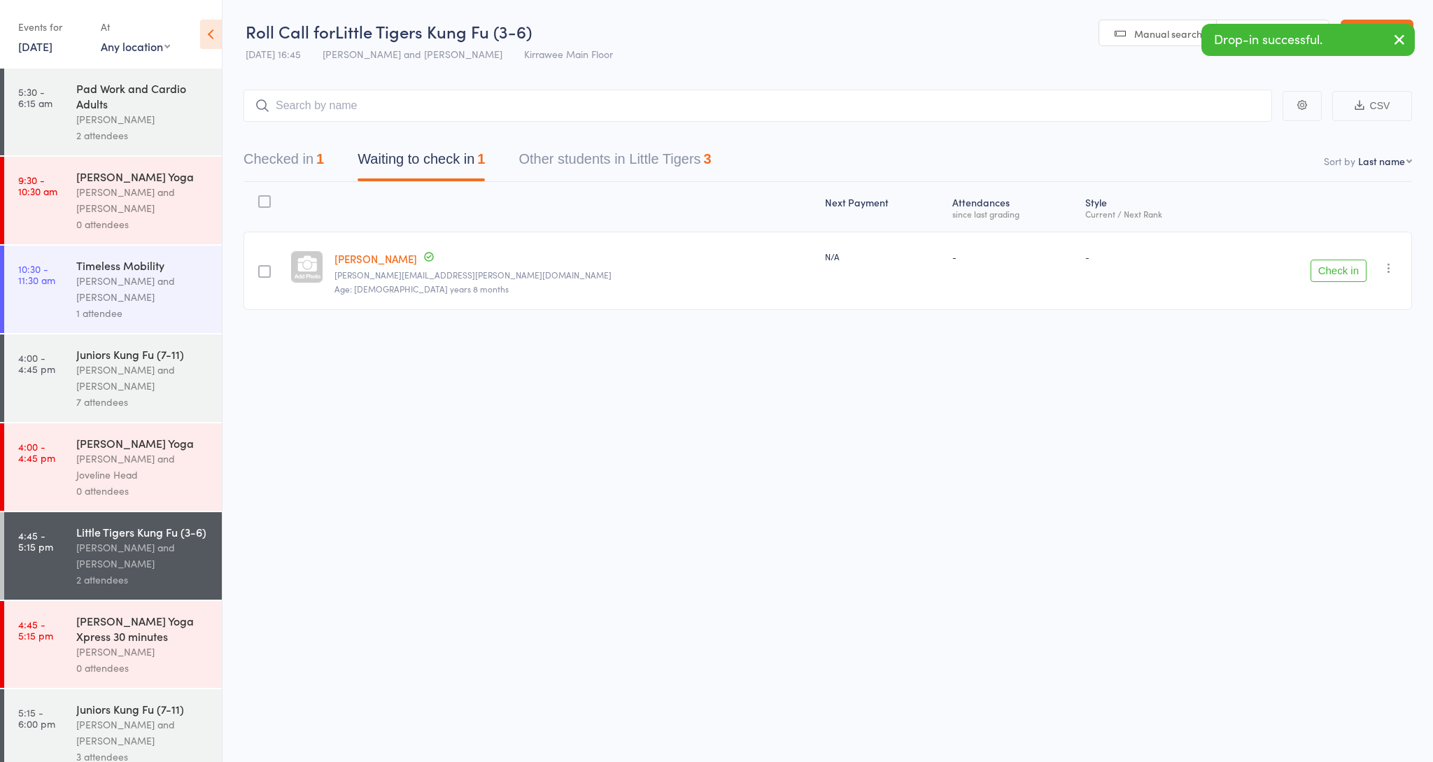
click at [97, 337] on div "Juniors Kung Fu (7-11) [PERSON_NAME] and [PERSON_NAME] 7 attendees" at bounding box center [149, 377] width 146 height 87
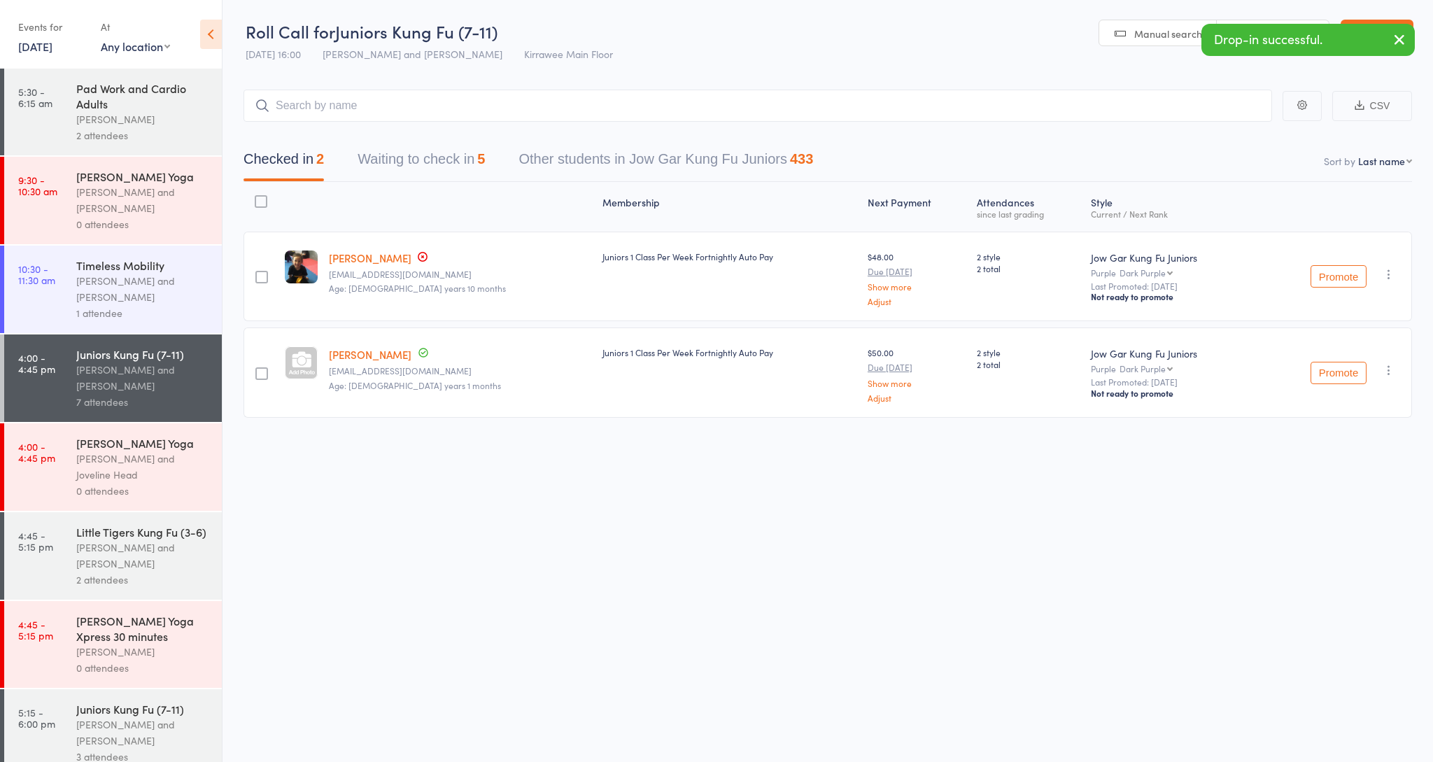
click at [348, 113] on input "search" at bounding box center [757, 106] width 1028 height 32
drag, startPoint x: 369, startPoint y: 158, endPoint x: 348, endPoint y: 158, distance: 20.3
click at [369, 158] on button "Waiting to check in 5" at bounding box center [421, 161] width 127 height 37
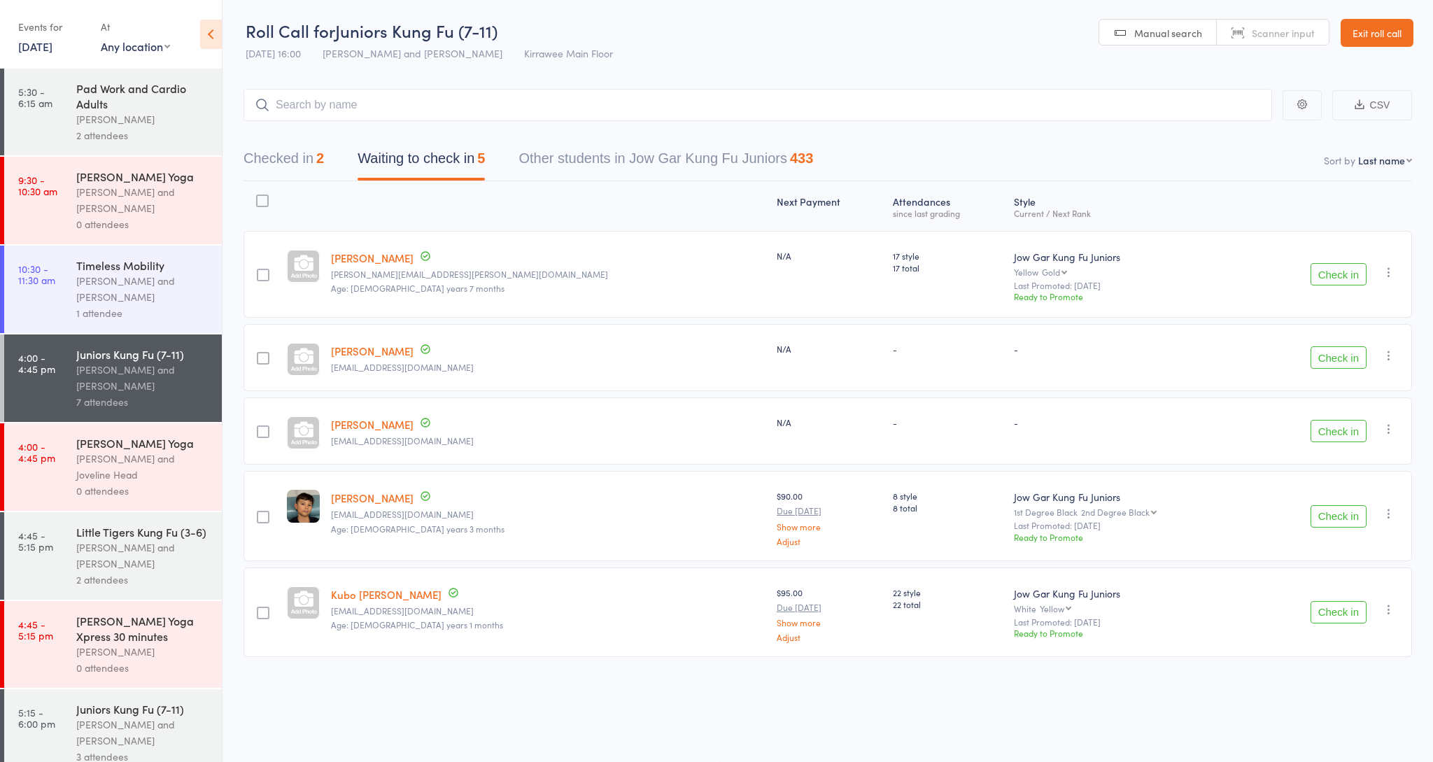
click at [365, 352] on link "[PERSON_NAME]" at bounding box center [372, 351] width 83 height 15
click at [148, 104] on div "Pad Work and Cardio Adults" at bounding box center [143, 95] width 134 height 31
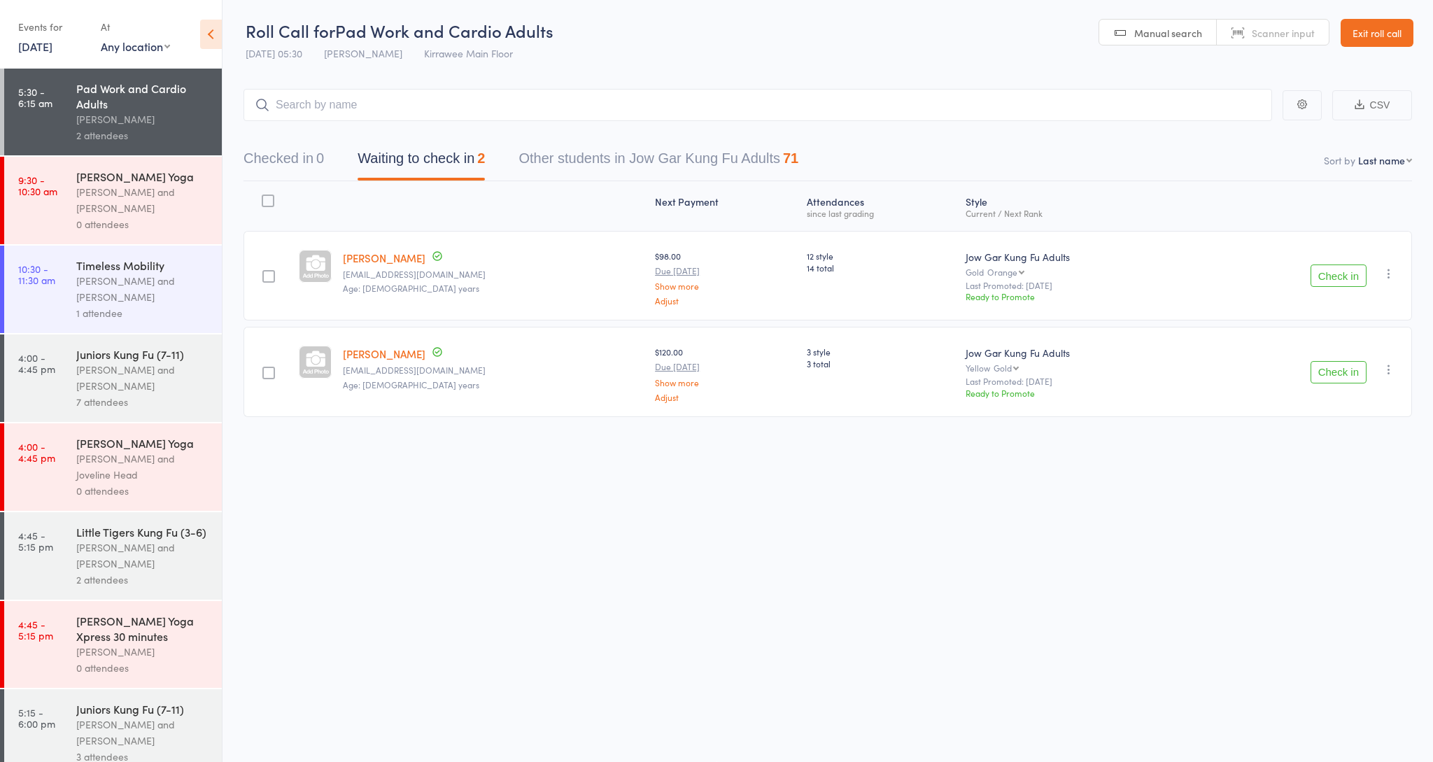
click at [1343, 276] on button "Check in" at bounding box center [1338, 275] width 56 height 22
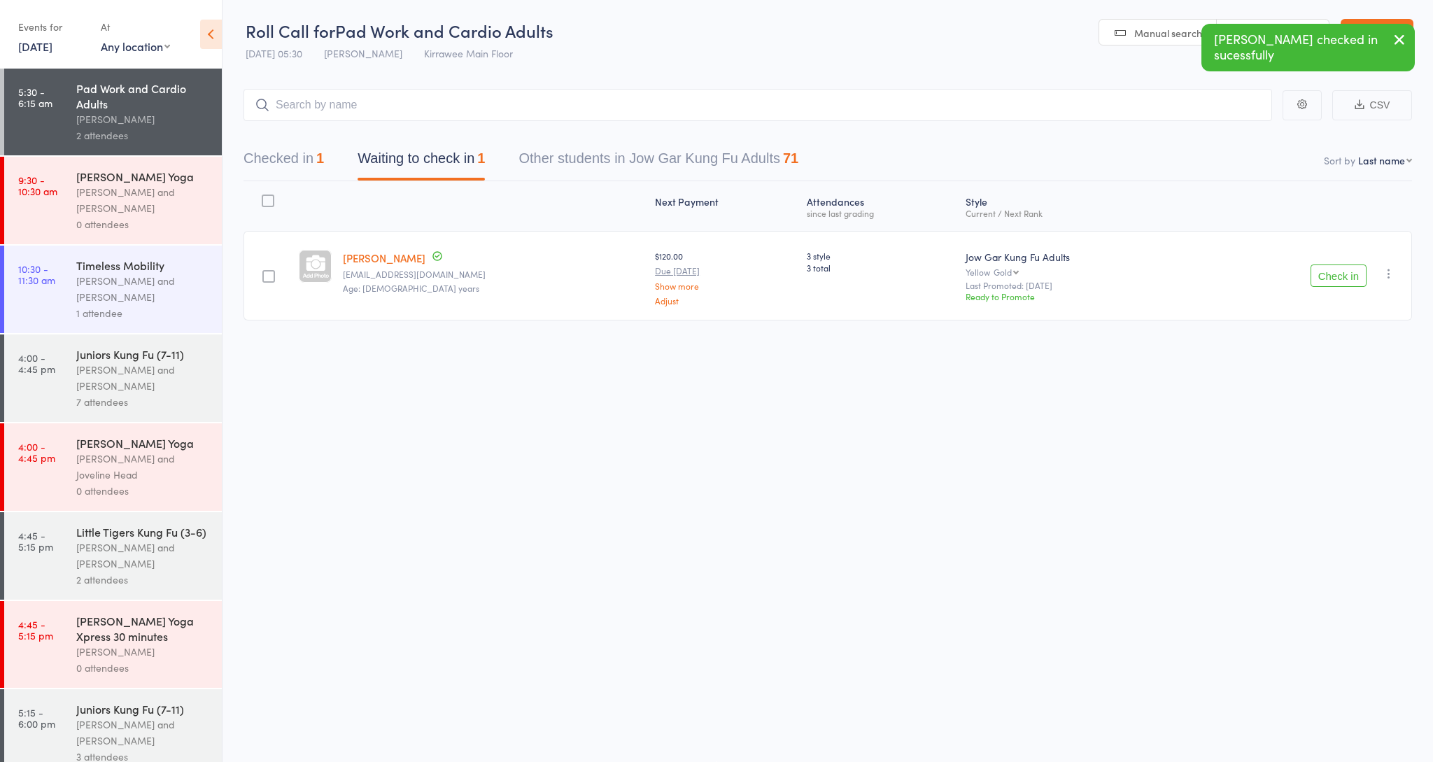
click at [130, 188] on div "Nathan Head and Nathan Donnellan" at bounding box center [143, 200] width 134 height 32
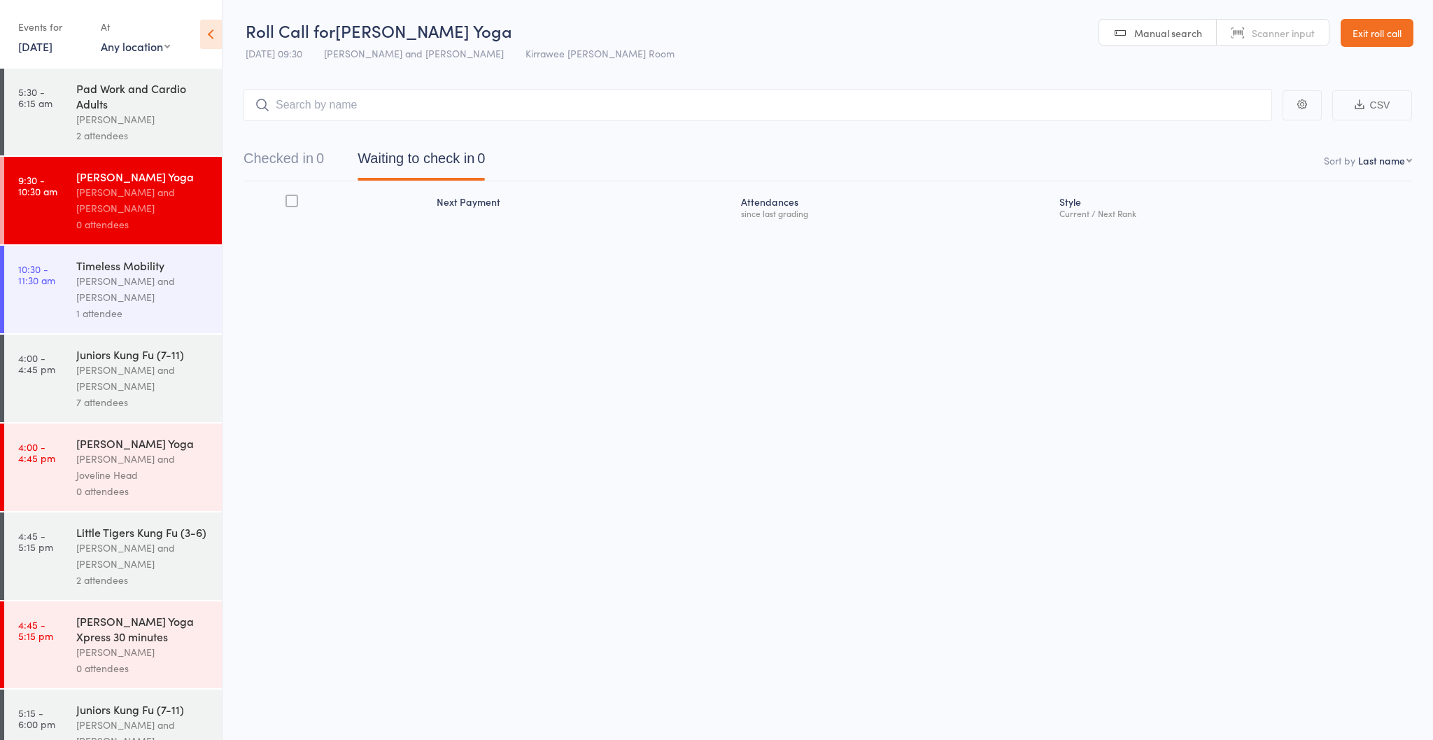
click at [110, 410] on div "Juniors Kung Fu (7-11) Nathan Head and Nathan Donnellan 7 attendees" at bounding box center [149, 377] width 146 height 87
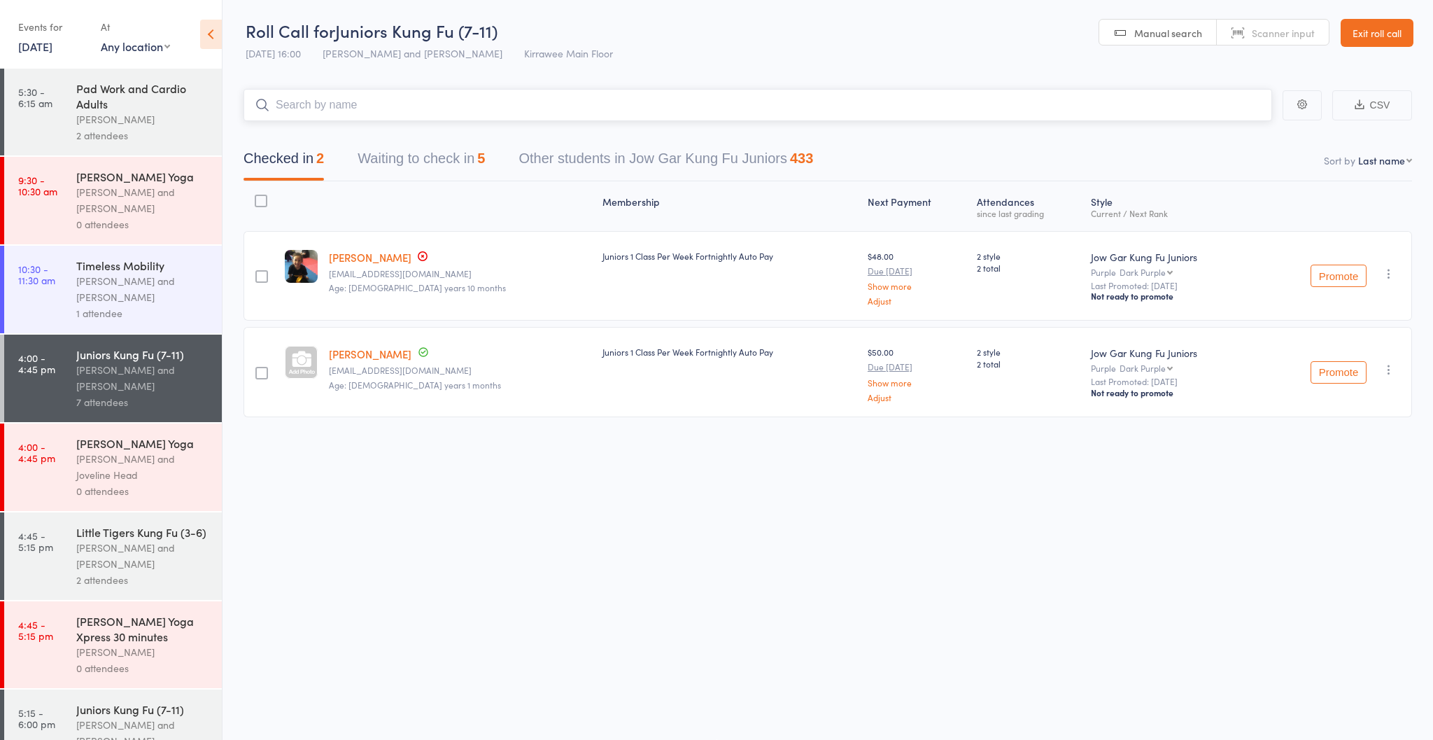
click at [464, 164] on button "Waiting to check in 5" at bounding box center [421, 161] width 127 height 37
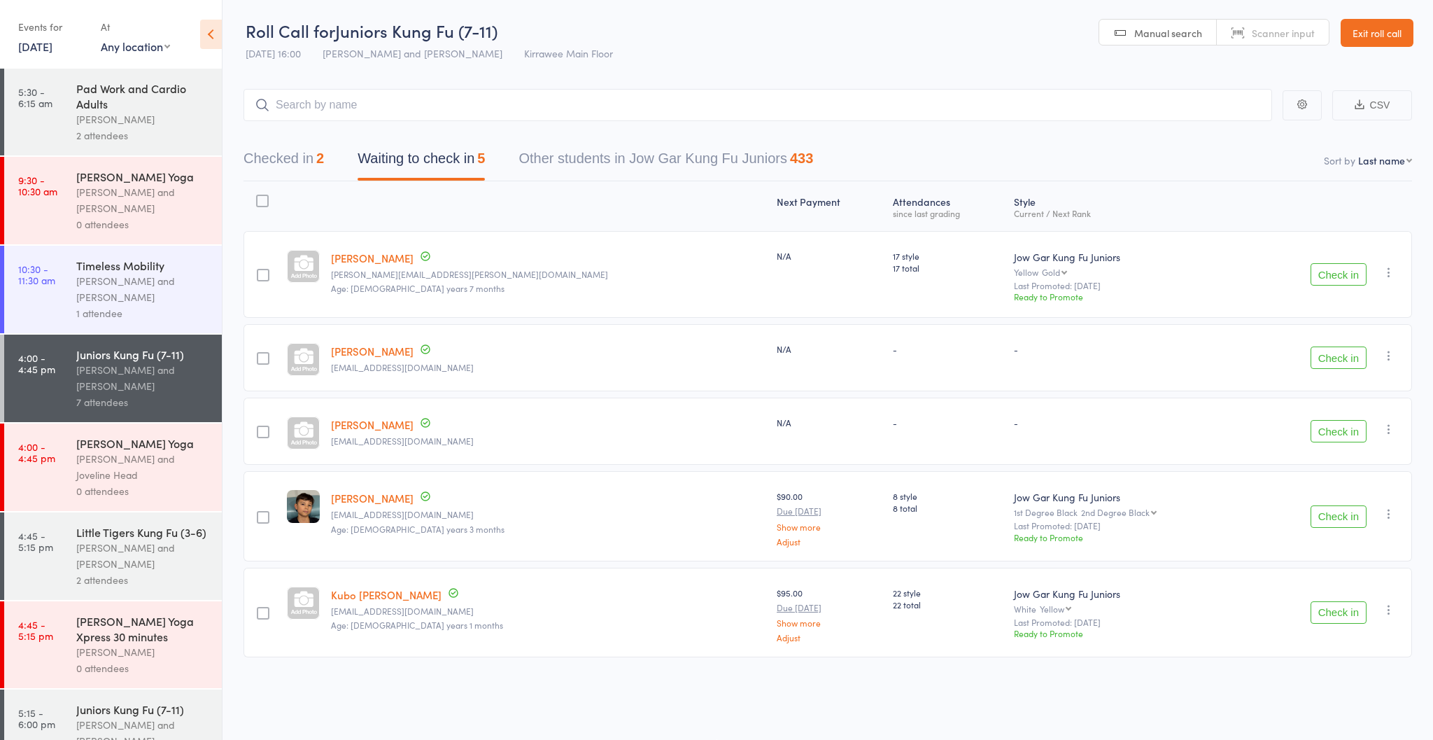
click at [1340, 352] on button "Check in" at bounding box center [1338, 357] width 56 height 22
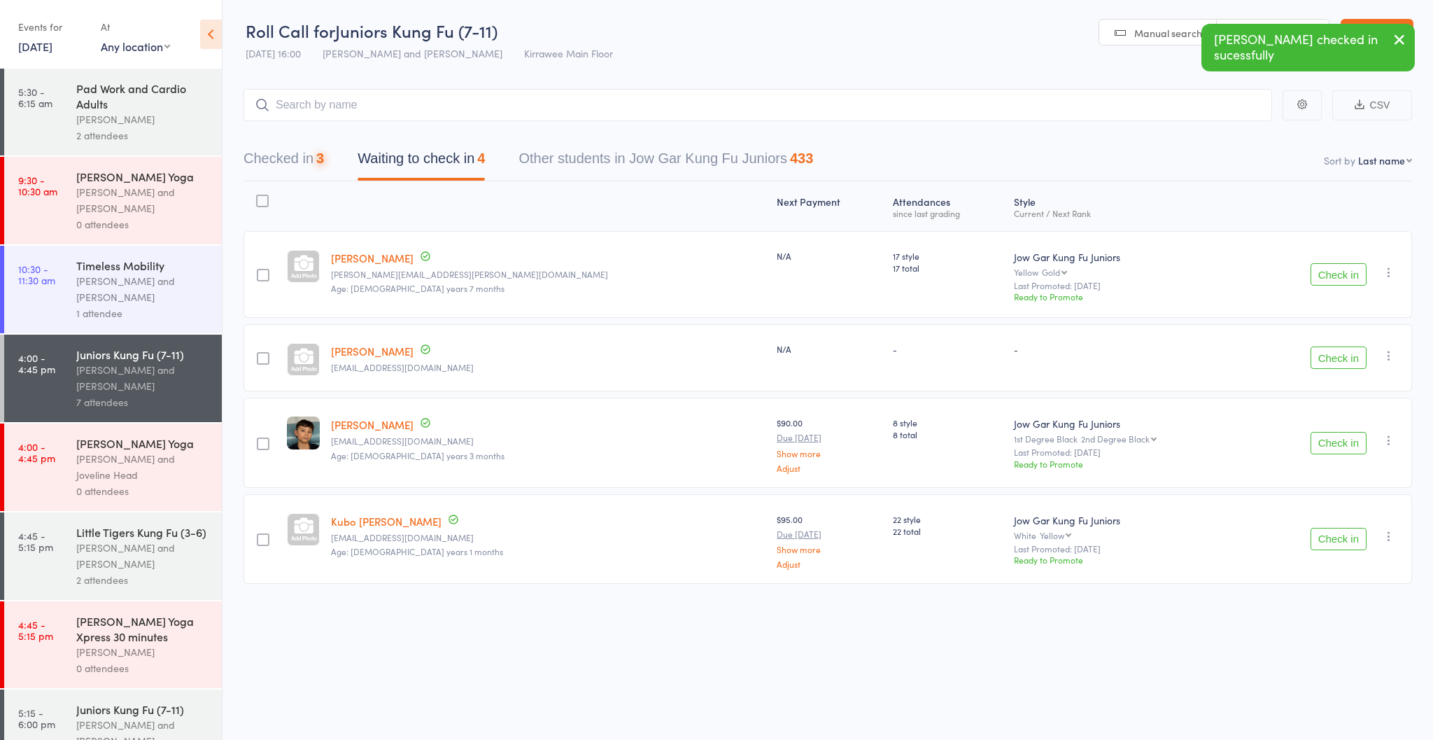
click at [1340, 353] on button "Check in" at bounding box center [1338, 357] width 56 height 22
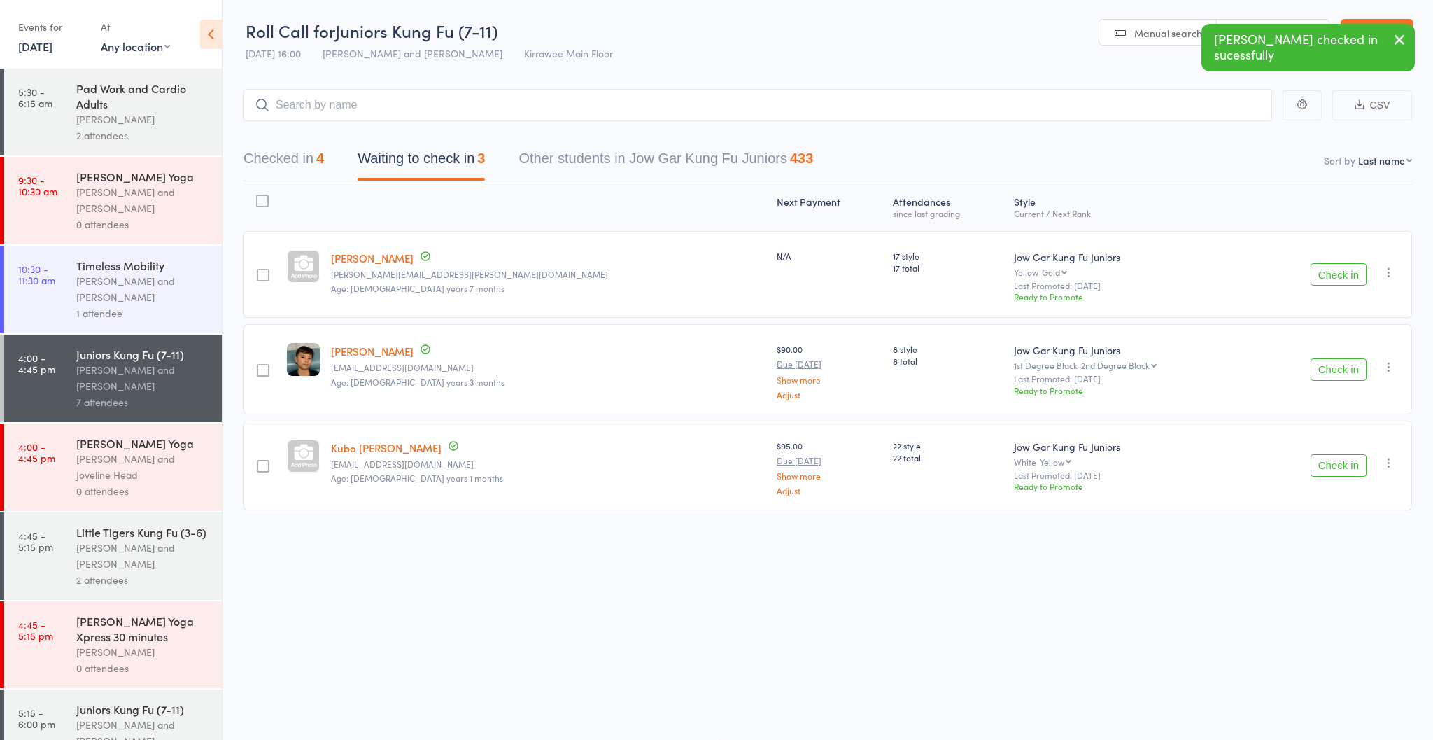
click at [1334, 362] on button "Check in" at bounding box center [1338, 369] width 56 height 22
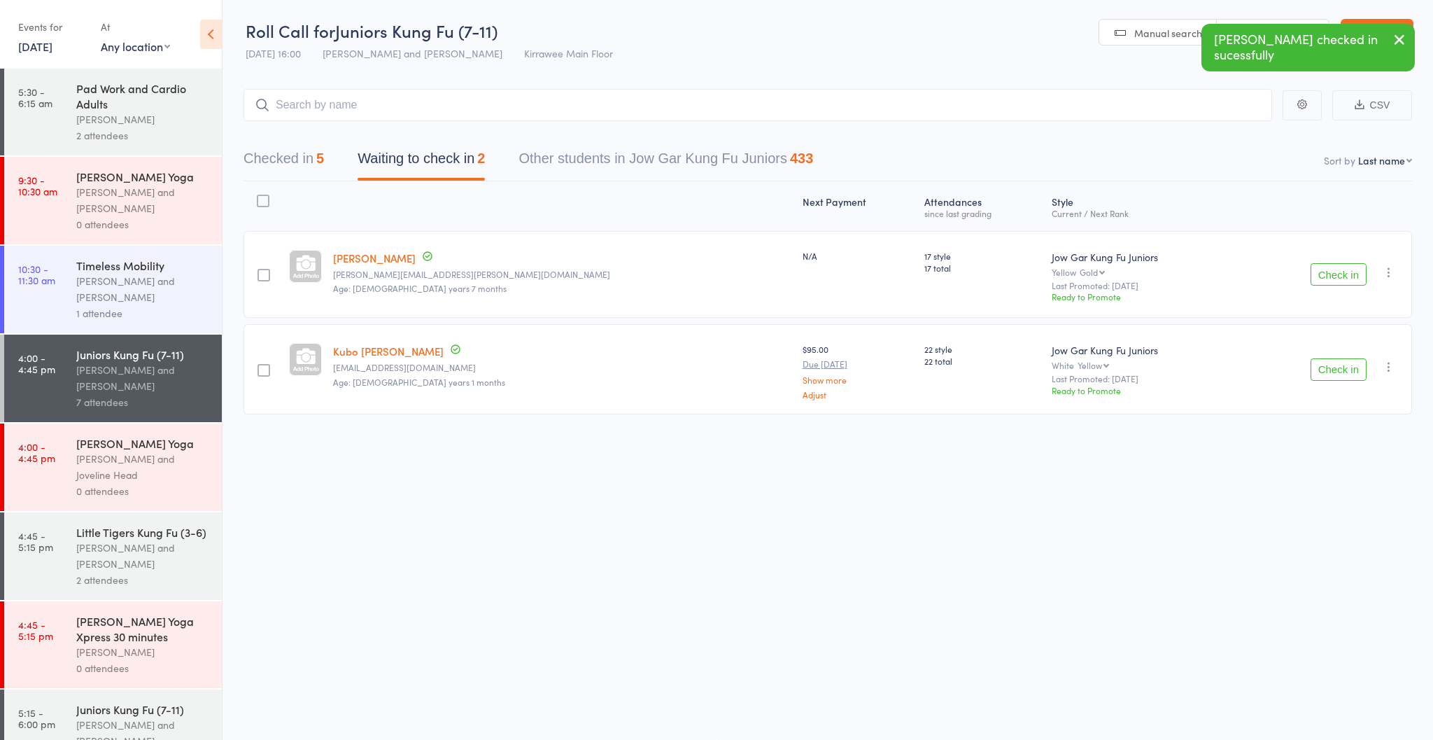
click at [288, 169] on button "Checked in 5" at bounding box center [283, 161] width 80 height 37
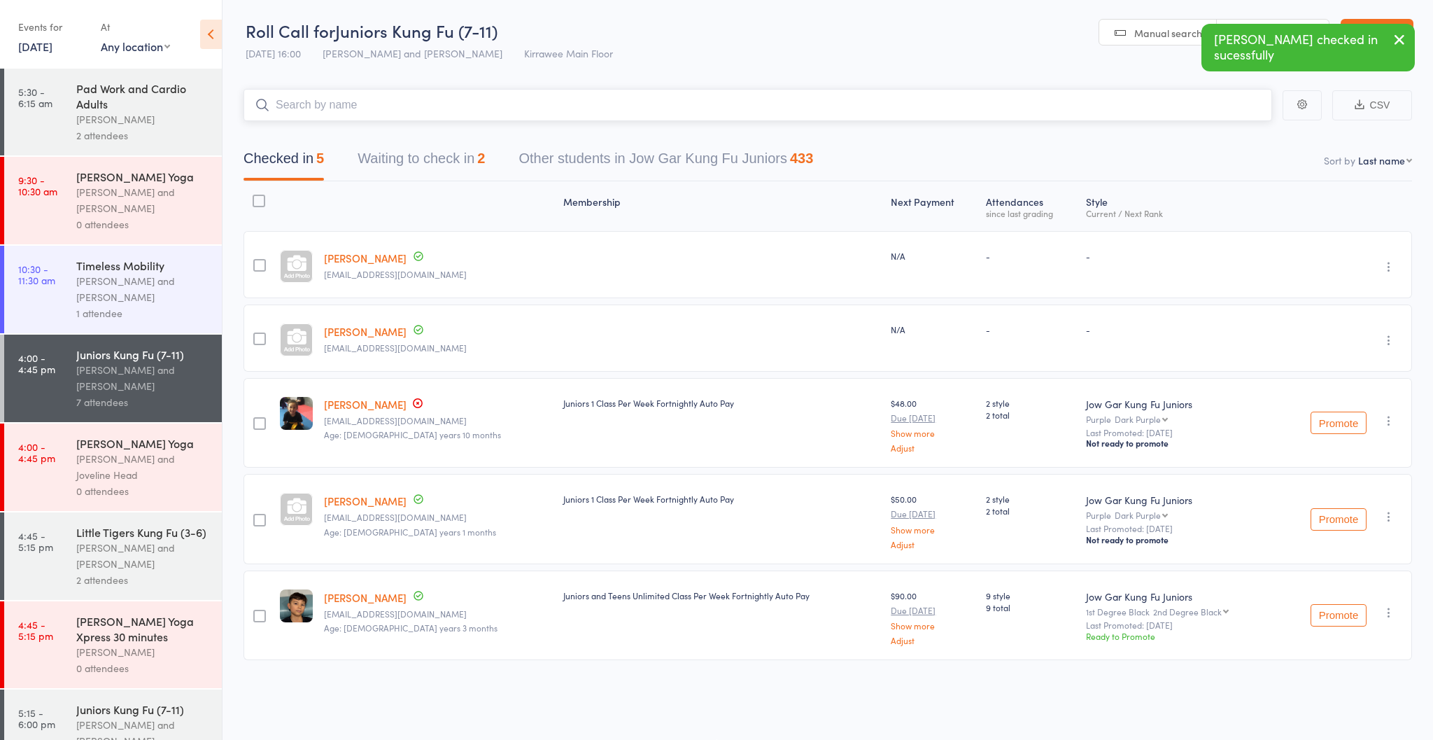
click at [346, 99] on input "search" at bounding box center [757, 105] width 1028 height 32
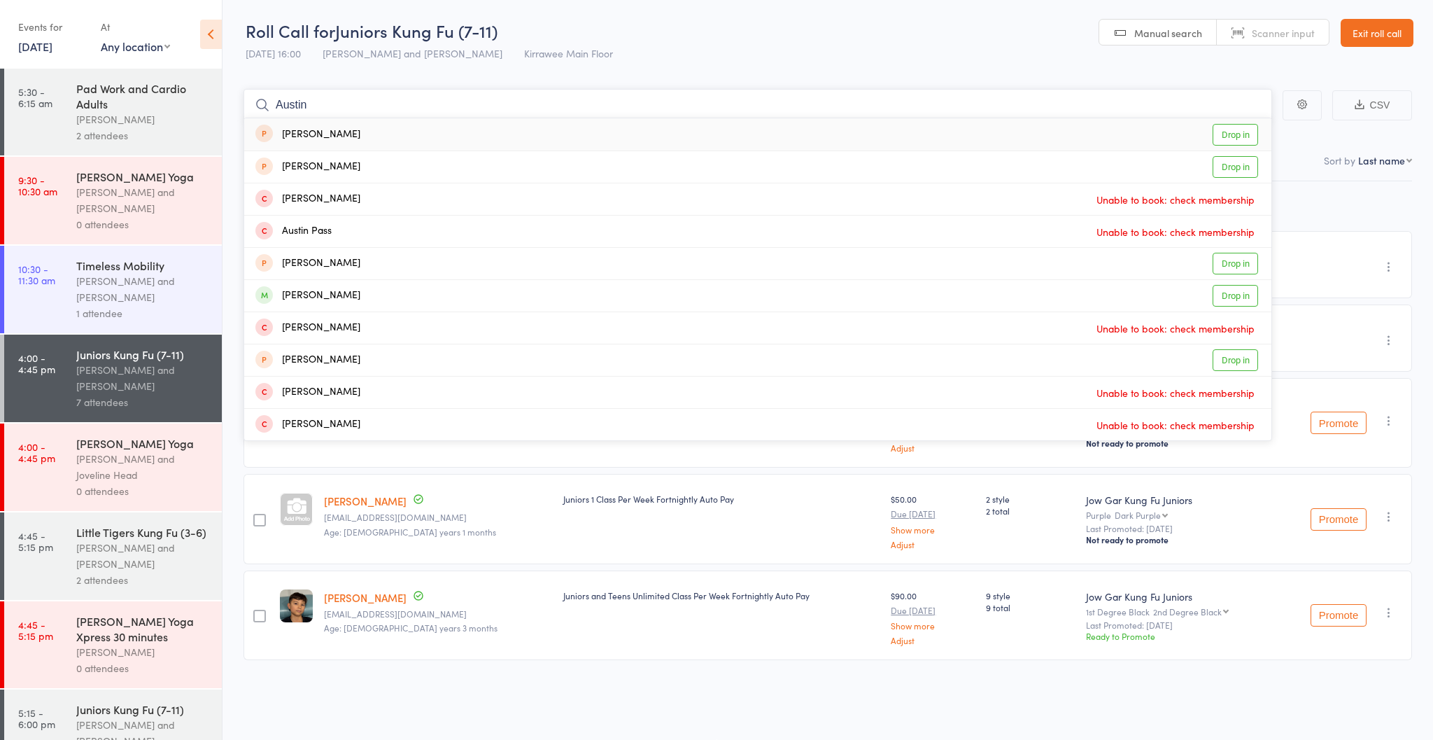
type input "Austin"
drag, startPoint x: 346, startPoint y: 99, endPoint x: 373, endPoint y: 295, distance: 197.7
click at [373, 295] on div "Austin Arnold Drop in" at bounding box center [757, 295] width 1027 height 31
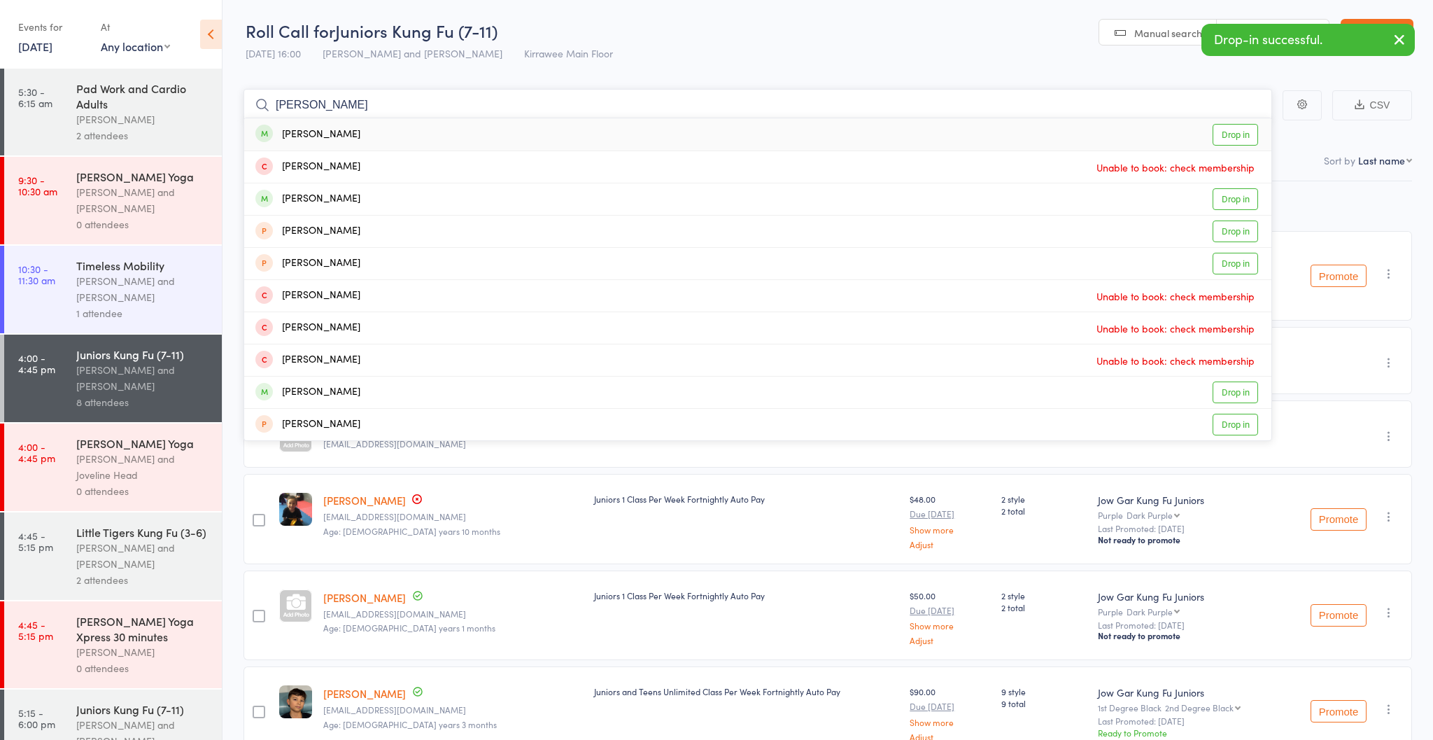
type input "Alex nor"
drag, startPoint x: 373, startPoint y: 295, endPoint x: 674, endPoint y: 136, distance: 340.8
click at [675, 136] on div "Alex Norval Drop in" at bounding box center [757, 134] width 1027 height 32
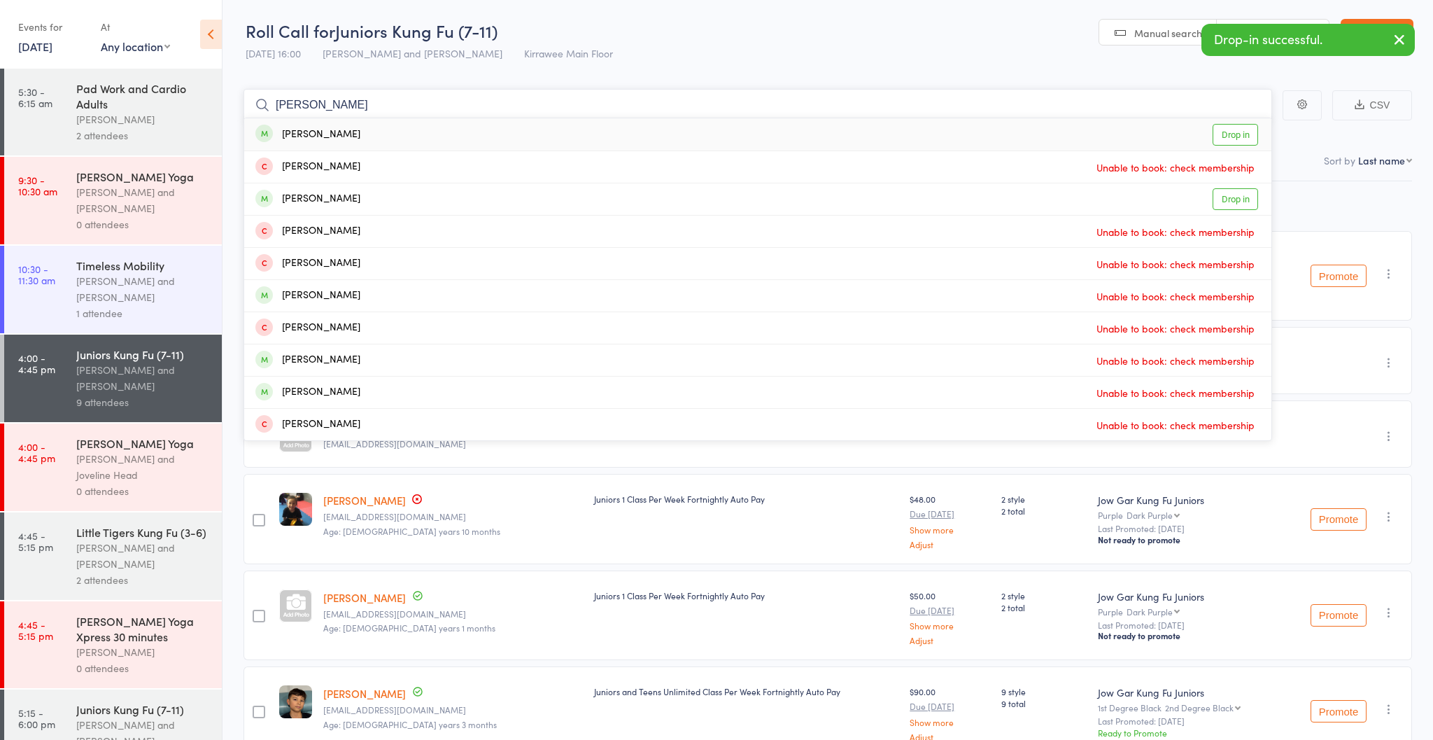
type input "Lucas mart"
click at [485, 134] on div "Lucas Martin Drop in" at bounding box center [757, 134] width 1027 height 32
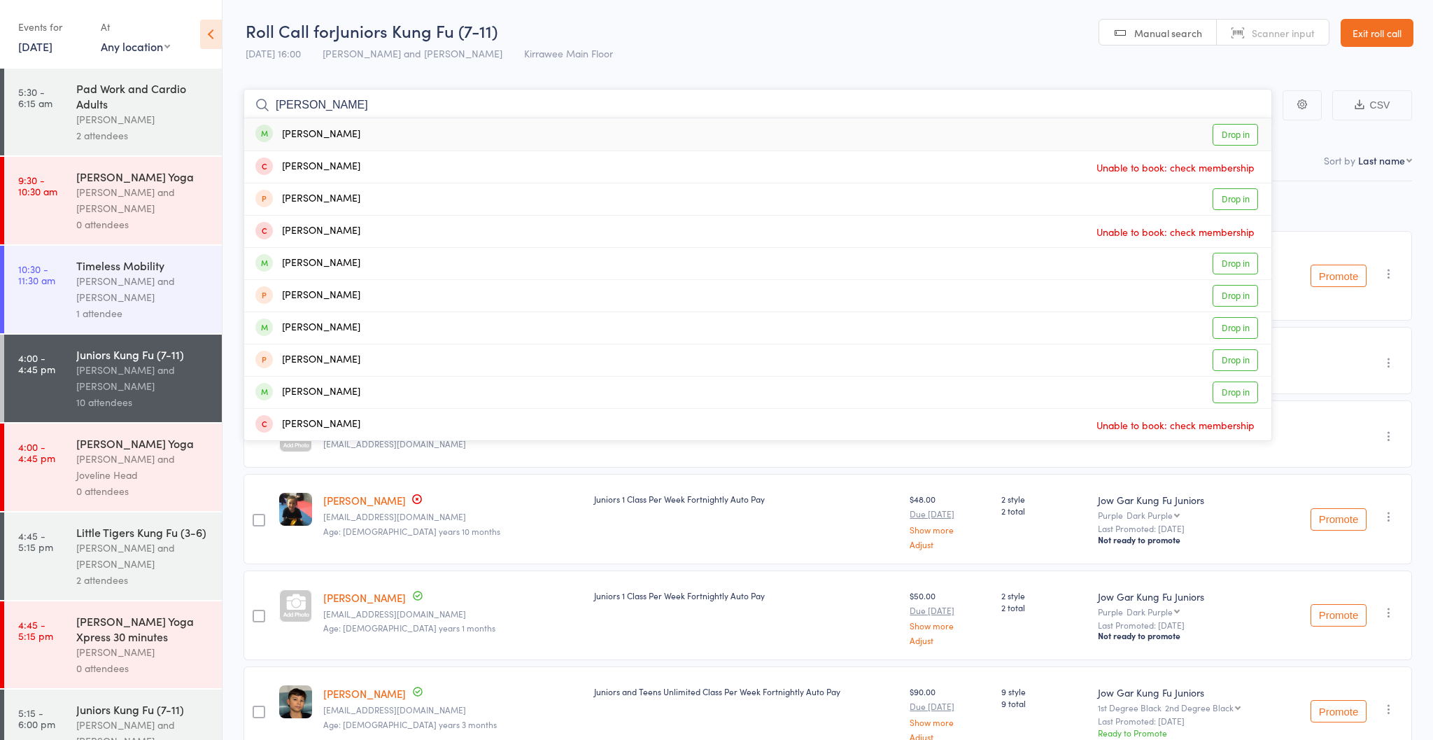
type input "William br"
click at [486, 135] on div "William Briscoe Drop in" at bounding box center [757, 134] width 1027 height 32
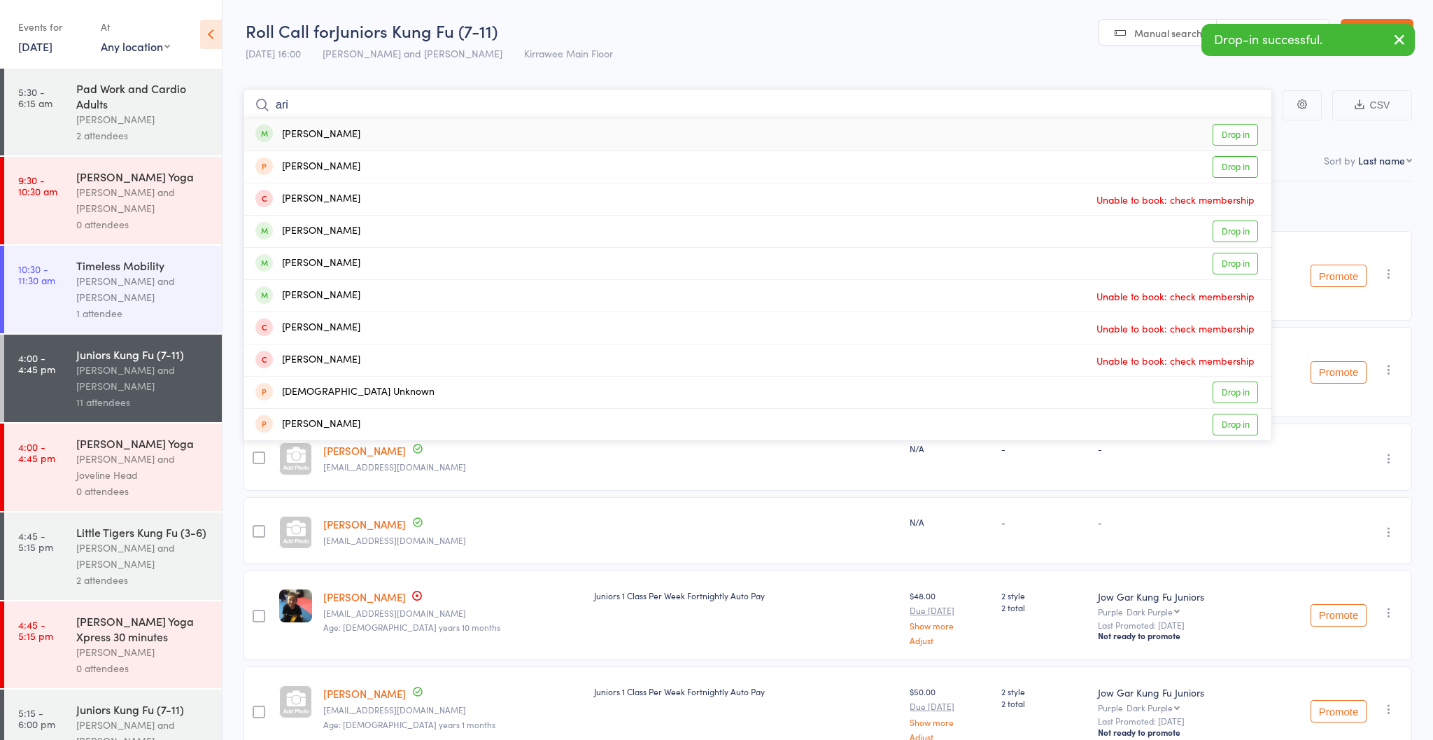
type input "ari"
click at [510, 128] on div "Ari Jones Drop in" at bounding box center [757, 134] width 1027 height 32
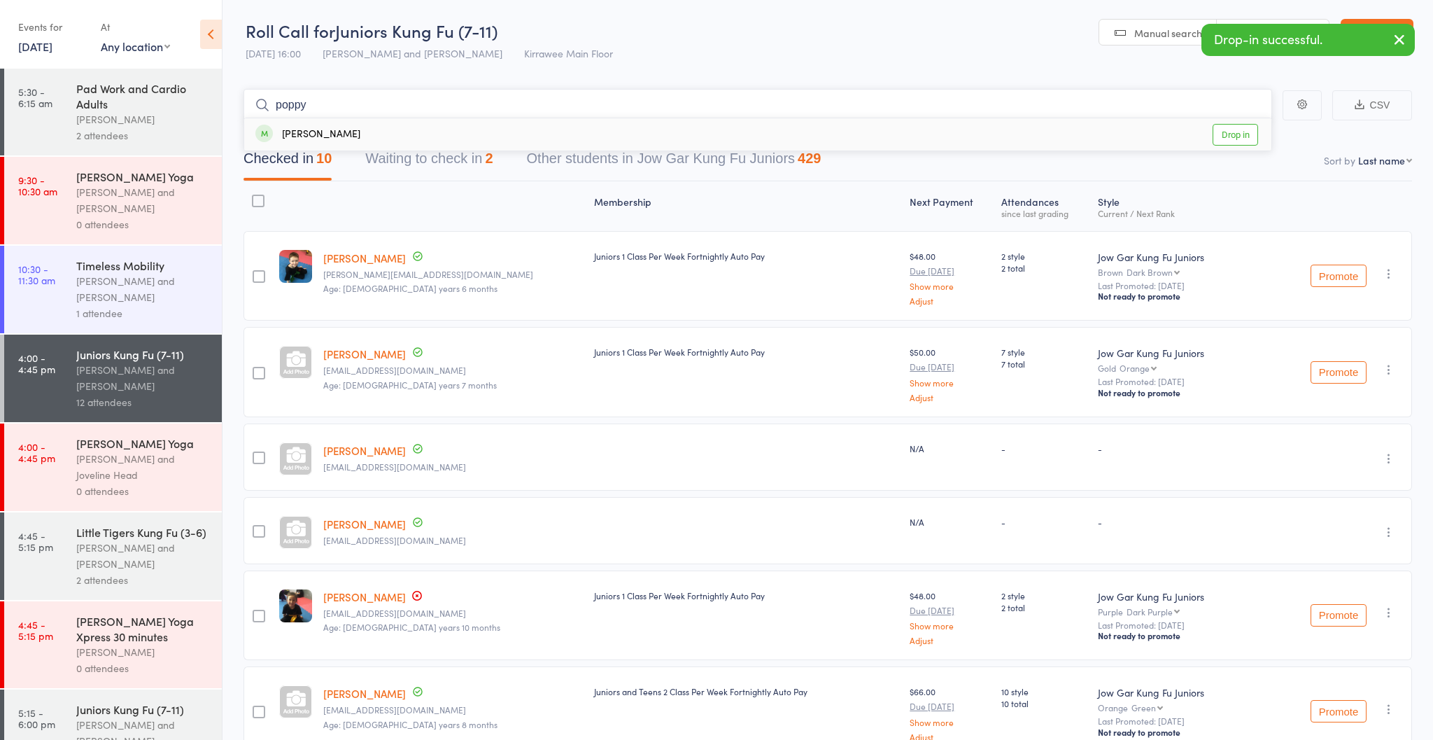
type input "poppy"
click at [489, 123] on div "Poppy Jones Drop in" at bounding box center [757, 134] width 1027 height 32
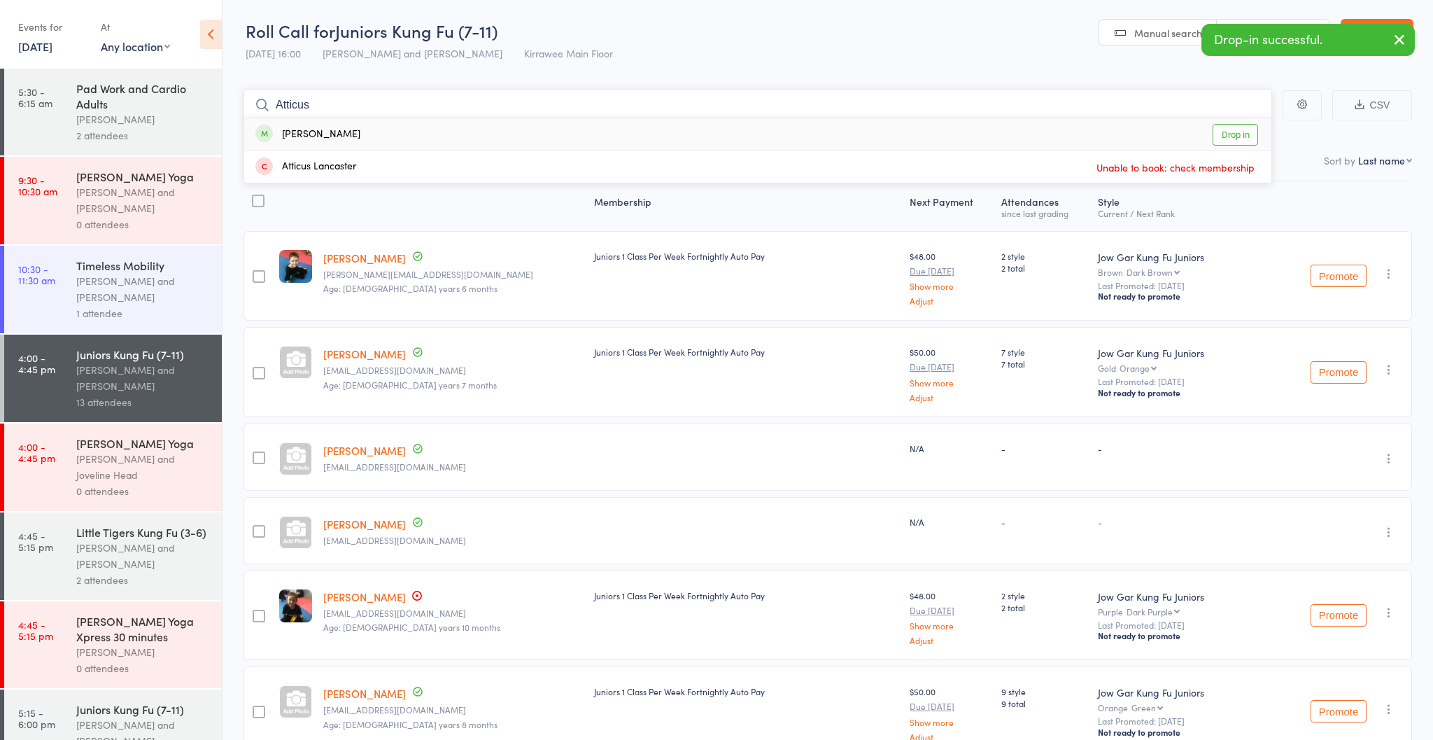
type input "Atticus"
click at [489, 125] on div "Atticus Martin Drop in" at bounding box center [757, 134] width 1027 height 32
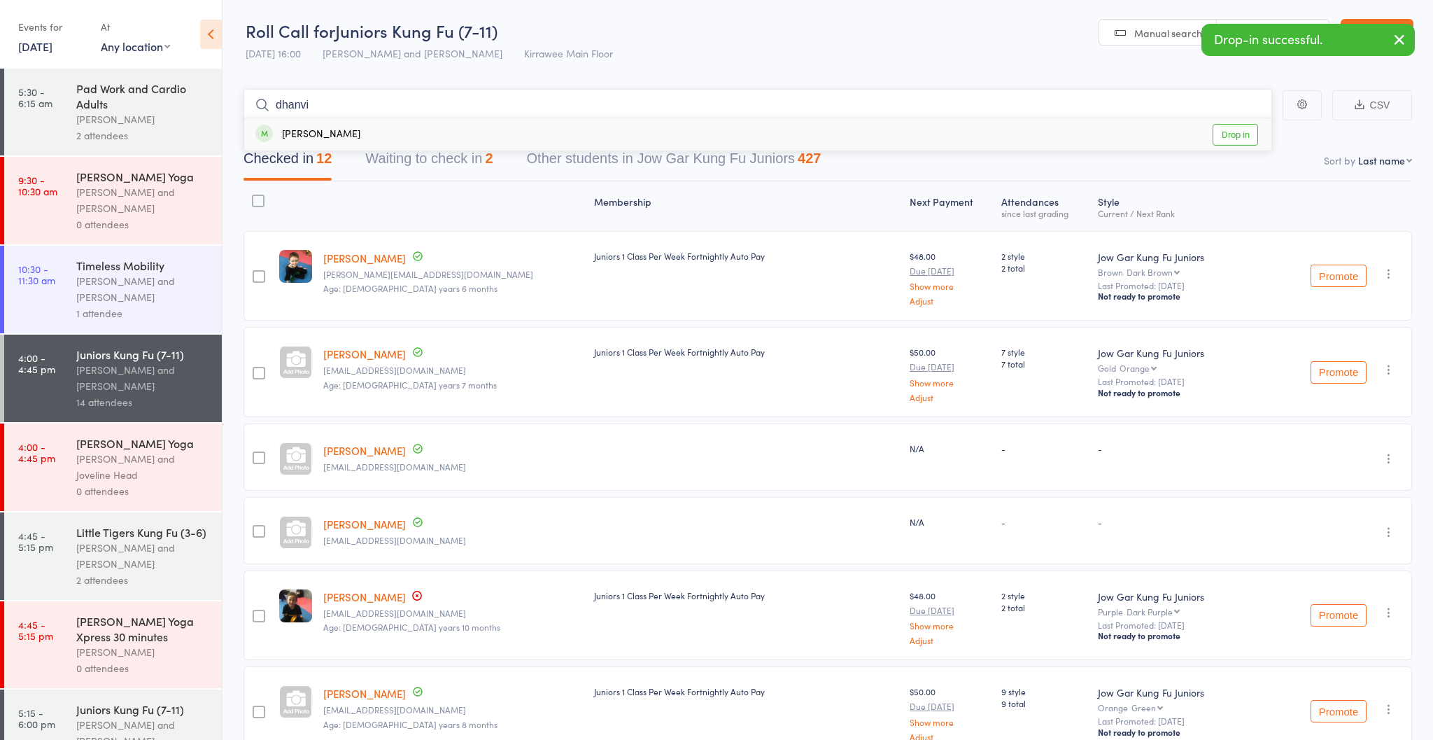
type input "dhanvi"
click at [489, 125] on div "Dhanvi Devarakonda Drop in" at bounding box center [757, 134] width 1027 height 32
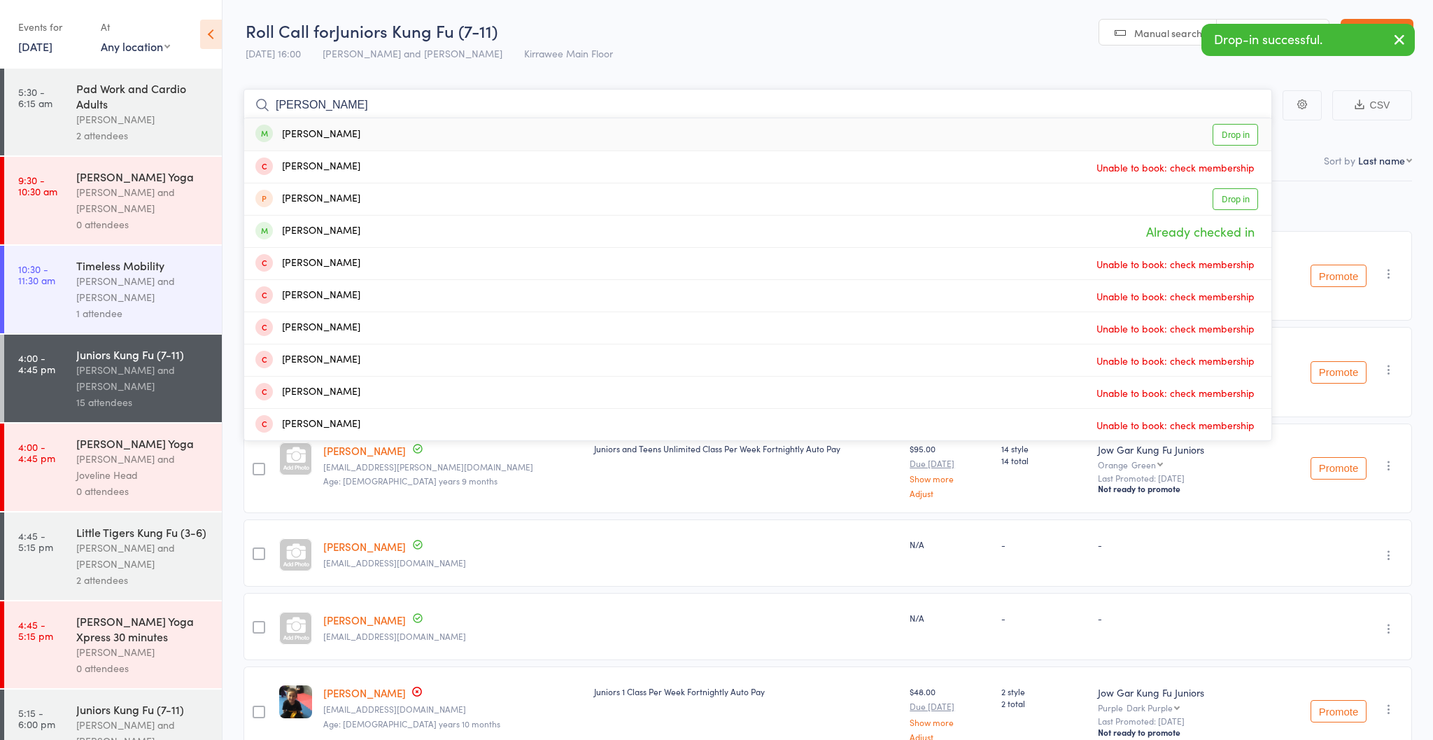
type input "jay g"
click at [481, 130] on div "Jay Guin-Liang Drop in" at bounding box center [757, 134] width 1027 height 32
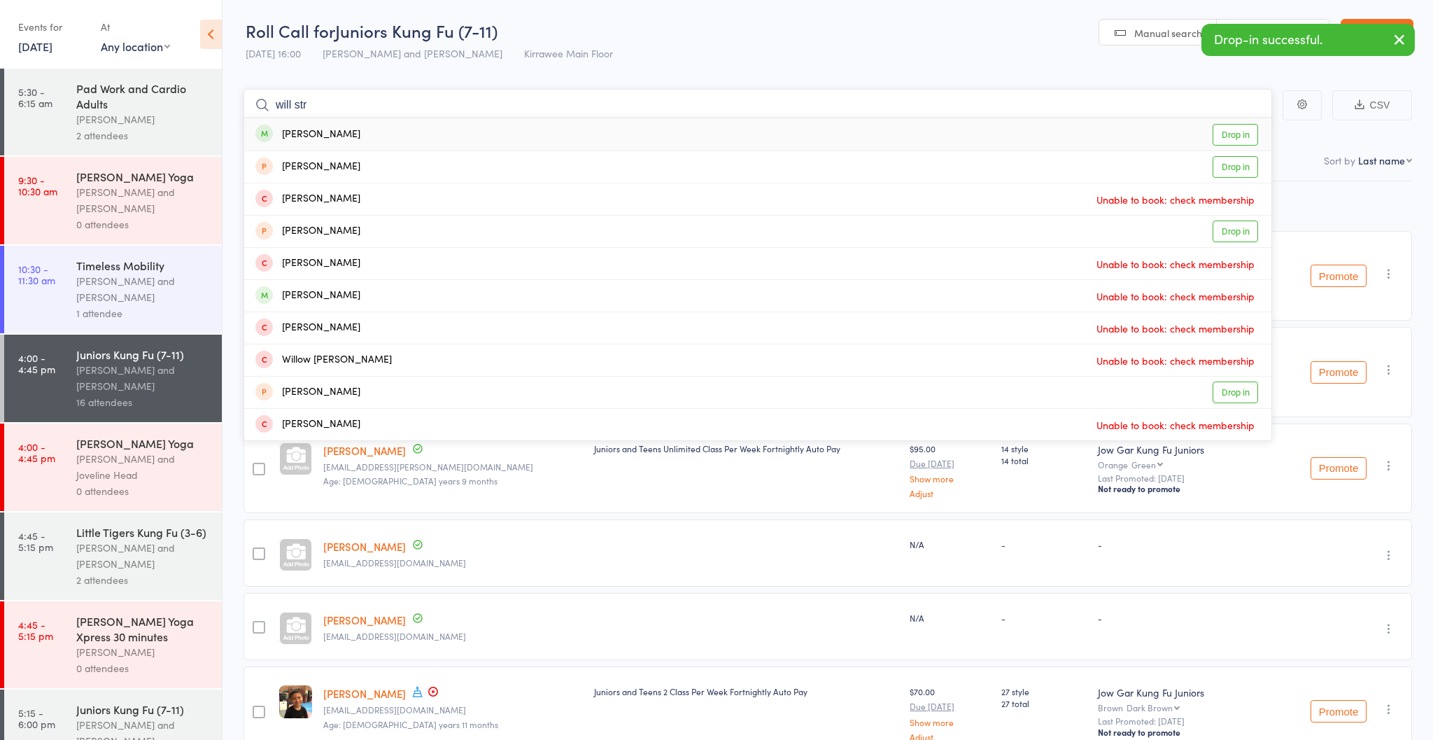
type input "will str"
click at [445, 136] on div "Will Strudwick Drop in" at bounding box center [757, 134] width 1027 height 32
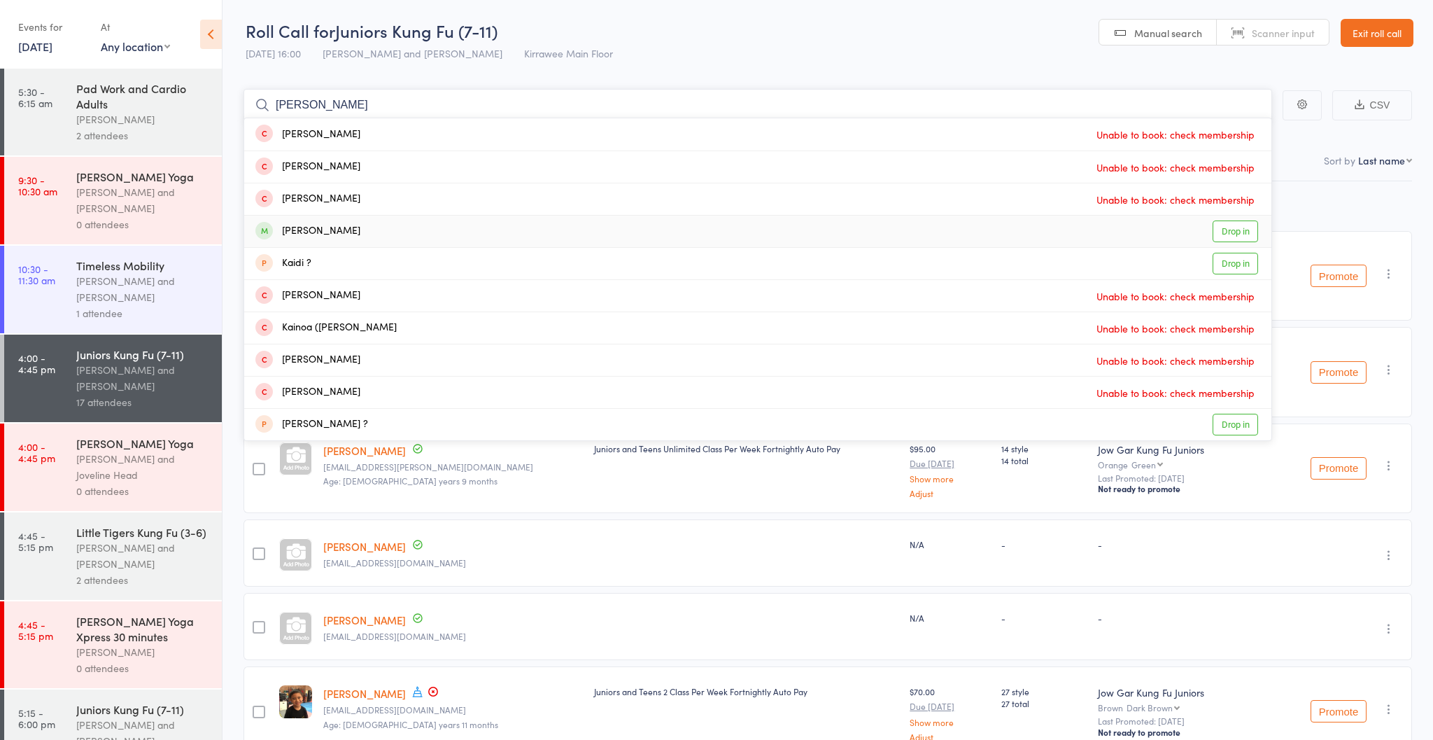
type input "kai c"
click at [455, 238] on div "Kai Campbell Drop in" at bounding box center [757, 230] width 1027 height 31
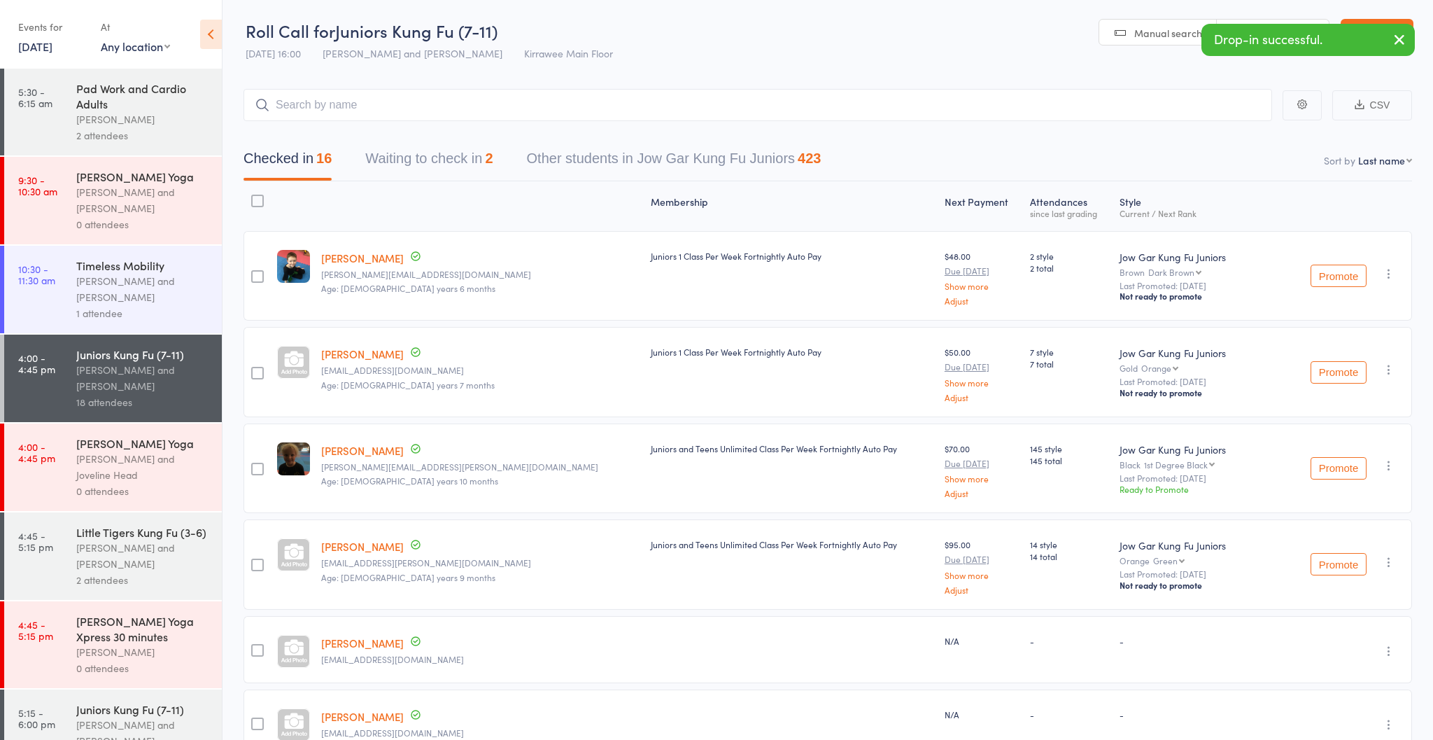
click at [1397, 40] on icon "button" at bounding box center [1399, 39] width 17 height 17
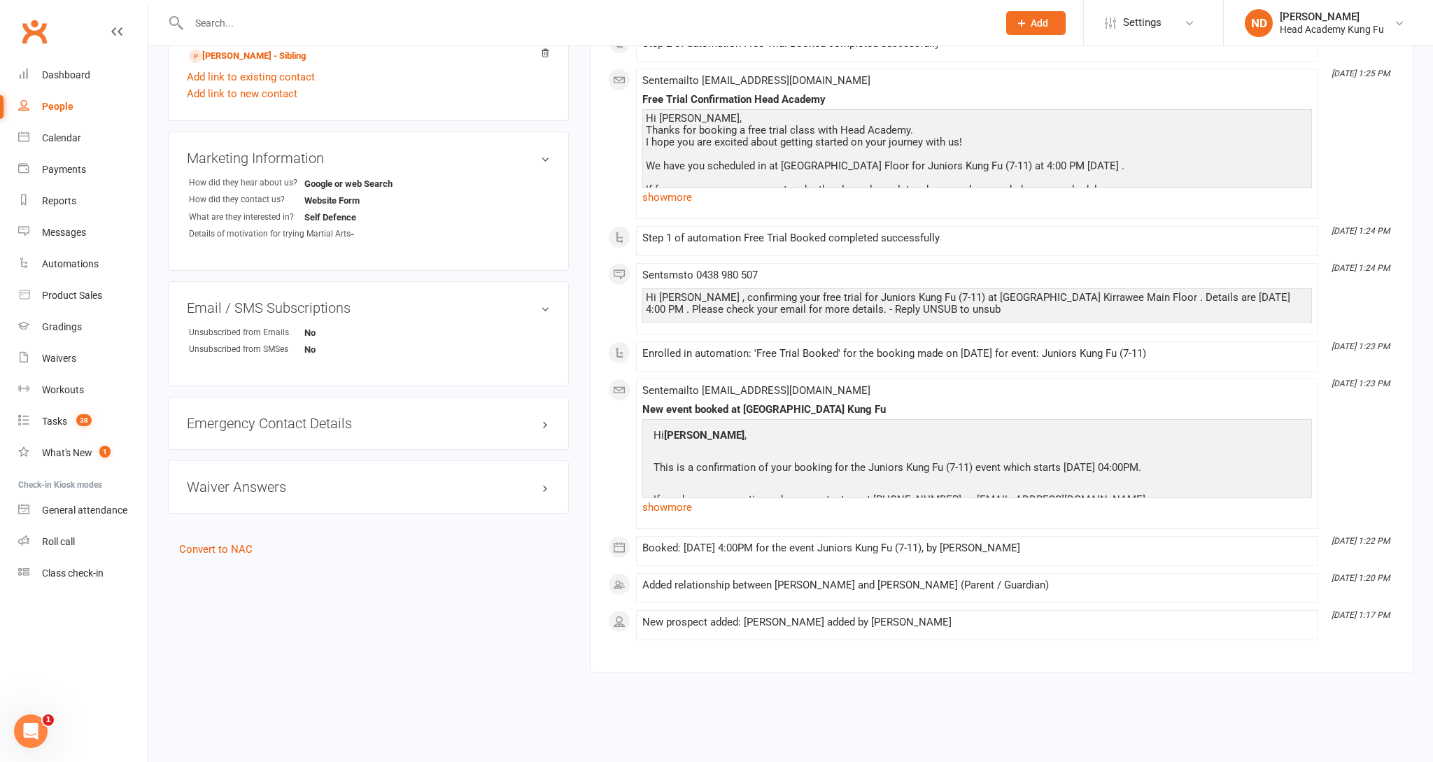
scroll to position [588, 0]
